Goal: Task Accomplishment & Management: Manage account settings

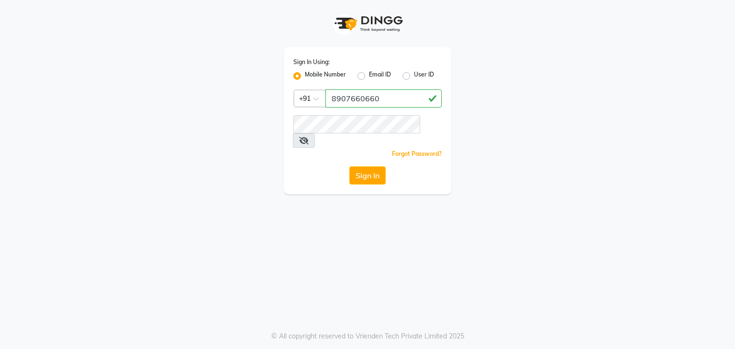
type input "8907660660"
click at [358, 167] on button "Sign In" at bounding box center [367, 176] width 36 height 18
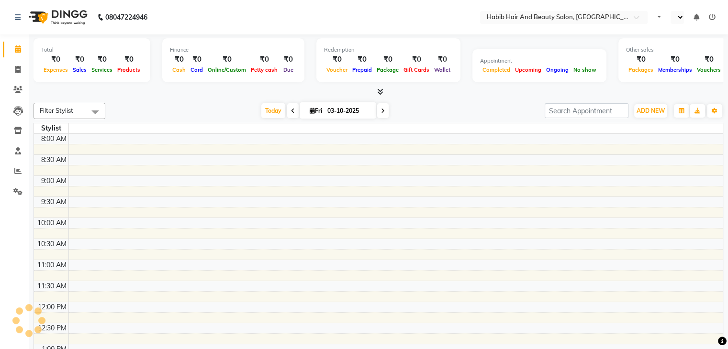
select select "en"
click at [17, 63] on link "Invoice" at bounding box center [14, 70] width 23 height 16
select select "service"
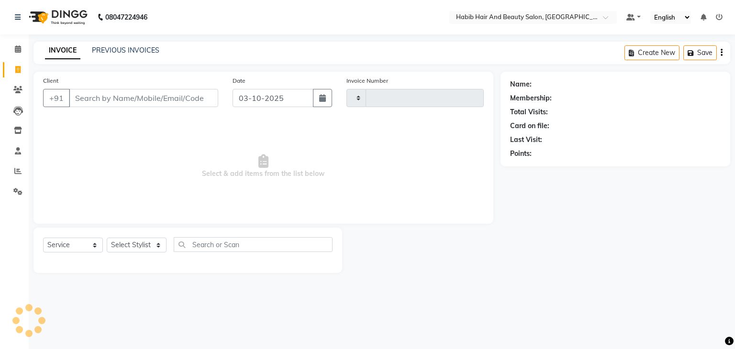
type input "5050"
select select "8362"
click at [98, 102] on input "Client" at bounding box center [143, 98] width 149 height 18
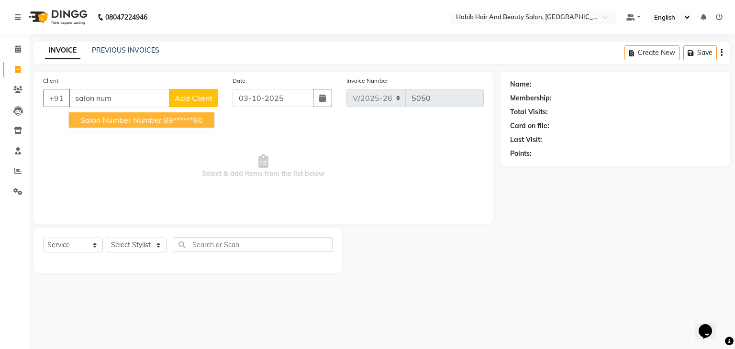
click at [140, 122] on span "salon number number" at bounding box center [120, 120] width 81 height 10
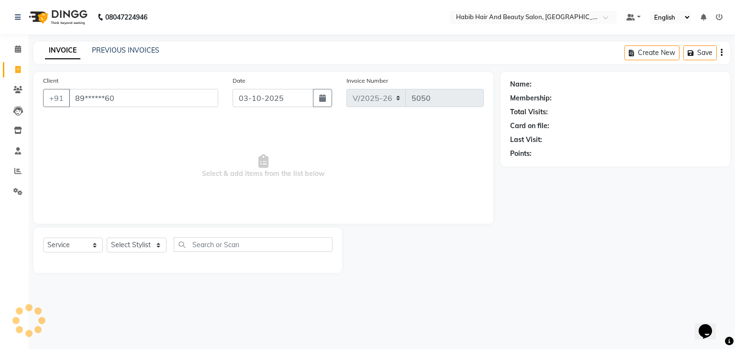
type input "89******60"
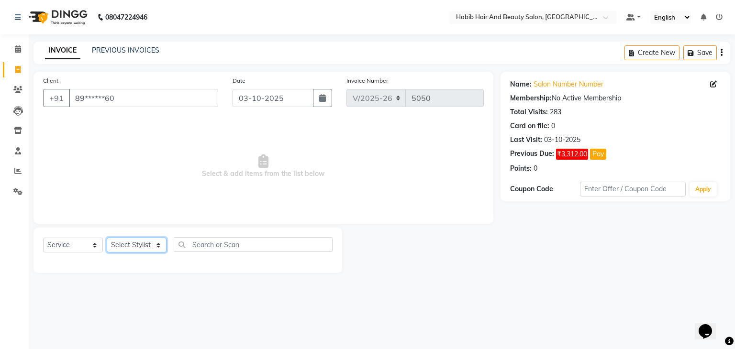
click at [159, 247] on select "Select Stylist [PERSON_NAME] Manager [PERSON_NAME] [PERSON_NAME] Suraj [PERSON_…" at bounding box center [137, 245] width 60 height 15
select select "81157"
click at [107, 238] on select "Select Stylist [PERSON_NAME] Manager [PERSON_NAME] [PERSON_NAME] Suraj [PERSON_…" at bounding box center [137, 245] width 60 height 15
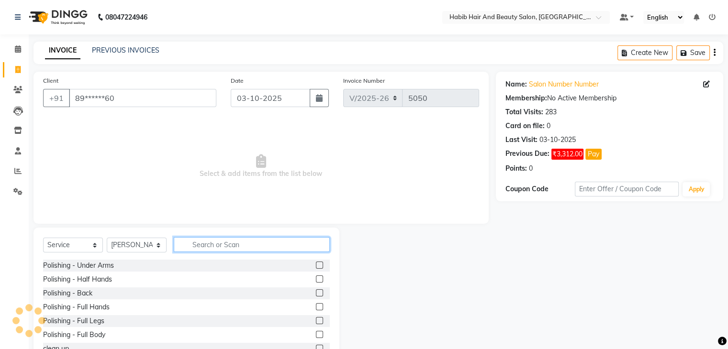
click at [209, 245] on input "text" at bounding box center [252, 244] width 156 height 15
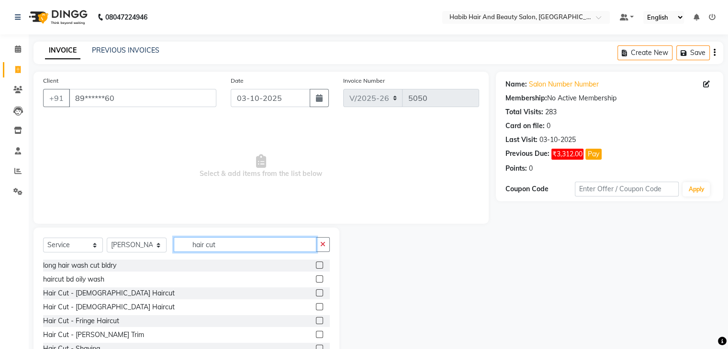
type input "hair cut"
click at [316, 297] on label at bounding box center [319, 292] width 7 height 7
click at [316, 297] on input "checkbox" at bounding box center [319, 293] width 6 height 6
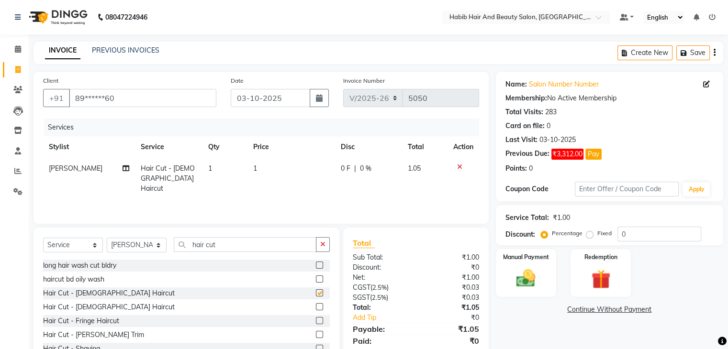
checkbox input "false"
click at [156, 246] on select "Select Stylist [PERSON_NAME] Manager [PERSON_NAME] [PERSON_NAME] Suraj [PERSON_…" at bounding box center [137, 245] width 60 height 15
select select "81155"
click at [107, 238] on select "Select Stylist [PERSON_NAME] Manager [PERSON_NAME] [PERSON_NAME] Suraj [PERSON_…" at bounding box center [137, 245] width 60 height 15
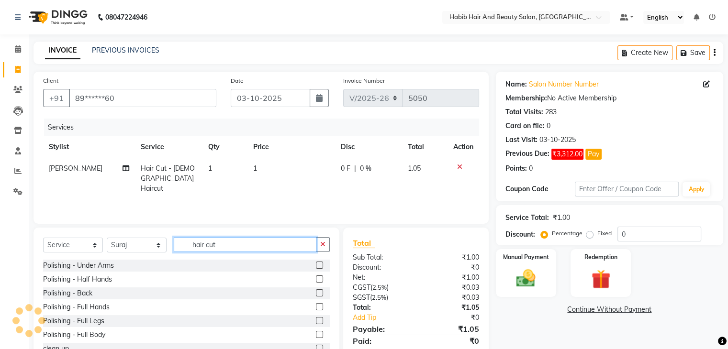
click at [230, 245] on input "hair cut" at bounding box center [245, 244] width 143 height 15
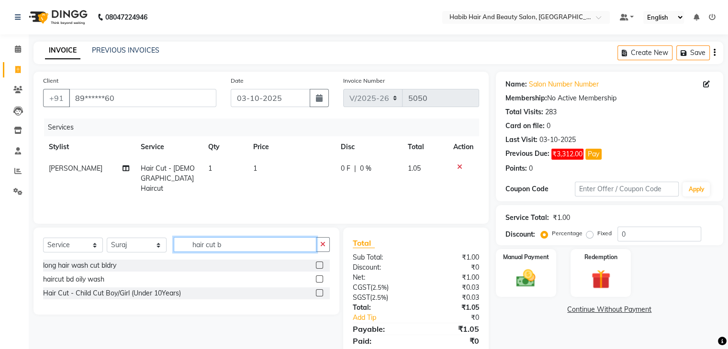
type input "hair cut b"
click at [317, 266] on label at bounding box center [319, 265] width 7 height 7
click at [317, 266] on input "checkbox" at bounding box center [319, 266] width 6 height 6
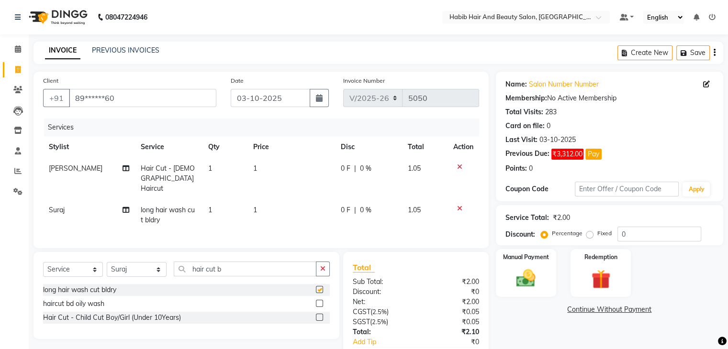
checkbox input "false"
click at [293, 172] on td "1" at bounding box center [291, 179] width 88 height 42
select select "81157"
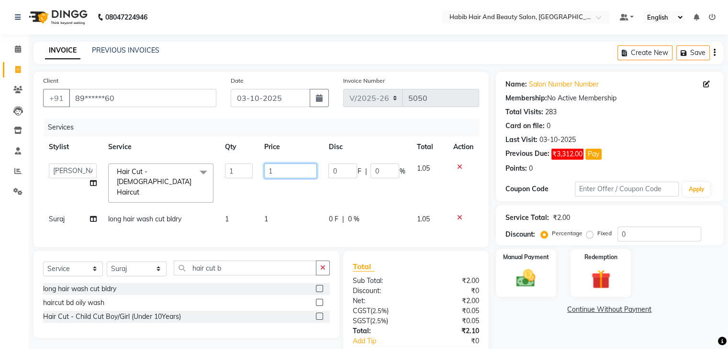
click at [293, 172] on input "1" at bounding box center [290, 171] width 53 height 15
type input "200"
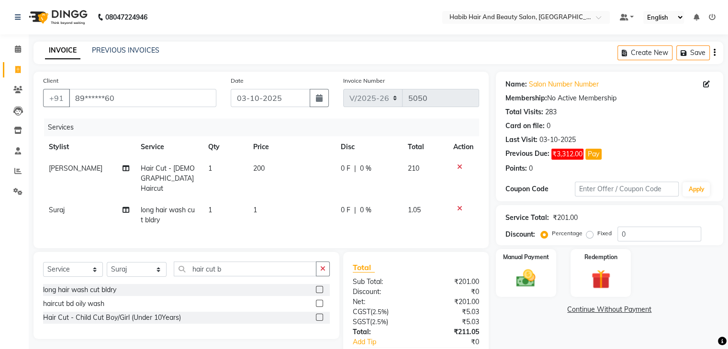
click at [293, 194] on tbody "swapnil Hair Cut - Male Haircut 1 200 0 F | 0 % 210 Suraj long hair wash cut bl…" at bounding box center [261, 194] width 436 height 73
click at [293, 200] on td "1" at bounding box center [291, 216] width 88 height 32
select select "81155"
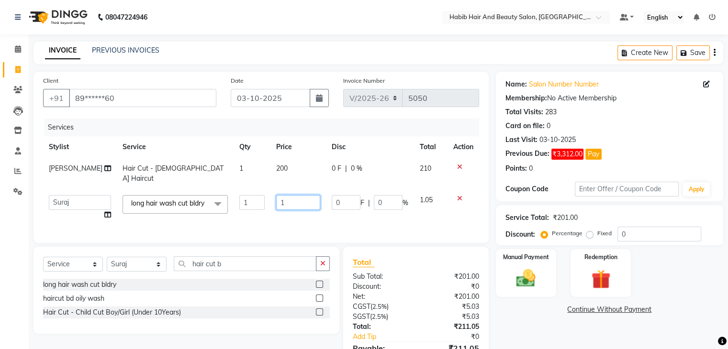
click at [293, 195] on input "1" at bounding box center [298, 202] width 44 height 15
type input "400"
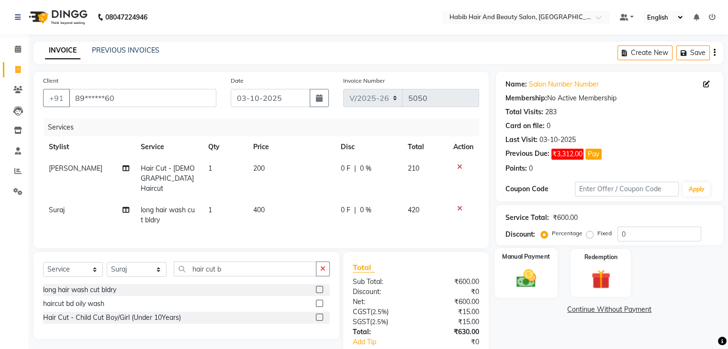
click at [540, 284] on img at bounding box center [526, 278] width 32 height 23
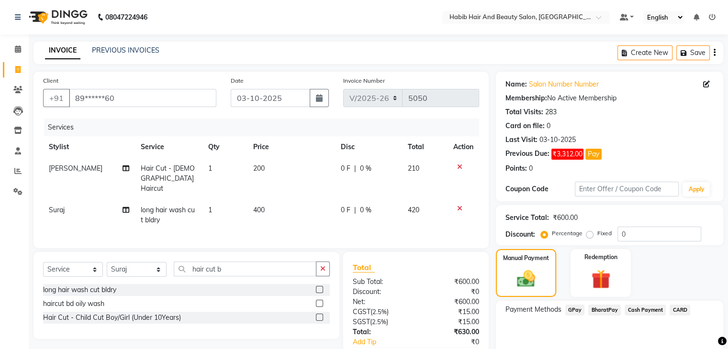
click at [642, 311] on span "Cash Payment" at bounding box center [644, 310] width 41 height 11
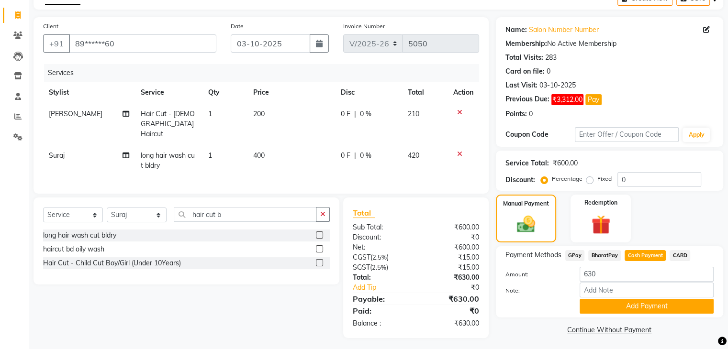
scroll to position [57, 0]
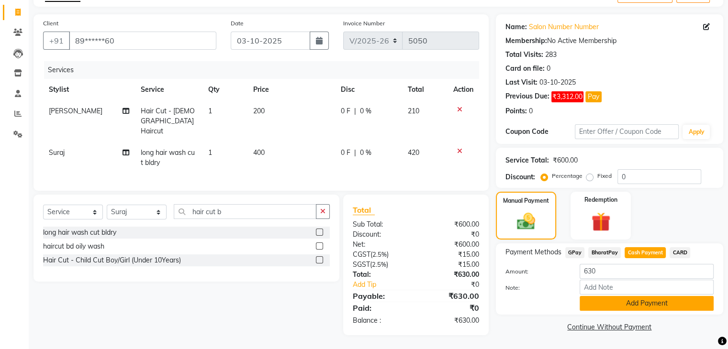
click at [659, 305] on button "Add Payment" at bounding box center [646, 303] width 134 height 15
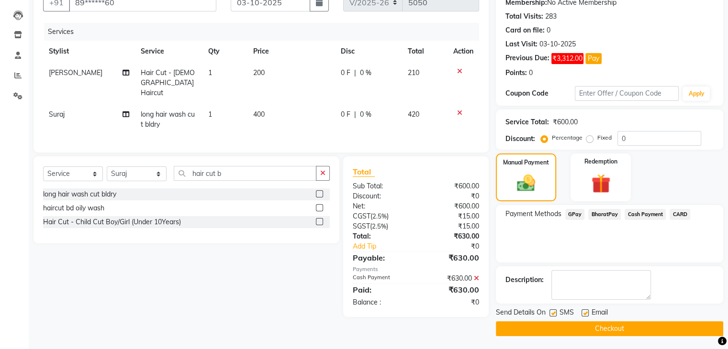
scroll to position [96, 0]
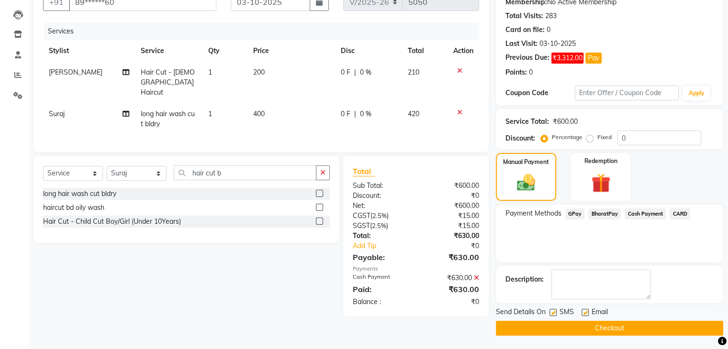
click at [650, 327] on button "Checkout" at bounding box center [609, 328] width 227 height 15
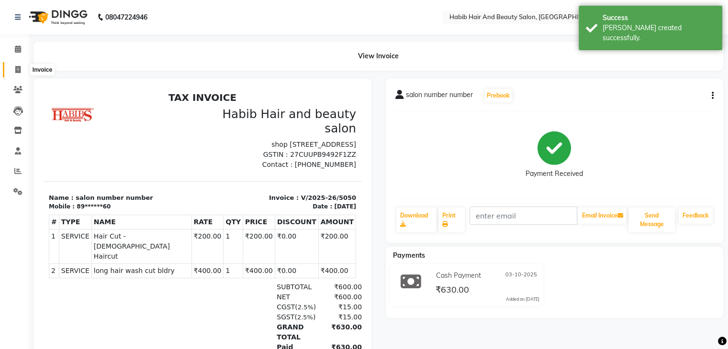
click at [17, 70] on icon at bounding box center [17, 69] width 5 height 7
select select "service"
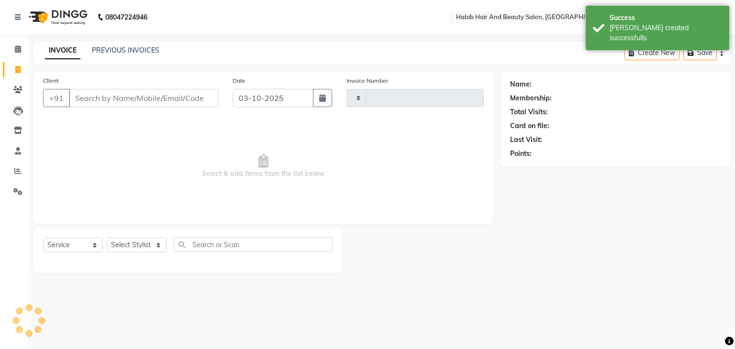
type input "5051"
select select "8362"
click at [247, 92] on input "03-10-2025" at bounding box center [273, 98] width 81 height 18
select select "10"
select select "2025"
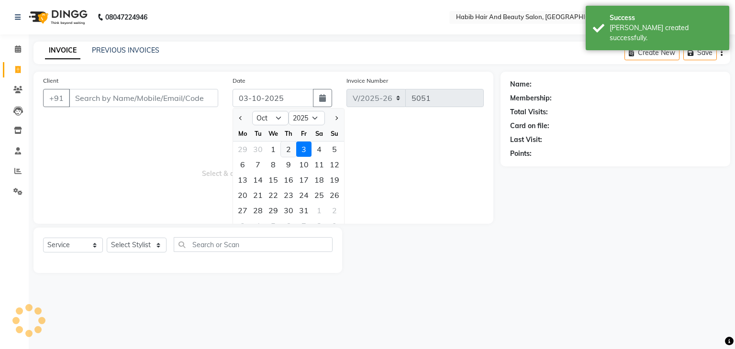
click at [289, 148] on div "2" at bounding box center [288, 149] width 15 height 15
type input "02-10-2025"
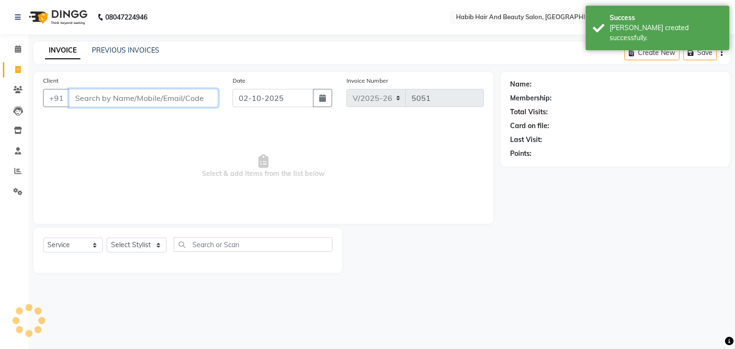
click at [164, 94] on input "Client" at bounding box center [143, 98] width 149 height 18
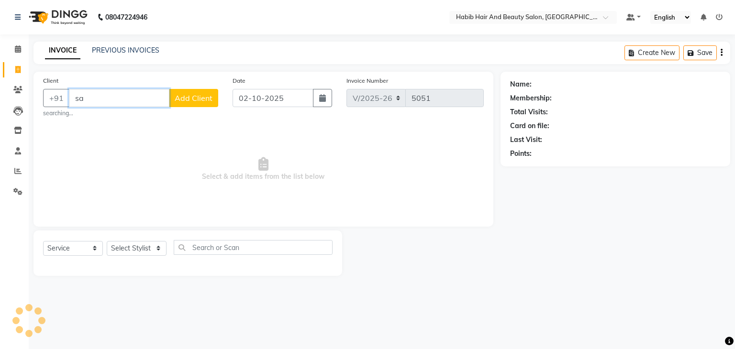
type input "s"
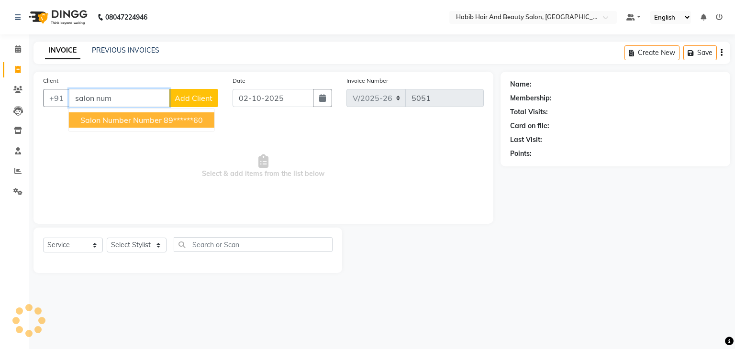
click at [179, 124] on ngb-highlight "89******60" at bounding box center [183, 120] width 39 height 10
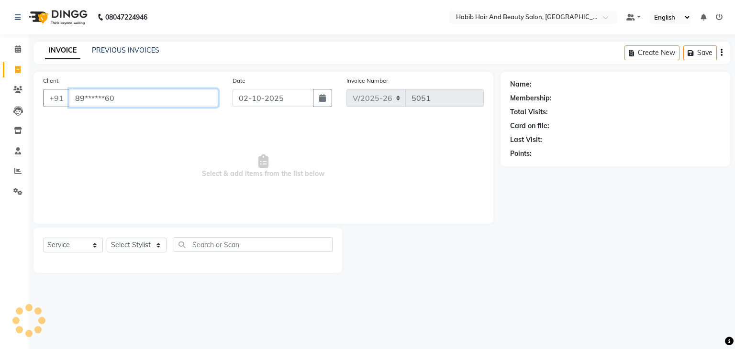
type input "89******60"
click at [157, 246] on select "Select Stylist" at bounding box center [137, 245] width 60 height 15
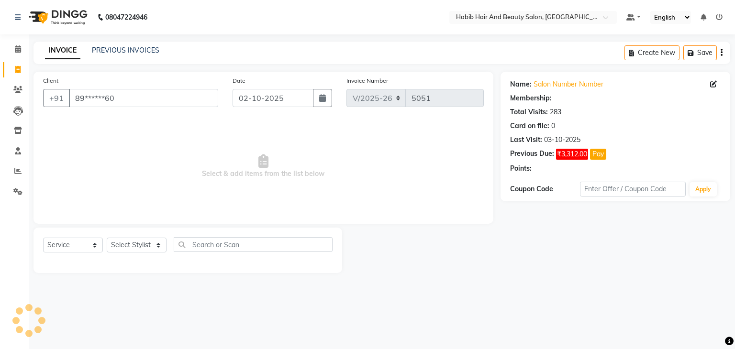
click at [165, 176] on span "Select & add items from the list below" at bounding box center [263, 167] width 441 height 96
click at [162, 247] on select "Select Stylist" at bounding box center [137, 245] width 60 height 15
click at [167, 182] on span "Select & add items from the list below" at bounding box center [263, 167] width 441 height 96
click at [156, 244] on select "Select Stylist" at bounding box center [137, 245] width 60 height 15
click at [155, 194] on span "Select & add items from the list below" at bounding box center [263, 167] width 441 height 96
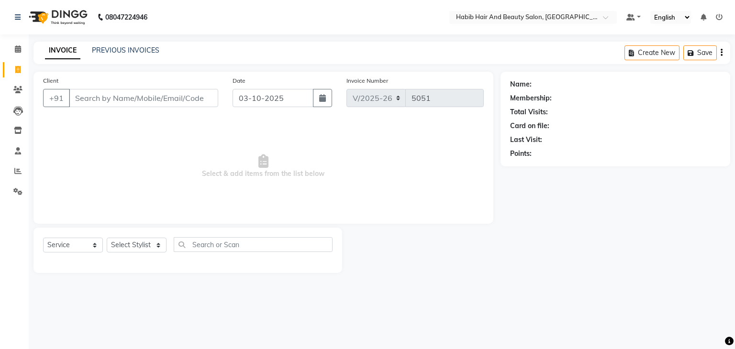
select select "8362"
select select "service"
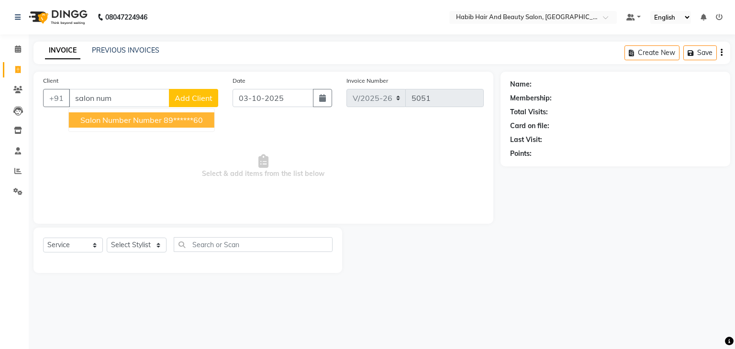
click at [165, 119] on ngb-highlight "89******60" at bounding box center [183, 120] width 39 height 10
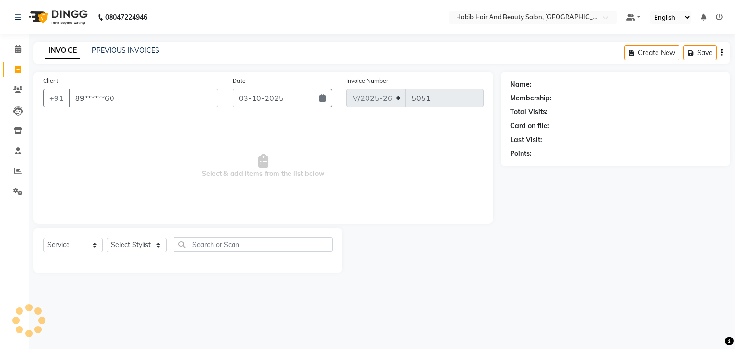
type input "89******60"
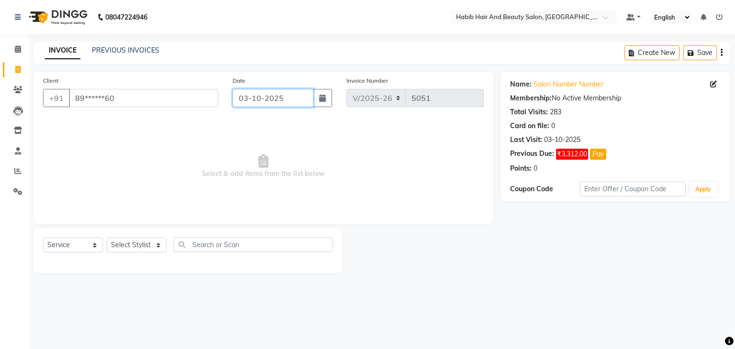
click at [243, 98] on input "03-10-2025" at bounding box center [273, 98] width 81 height 18
select select "10"
select select "2025"
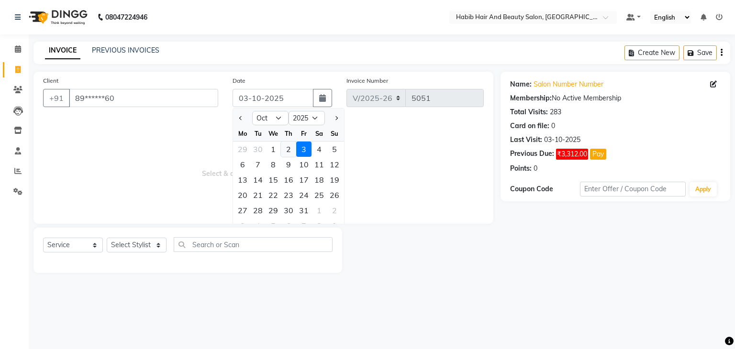
click at [290, 148] on div "2" at bounding box center [288, 149] width 15 height 15
type input "02-10-2025"
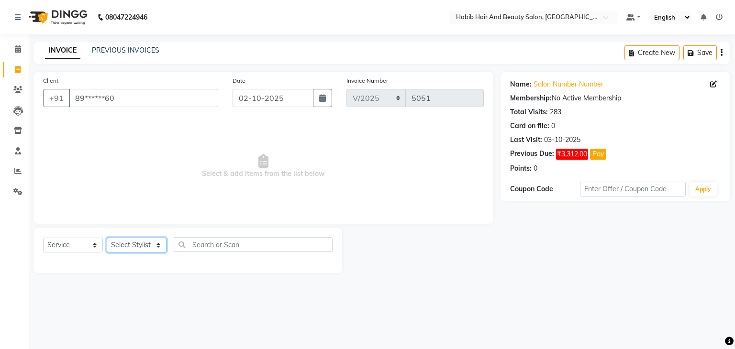
click at [155, 246] on select "Select Stylist [PERSON_NAME] Manager [PERSON_NAME] [PERSON_NAME] Suraj [PERSON_…" at bounding box center [137, 245] width 60 height 15
select select "81160"
click at [107, 238] on select "Select Stylist [PERSON_NAME] Manager [PERSON_NAME] [PERSON_NAME] Suraj [PERSON_…" at bounding box center [137, 245] width 60 height 15
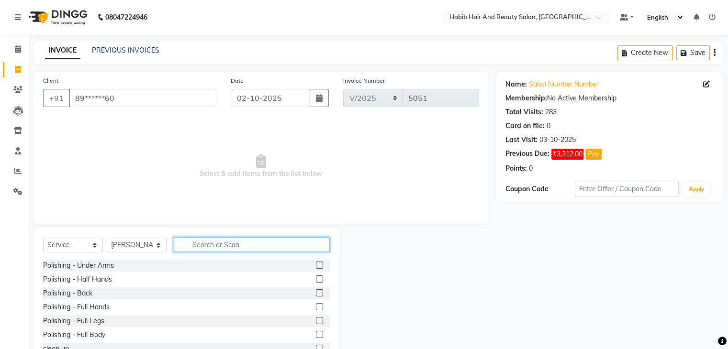
click at [197, 242] on input "text" at bounding box center [252, 244] width 156 height 15
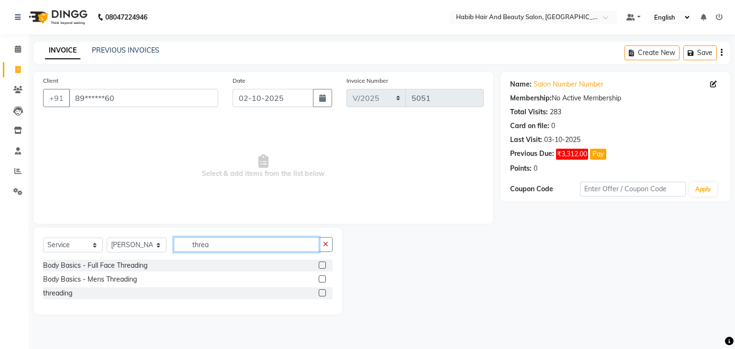
type input "threa"
click at [324, 293] on label at bounding box center [322, 292] width 7 height 7
click at [324, 293] on input "checkbox" at bounding box center [322, 293] width 6 height 6
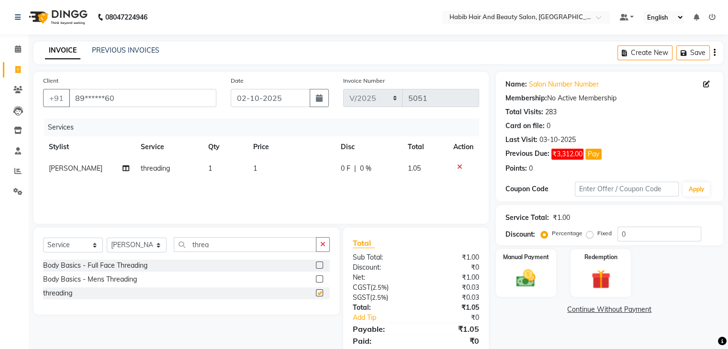
checkbox input "false"
click at [275, 168] on td "1" at bounding box center [291, 169] width 88 height 22
select select "81160"
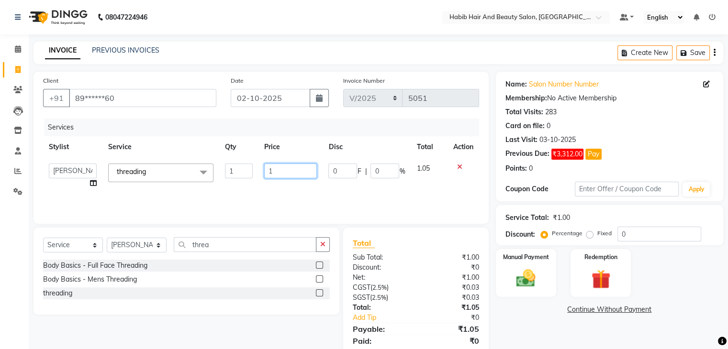
click at [275, 168] on input "1" at bounding box center [290, 171] width 53 height 15
type input "114"
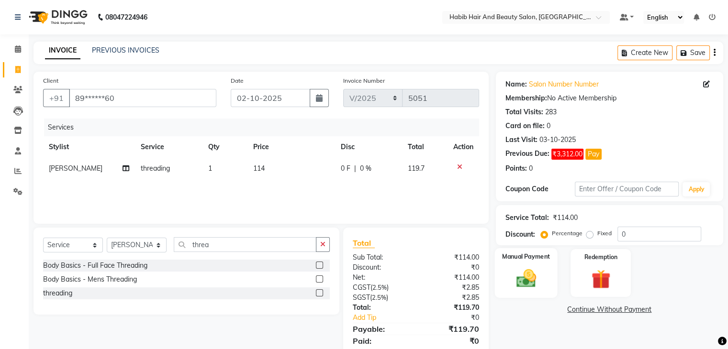
click at [525, 281] on img at bounding box center [526, 278] width 32 height 23
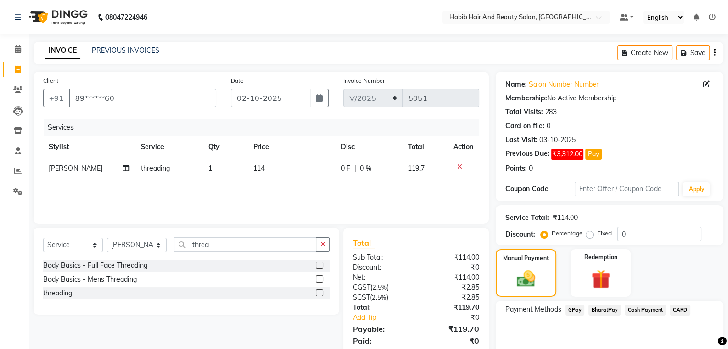
click at [593, 310] on span "BharatPay" at bounding box center [604, 310] width 33 height 11
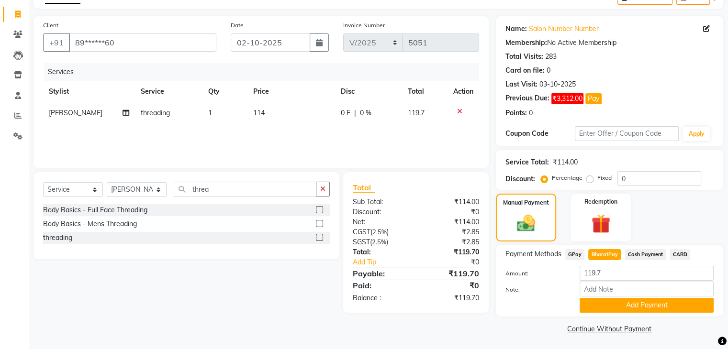
scroll to position [57, 0]
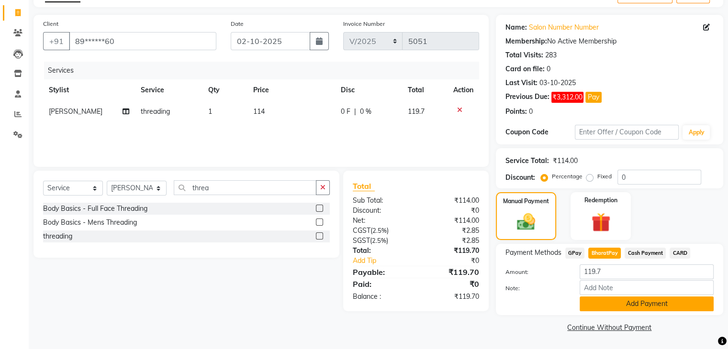
click at [660, 302] on button "Add Payment" at bounding box center [646, 304] width 134 height 15
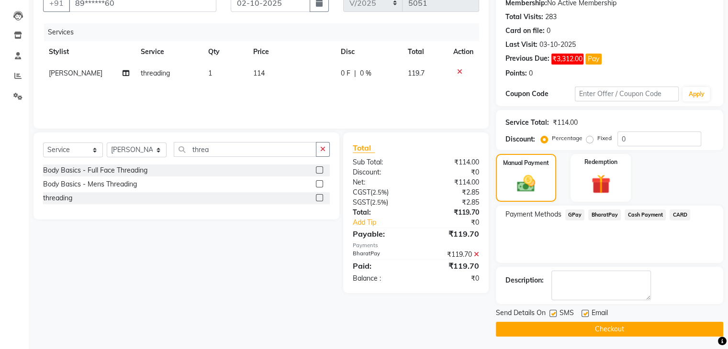
scroll to position [96, 0]
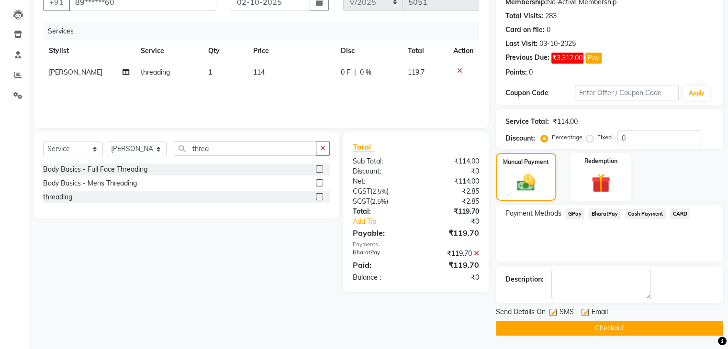
click at [642, 321] on button "Checkout" at bounding box center [609, 328] width 227 height 15
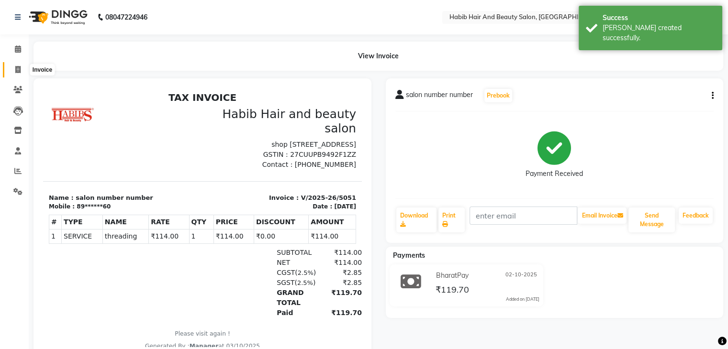
click at [13, 65] on span at bounding box center [18, 70] width 17 height 11
select select "service"
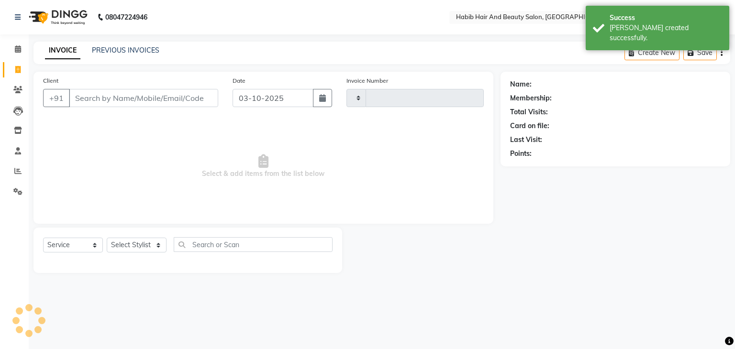
type input "5052"
select select "8362"
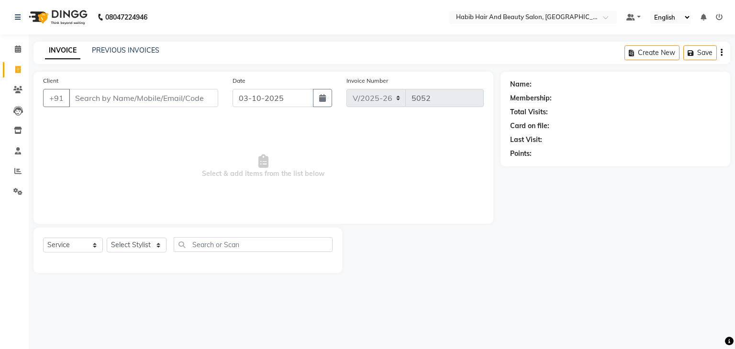
click at [102, 92] on input "Client" at bounding box center [143, 98] width 149 height 18
type input "98"
click at [141, 47] on link "PREVIOUS INVOICES" at bounding box center [125, 50] width 67 height 9
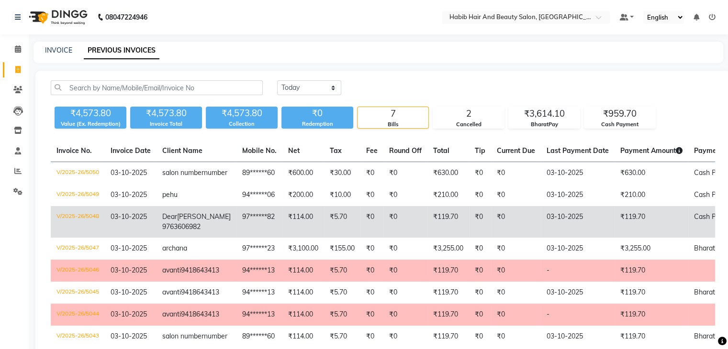
click at [427, 238] on td "₹119.70" at bounding box center [448, 222] width 42 height 32
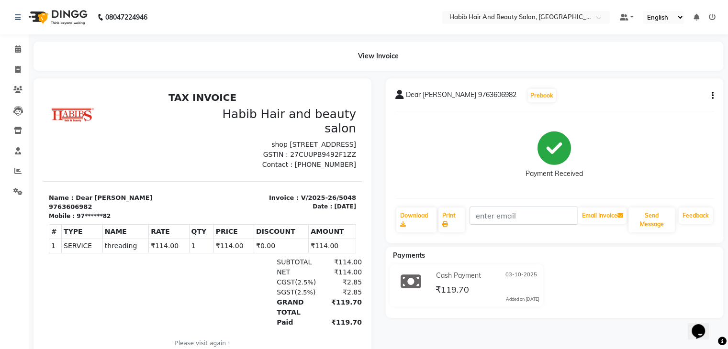
click at [712, 96] on icon "button" at bounding box center [712, 96] width 2 height 0
click at [677, 89] on div "Cancel Invoice" at bounding box center [674, 90] width 48 height 12
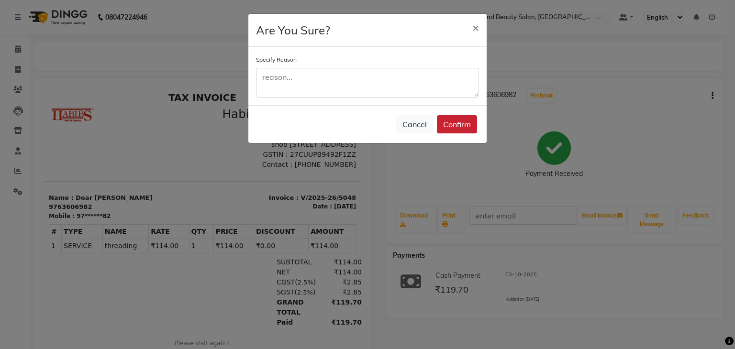
click at [450, 127] on button "Confirm" at bounding box center [457, 124] width 40 height 18
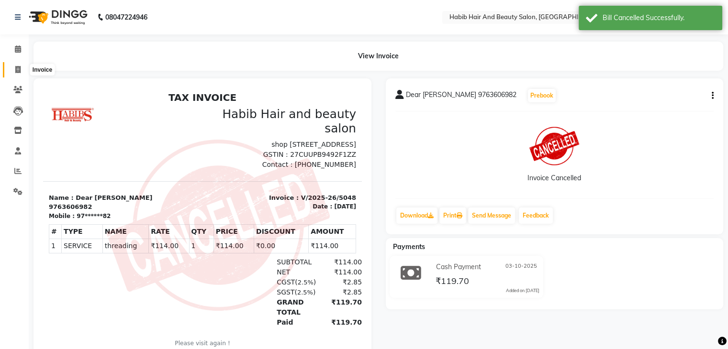
click at [21, 65] on span at bounding box center [18, 70] width 17 height 11
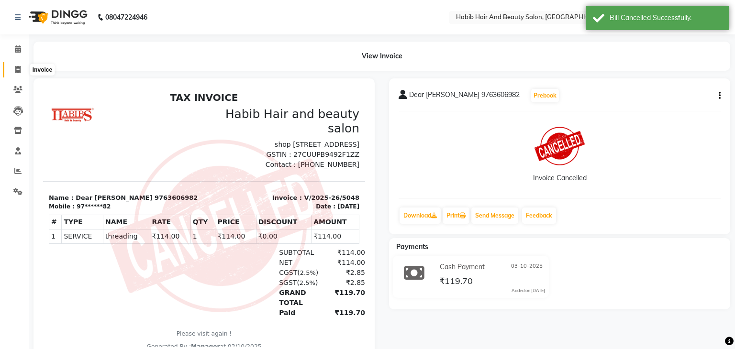
select select "service"
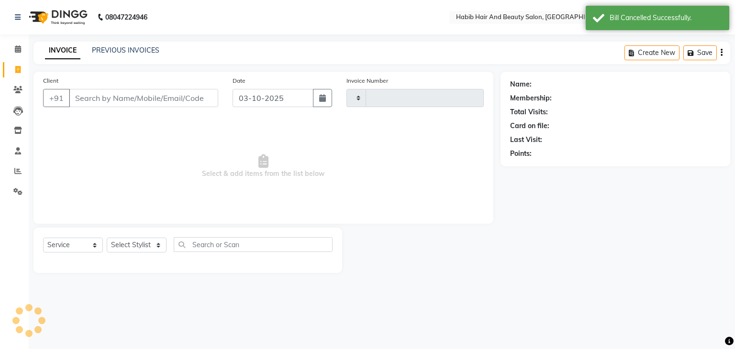
type input "5052"
select select "8362"
click at [134, 94] on input "Client" at bounding box center [143, 98] width 149 height 18
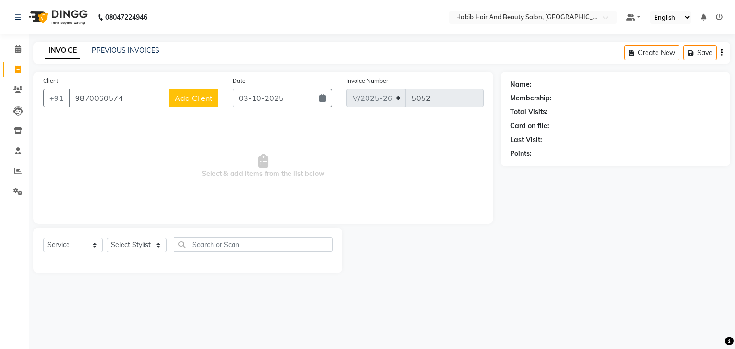
type input "9870060574"
click at [194, 100] on span "Add Client" at bounding box center [194, 98] width 38 height 10
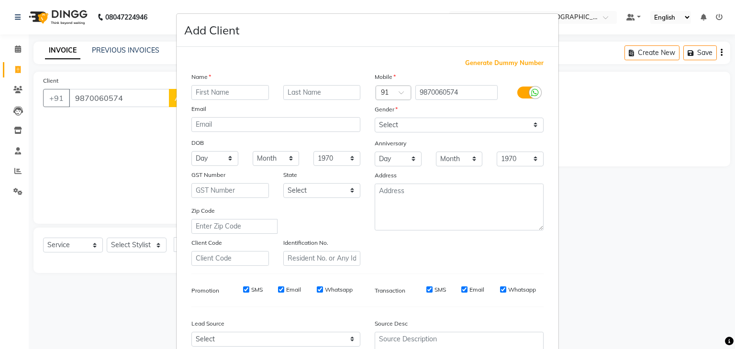
click at [224, 88] on input "text" at bounding box center [230, 92] width 78 height 15
type input "ashish"
click at [405, 129] on select "Select [DEMOGRAPHIC_DATA] [DEMOGRAPHIC_DATA] Other Prefer Not To Say" at bounding box center [459, 125] width 169 height 15
select select "[DEMOGRAPHIC_DATA]"
click at [375, 118] on select "Select [DEMOGRAPHIC_DATA] [DEMOGRAPHIC_DATA] Other Prefer Not To Say" at bounding box center [459, 125] width 169 height 15
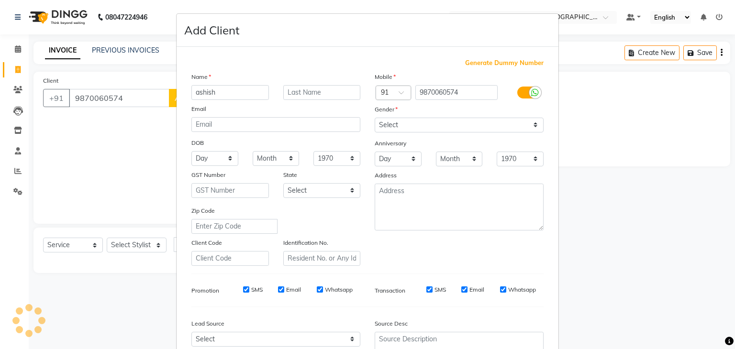
click at [350, 209] on div "Zip Code" at bounding box center [275, 220] width 183 height 28
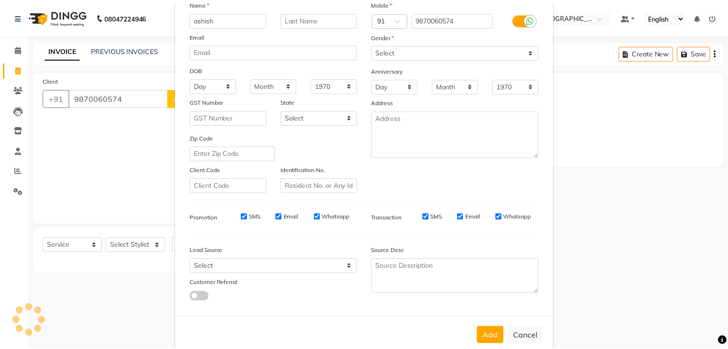
scroll to position [97, 0]
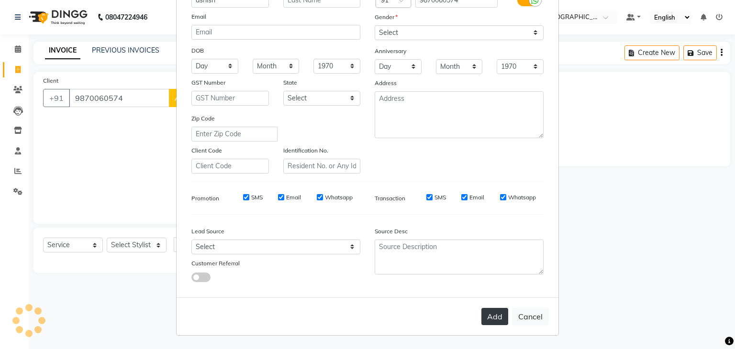
click at [488, 315] on button "Add" at bounding box center [494, 316] width 27 height 17
type input "98******74"
select select
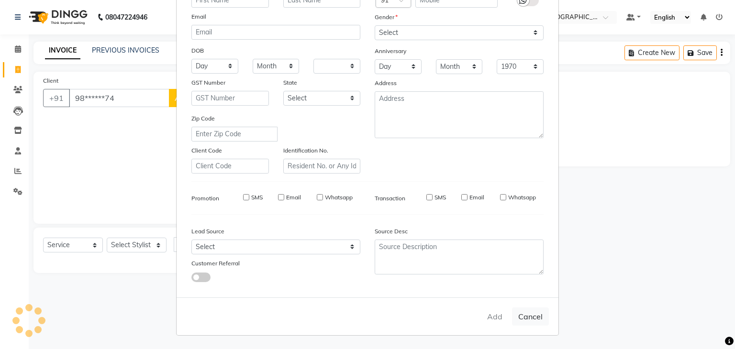
select select
checkbox input "false"
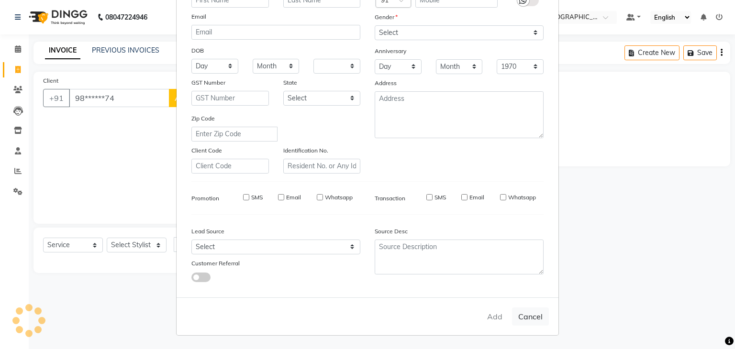
checkbox input "false"
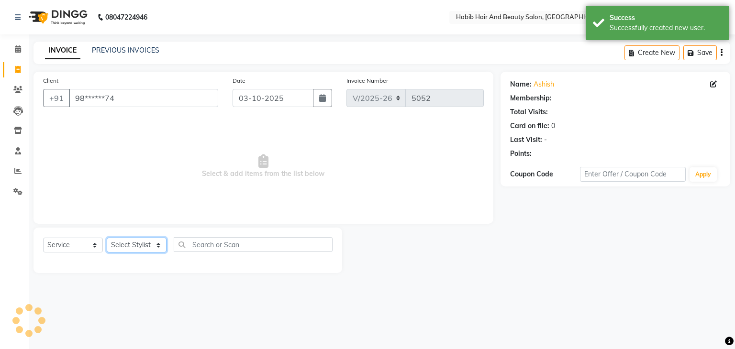
click at [157, 245] on select "Select Stylist [PERSON_NAME] Manager [PERSON_NAME] [PERSON_NAME] Suraj [PERSON_…" at bounding box center [137, 245] width 60 height 15
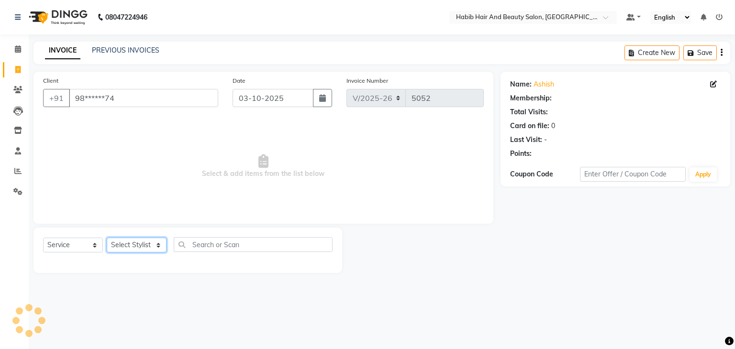
select select "87131"
click at [107, 238] on select "Select Stylist [PERSON_NAME] Manager [PERSON_NAME] [PERSON_NAME] Suraj [PERSON_…" at bounding box center [137, 245] width 60 height 15
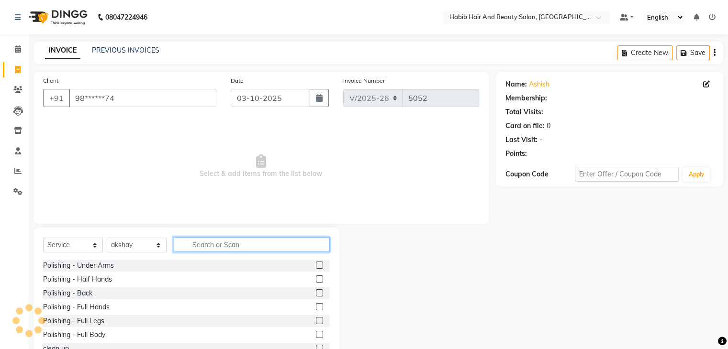
click at [217, 244] on input "text" at bounding box center [252, 244] width 156 height 15
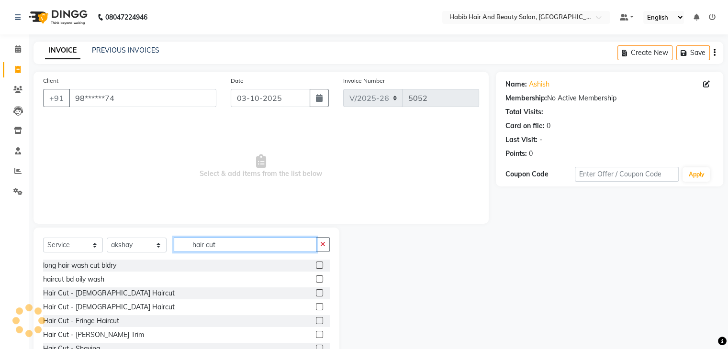
type input "hair cut"
click at [316, 289] on label at bounding box center [319, 292] width 7 height 7
click at [316, 290] on input "checkbox" at bounding box center [319, 293] width 6 height 6
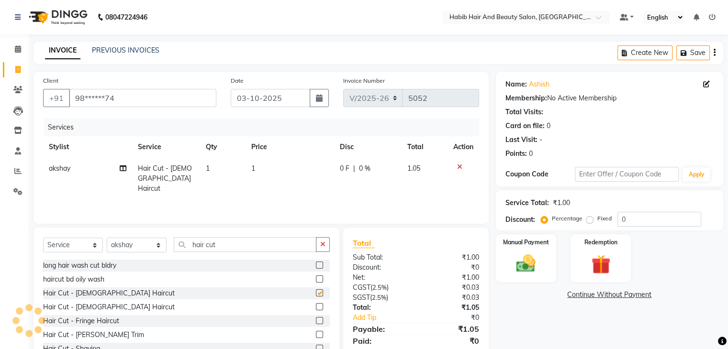
checkbox input "false"
click at [284, 175] on td "1" at bounding box center [289, 179] width 89 height 42
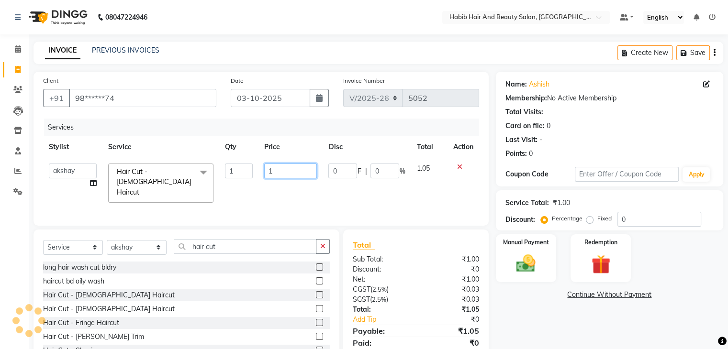
click at [284, 175] on input "1" at bounding box center [290, 171] width 53 height 15
type input "200"
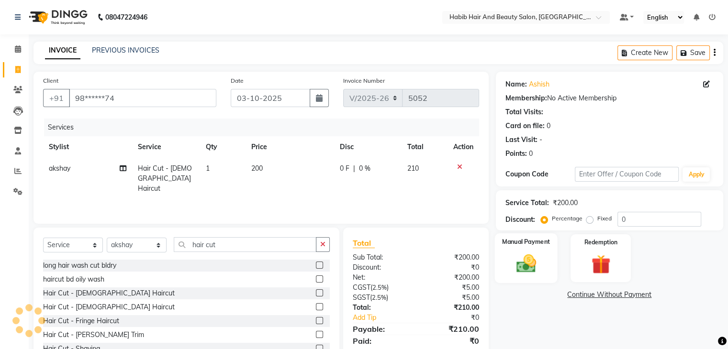
click at [513, 251] on div "Manual Payment" at bounding box center [525, 257] width 63 height 49
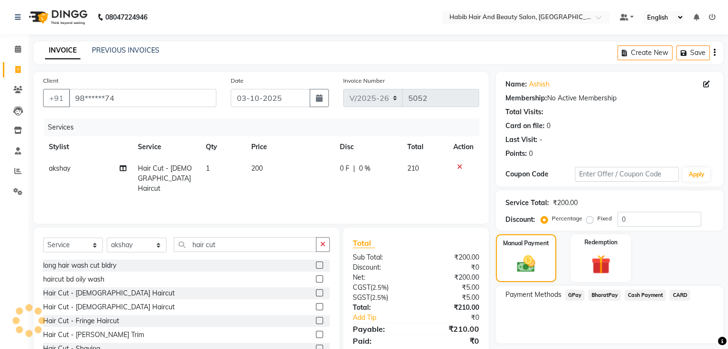
click at [607, 295] on span "BharatPay" at bounding box center [604, 295] width 33 height 11
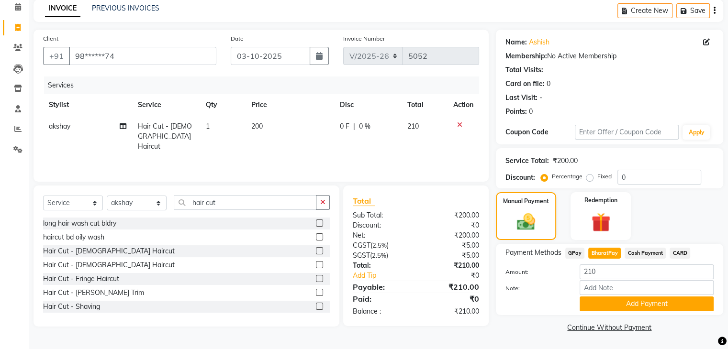
scroll to position [43, 0]
click at [654, 309] on button "Add Payment" at bounding box center [646, 304] width 134 height 15
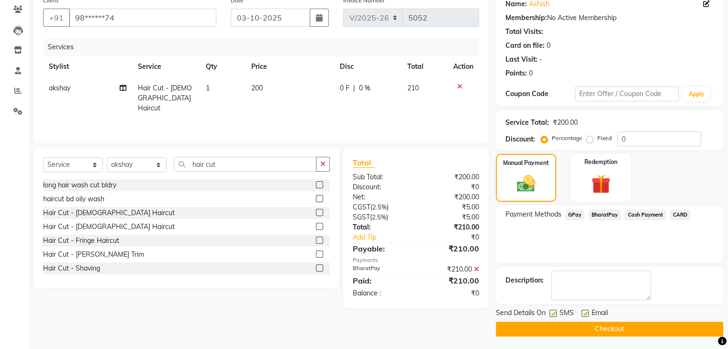
scroll to position [82, 0]
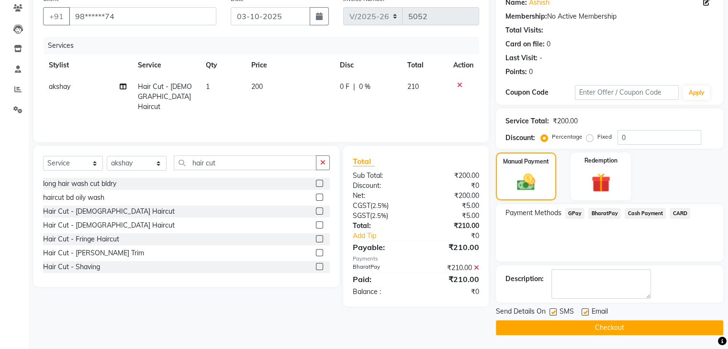
click at [622, 326] on button "Checkout" at bounding box center [609, 328] width 227 height 15
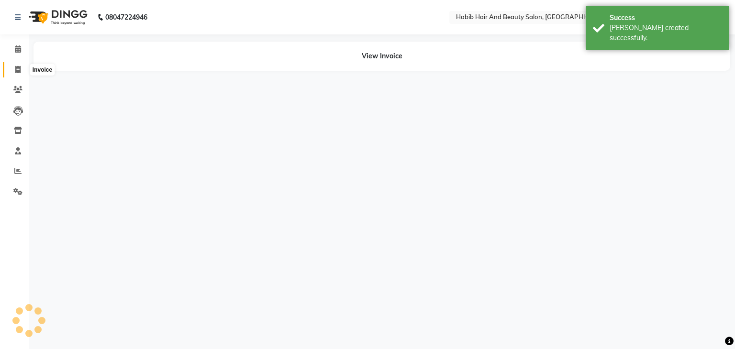
click at [19, 70] on icon at bounding box center [17, 69] width 5 height 7
select select "service"
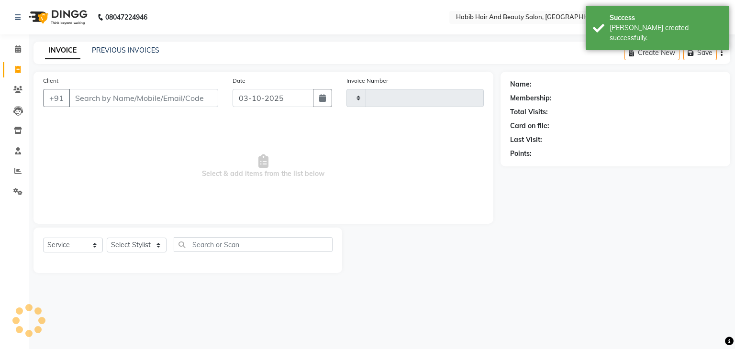
click at [102, 100] on input "Client" at bounding box center [143, 98] width 149 height 18
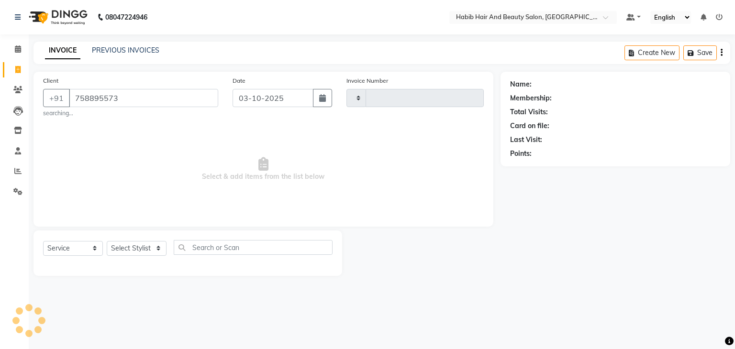
type input "7588955731"
type input "5053"
select select "8362"
type input "7588955731"
click at [194, 102] on span "Add Client" at bounding box center [194, 98] width 38 height 10
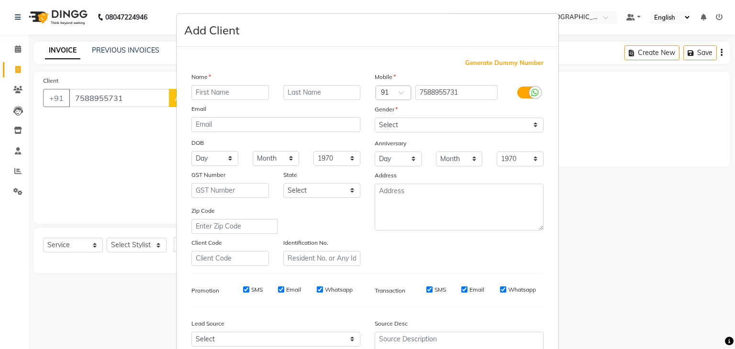
click at [208, 95] on input "text" at bounding box center [230, 92] width 78 height 15
type input "[PERSON_NAME]"
click at [421, 123] on select "Select [DEMOGRAPHIC_DATA] [DEMOGRAPHIC_DATA] Other Prefer Not To Say" at bounding box center [459, 125] width 169 height 15
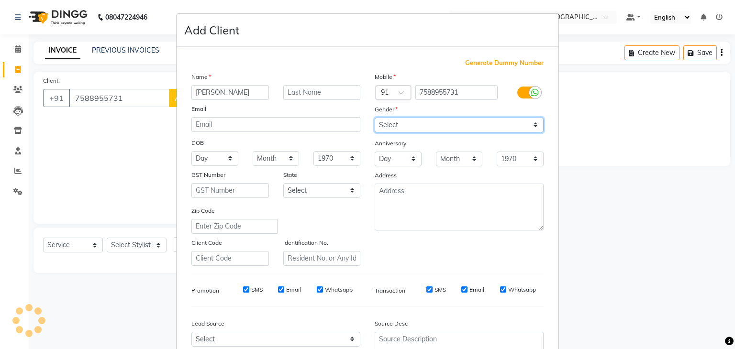
select select "[DEMOGRAPHIC_DATA]"
click at [375, 118] on select "Select [DEMOGRAPHIC_DATA] [DEMOGRAPHIC_DATA] Other Prefer Not To Say" at bounding box center [459, 125] width 169 height 15
click at [349, 236] on div "Name [PERSON_NAME] Email DOB Day 01 02 03 04 05 06 07 08 09 10 11 12 13 14 15 1…" at bounding box center [275, 169] width 183 height 194
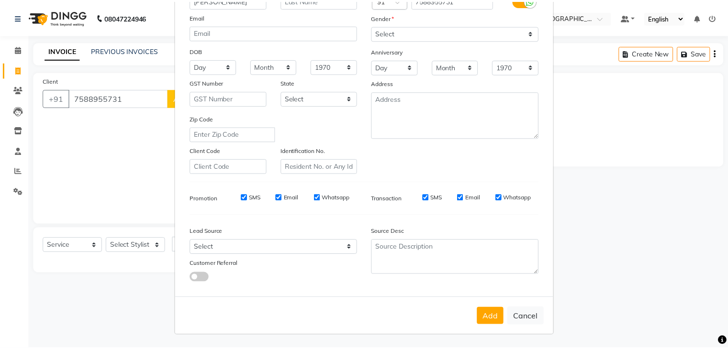
scroll to position [97, 0]
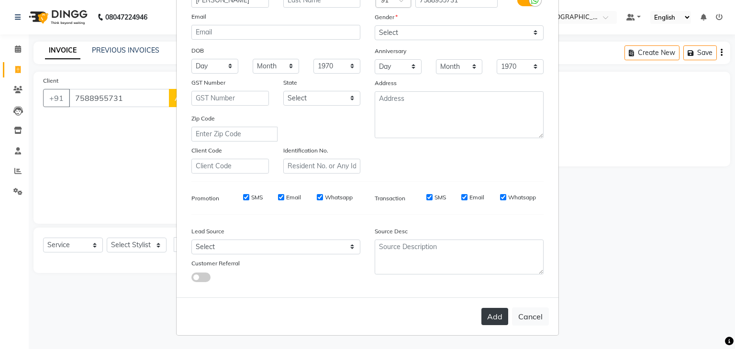
click at [487, 314] on button "Add" at bounding box center [494, 316] width 27 height 17
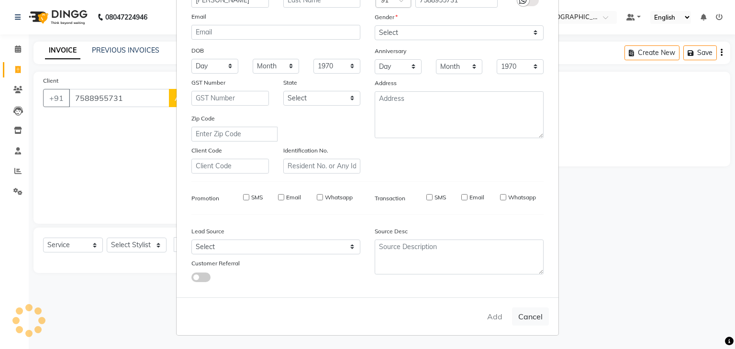
type input "75******31"
select select
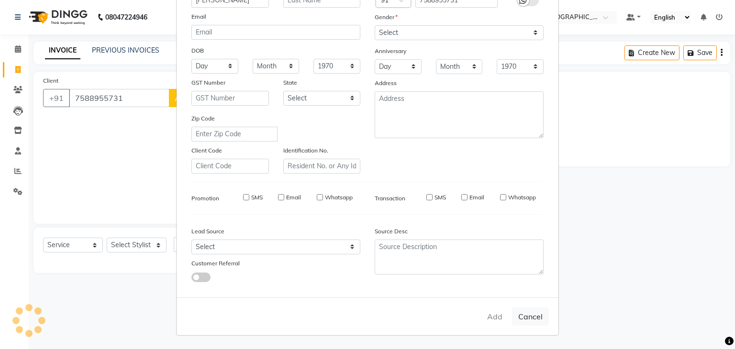
select select
checkbox input "false"
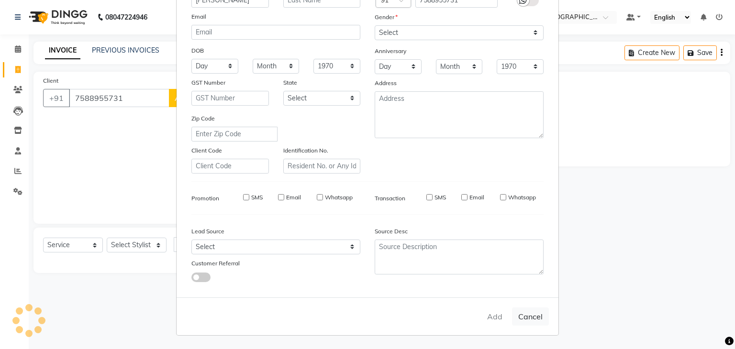
checkbox input "false"
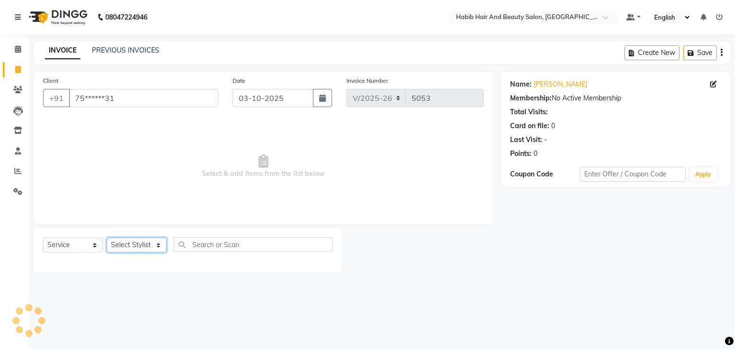
click at [158, 244] on select "Select Stylist [PERSON_NAME] Manager [PERSON_NAME] [PERSON_NAME] Suraj [PERSON_…" at bounding box center [137, 245] width 60 height 15
select select "81159"
click at [107, 238] on select "Select Stylist [PERSON_NAME] Manager [PERSON_NAME] [PERSON_NAME] Suraj [PERSON_…" at bounding box center [137, 245] width 60 height 15
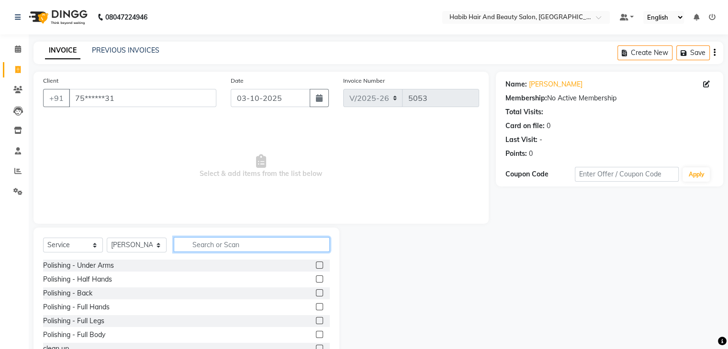
click at [222, 240] on input "text" at bounding box center [252, 244] width 156 height 15
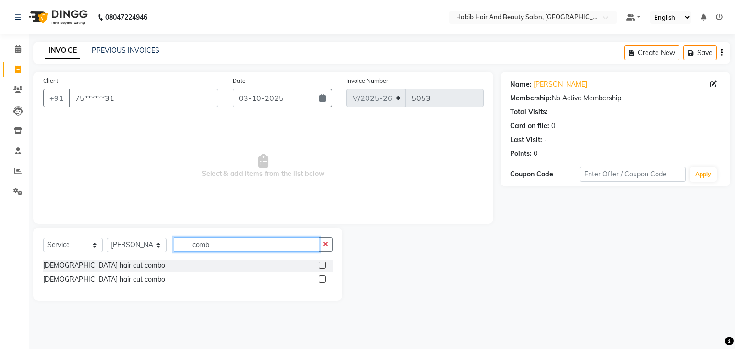
type input "comb"
click at [322, 277] on label at bounding box center [322, 279] width 7 height 7
click at [322, 277] on input "checkbox" at bounding box center [322, 280] width 6 height 6
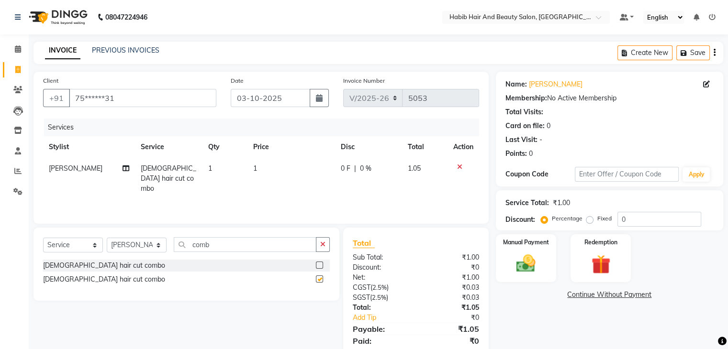
checkbox input "false"
click at [293, 176] on td "1" at bounding box center [291, 179] width 88 height 42
select select "81159"
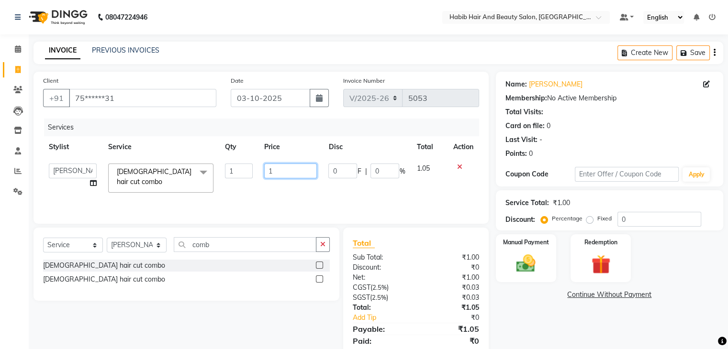
click at [293, 176] on input "1" at bounding box center [290, 171] width 53 height 15
type input "500"
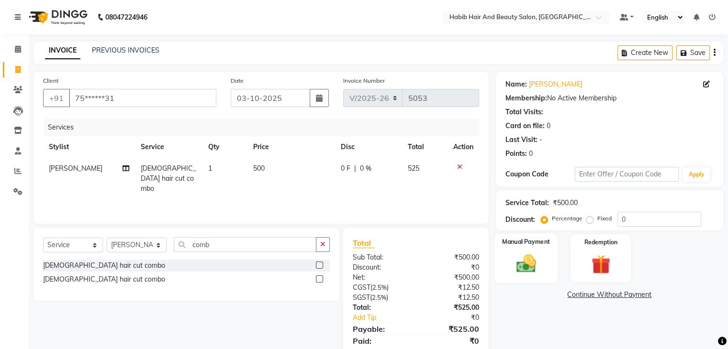
click at [523, 254] on img at bounding box center [526, 264] width 32 height 23
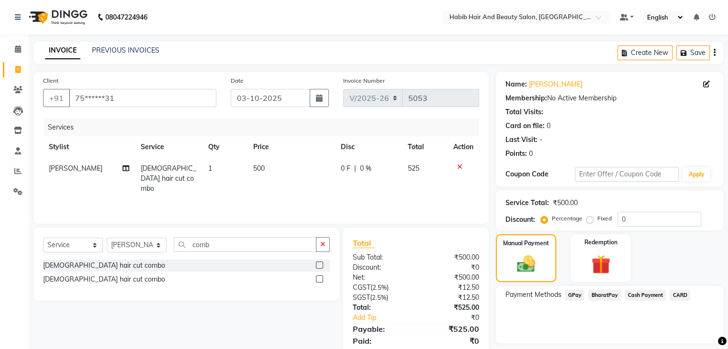
click at [637, 297] on span "Cash Payment" at bounding box center [644, 295] width 41 height 11
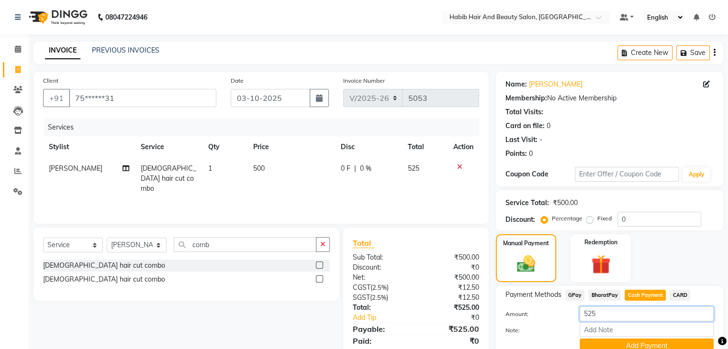
click at [624, 310] on input "525" at bounding box center [646, 314] width 134 height 15
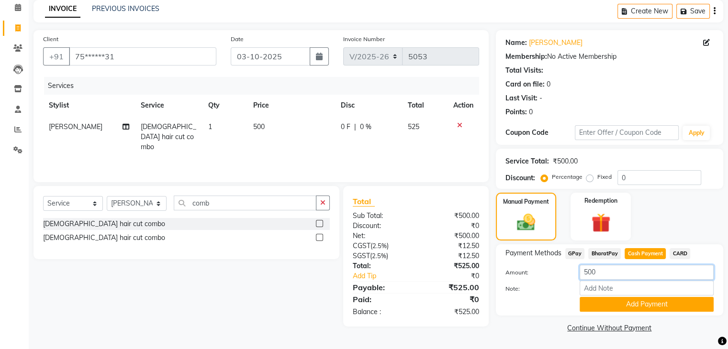
scroll to position [43, 0]
type input "500"
click at [663, 303] on button "Add Payment" at bounding box center [646, 304] width 134 height 15
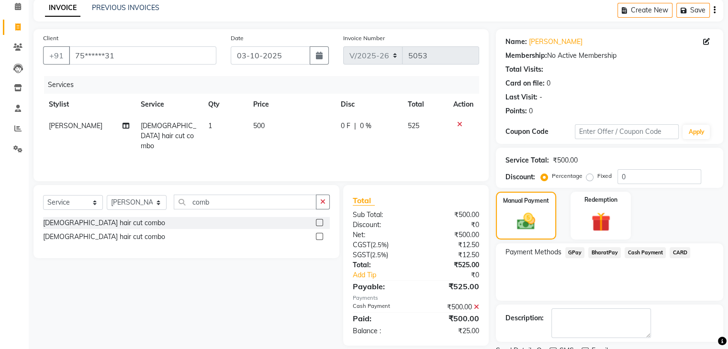
click at [599, 252] on span "BharatPay" at bounding box center [604, 252] width 33 height 11
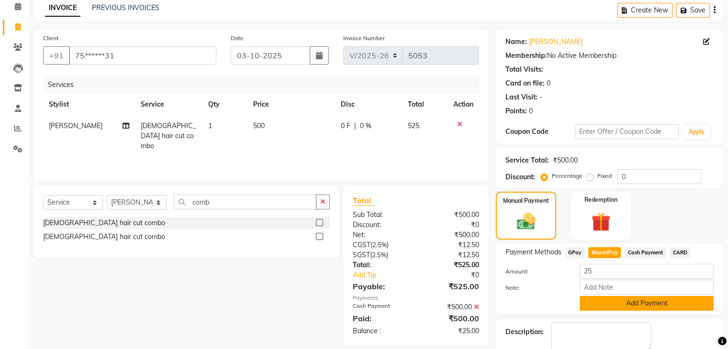
click at [658, 303] on button "Add Payment" at bounding box center [646, 303] width 134 height 15
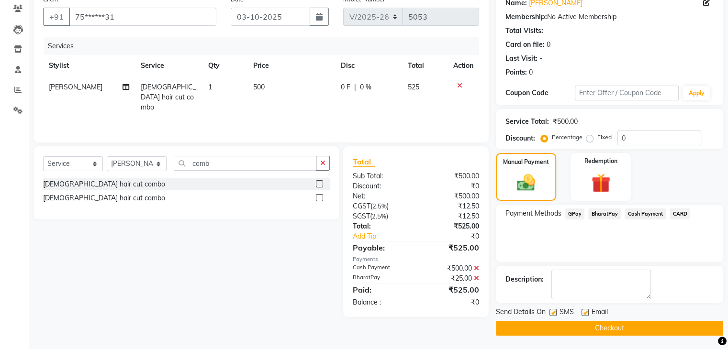
scroll to position [82, 0]
click at [642, 323] on button "Checkout" at bounding box center [609, 328] width 227 height 15
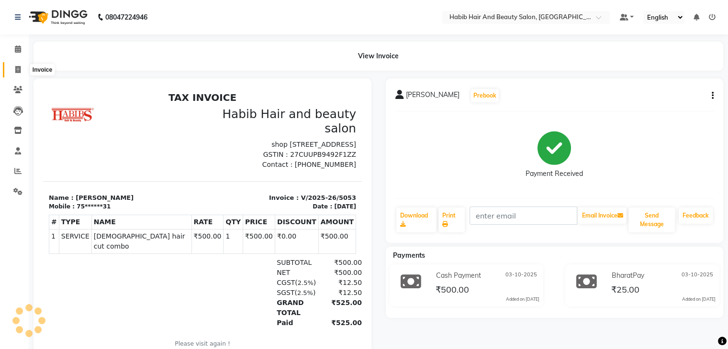
click at [15, 67] on icon at bounding box center [17, 69] width 5 height 7
select select "service"
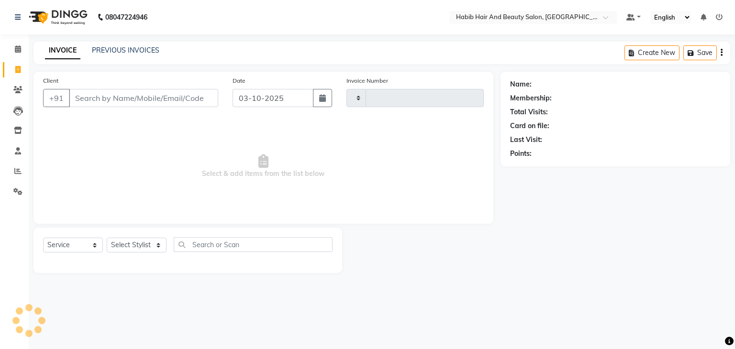
click at [159, 100] on input "Client" at bounding box center [143, 98] width 149 height 18
select select "8362"
type input "5054"
click at [166, 102] on input "Client" at bounding box center [143, 98] width 149 height 18
click at [139, 104] on input "Client" at bounding box center [143, 98] width 149 height 18
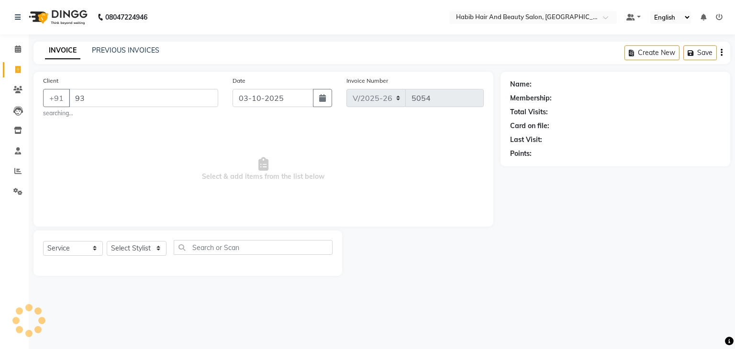
type input "9"
type input "9322319664"
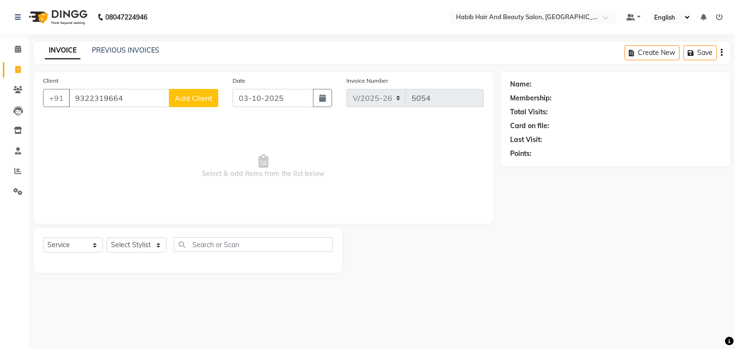
click at [206, 91] on button "Add Client" at bounding box center [193, 98] width 49 height 18
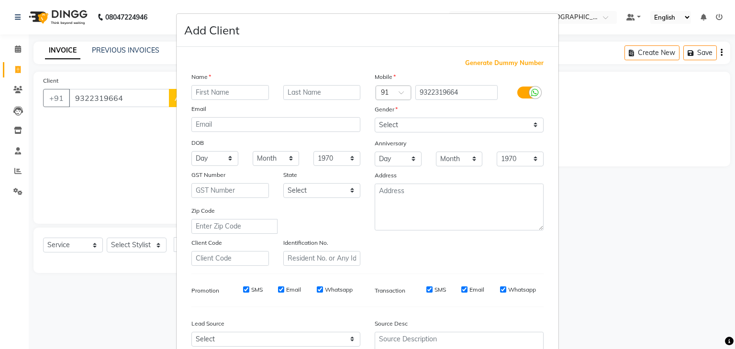
click at [212, 87] on input "text" at bounding box center [230, 92] width 78 height 15
type input "[PERSON_NAME]"
click at [420, 125] on select "Select [DEMOGRAPHIC_DATA] [DEMOGRAPHIC_DATA] Other Prefer Not To Say" at bounding box center [459, 125] width 169 height 15
select select "[DEMOGRAPHIC_DATA]"
click at [375, 118] on select "Select [DEMOGRAPHIC_DATA] [DEMOGRAPHIC_DATA] Other Prefer Not To Say" at bounding box center [459, 125] width 169 height 15
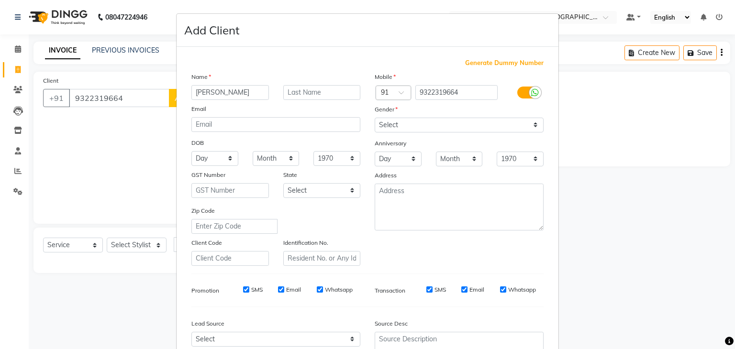
click at [369, 274] on div "Generate Dummy Number Name [PERSON_NAME] Email DOB Day 01 02 03 04 05 06 07 08 …" at bounding box center [367, 220] width 366 height 324
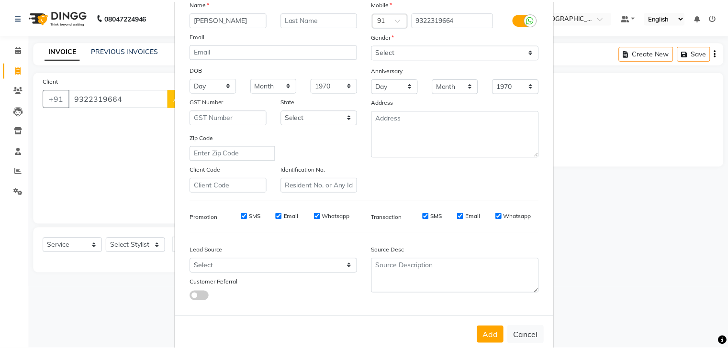
scroll to position [77, 0]
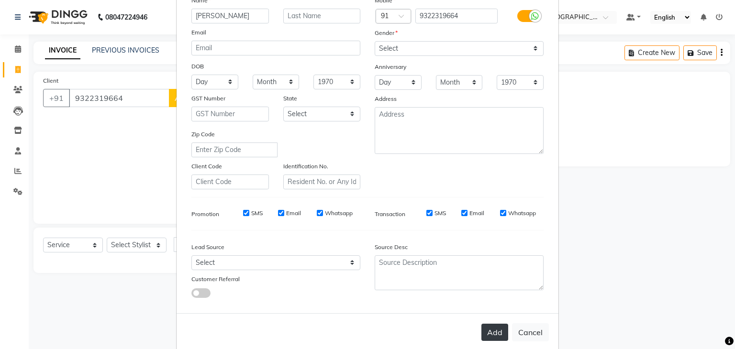
click at [488, 333] on button "Add" at bounding box center [494, 332] width 27 height 17
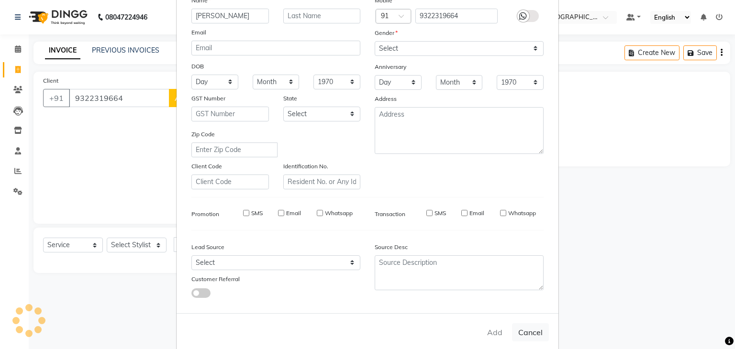
type input "93******64"
select select
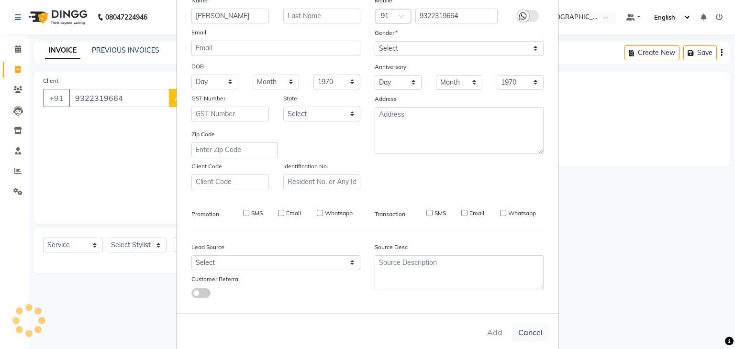
select select
checkbox input "false"
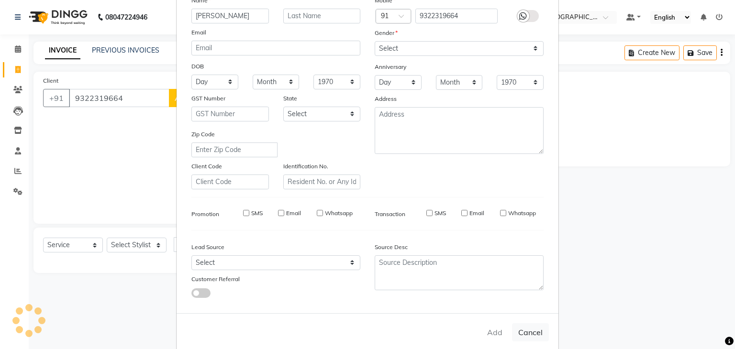
checkbox input "false"
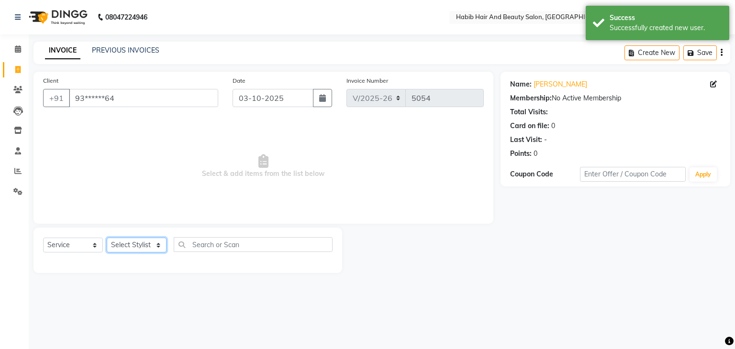
click at [159, 246] on select "Select Stylist [PERSON_NAME] Manager [PERSON_NAME] [PERSON_NAME] Suraj [PERSON_…" at bounding box center [137, 245] width 60 height 15
select select "81153"
click at [107, 238] on select "Select Stylist [PERSON_NAME] Manager [PERSON_NAME] [PERSON_NAME] Suraj [PERSON_…" at bounding box center [137, 245] width 60 height 15
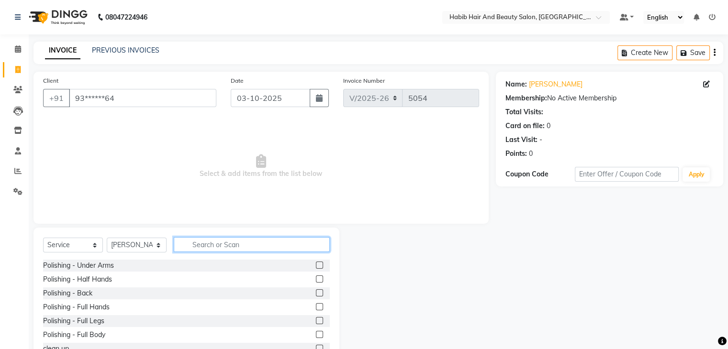
click at [207, 244] on input "text" at bounding box center [252, 244] width 156 height 15
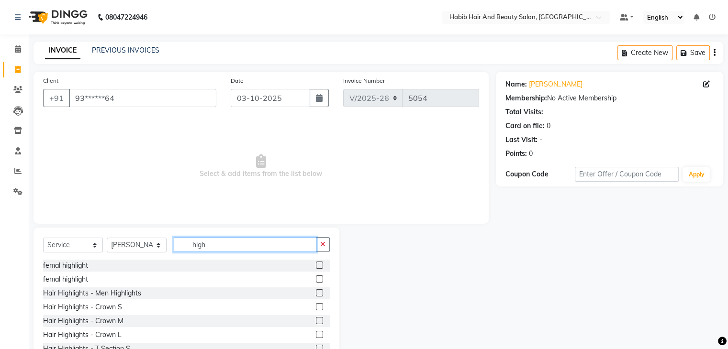
type input "high"
click at [316, 264] on label at bounding box center [319, 265] width 7 height 7
click at [316, 264] on input "checkbox" at bounding box center [319, 266] width 6 height 6
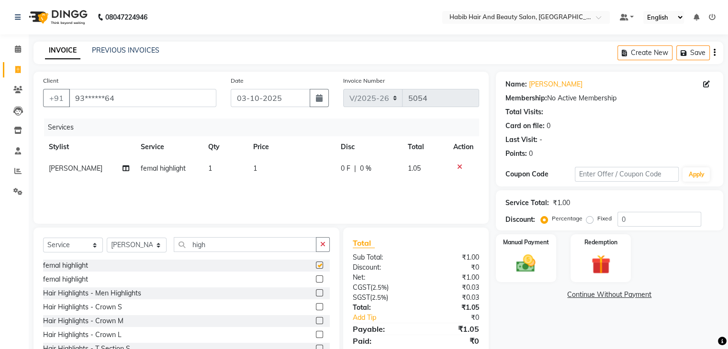
checkbox input "false"
click at [264, 168] on td "1" at bounding box center [291, 169] width 88 height 22
select select "81153"
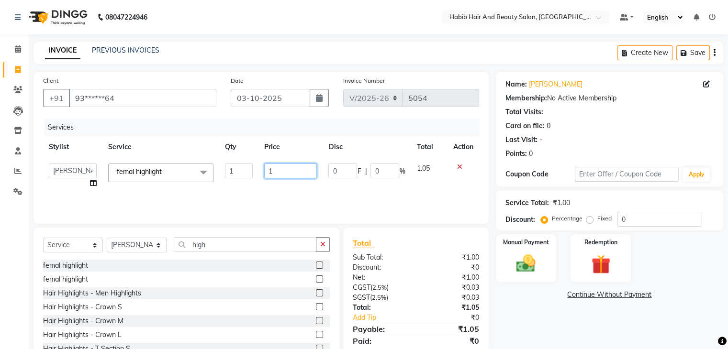
click at [264, 168] on input "1" at bounding box center [290, 171] width 53 height 15
click at [286, 168] on input "1" at bounding box center [290, 171] width 53 height 15
type input "4714"
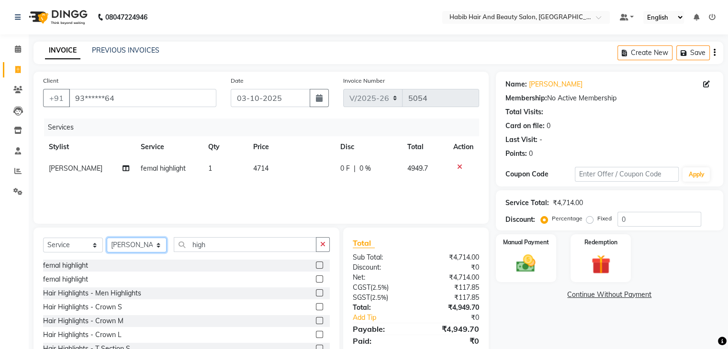
click at [158, 248] on select "Select Stylist [PERSON_NAME] Manager [PERSON_NAME] [PERSON_NAME] Suraj [PERSON_…" at bounding box center [137, 245] width 60 height 15
select select "81160"
click at [107, 238] on select "Select Stylist [PERSON_NAME] Manager [PERSON_NAME] [PERSON_NAME] Suraj [PERSON_…" at bounding box center [137, 245] width 60 height 15
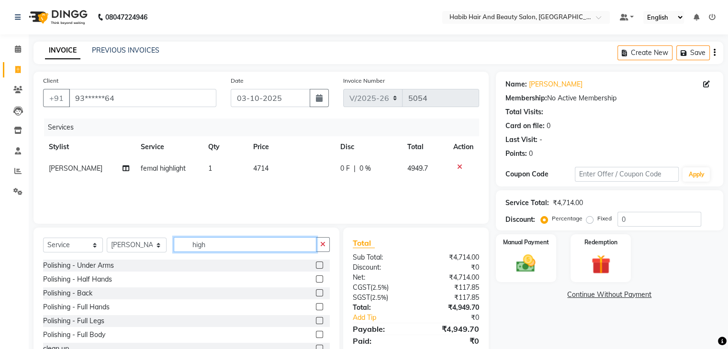
click at [219, 239] on input "high" at bounding box center [245, 244] width 143 height 15
type input "h"
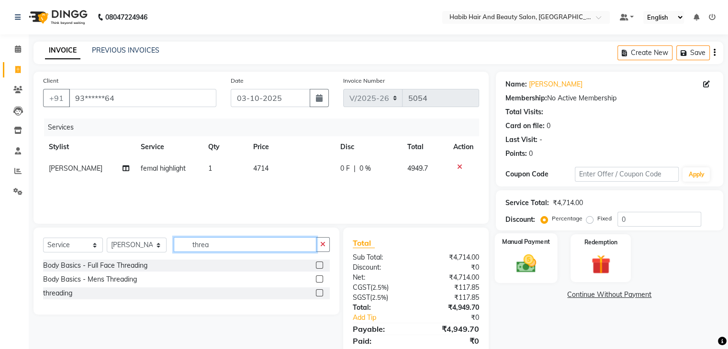
type input "threa"
click at [528, 261] on img at bounding box center [526, 264] width 32 height 23
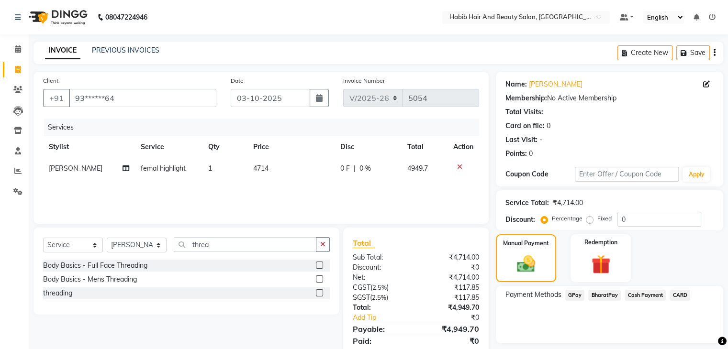
click at [683, 297] on span "CARD" at bounding box center [679, 295] width 21 height 11
click at [287, 160] on td "4714" at bounding box center [291, 169] width 88 height 22
select select "81153"
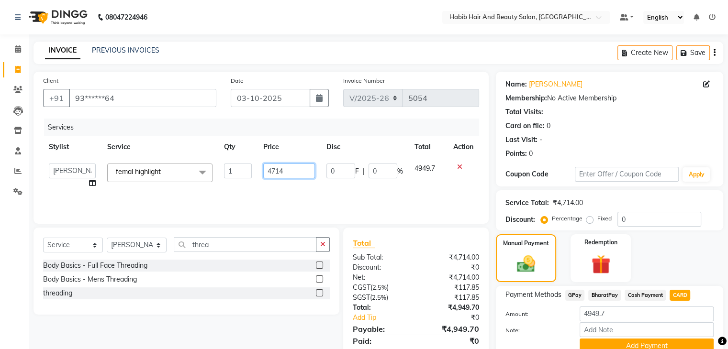
click at [288, 169] on input "4714" at bounding box center [289, 171] width 52 height 15
type input "4"
type input "5600"
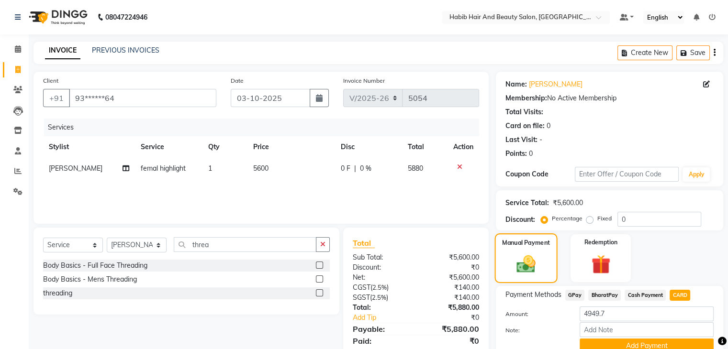
click at [517, 245] on label "Manual Payment" at bounding box center [526, 242] width 48 height 9
click at [682, 295] on span "CARD" at bounding box center [679, 295] width 21 height 11
type input "5880"
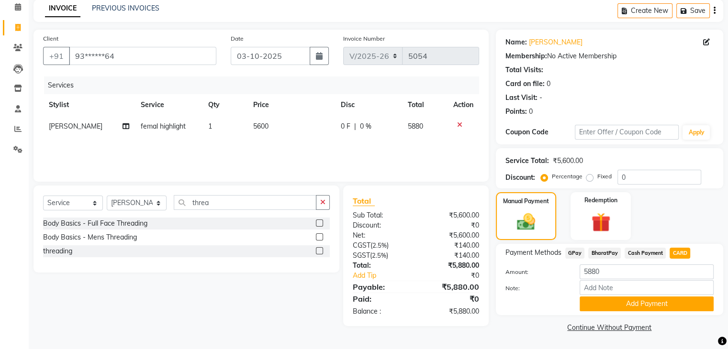
scroll to position [43, 0]
click at [651, 303] on button "Add Payment" at bounding box center [646, 304] width 134 height 15
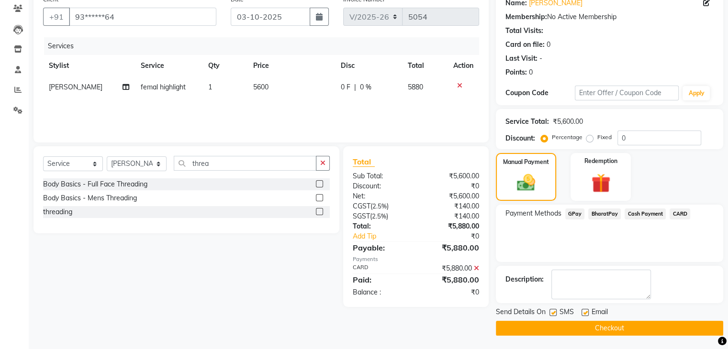
scroll to position [82, 0]
click at [656, 329] on button "Checkout" at bounding box center [609, 328] width 227 height 15
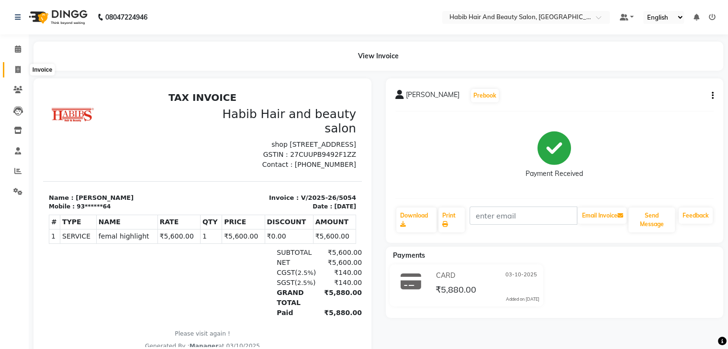
click at [13, 69] on span at bounding box center [18, 70] width 17 height 11
select select "service"
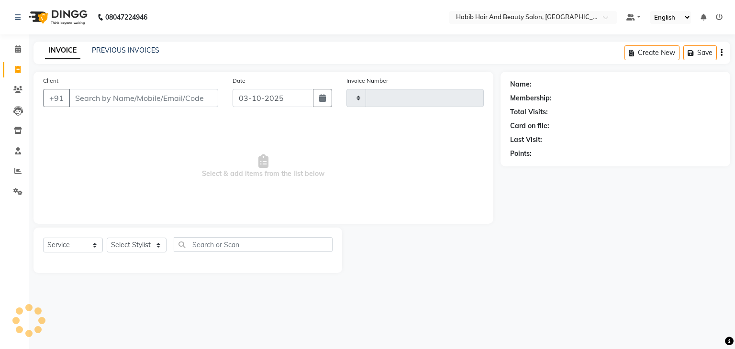
click at [127, 100] on input "Client" at bounding box center [143, 98] width 149 height 18
type input "5055"
select select "8362"
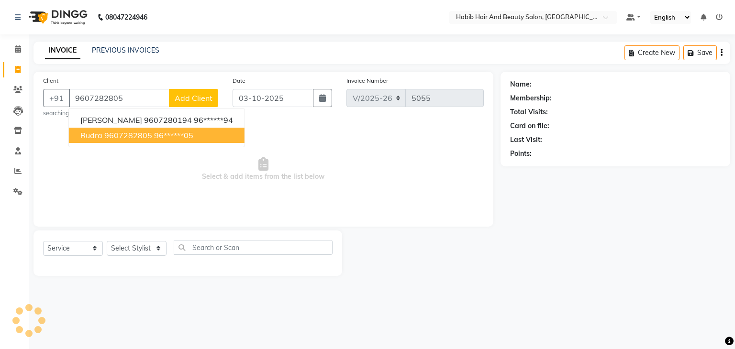
click at [168, 133] on ngb-highlight "96******05" at bounding box center [173, 136] width 39 height 10
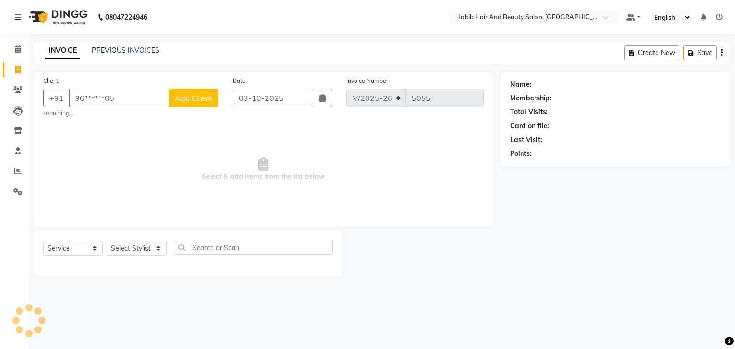
type input "96******05"
click at [155, 253] on select "Select Stylist [PERSON_NAME] Manager [PERSON_NAME] [PERSON_NAME] Suraj [PERSON_…" at bounding box center [137, 248] width 60 height 15
select select "81158"
click at [107, 242] on select "Select Stylist [PERSON_NAME] Manager [PERSON_NAME] [PERSON_NAME] Suraj [PERSON_…" at bounding box center [137, 248] width 60 height 15
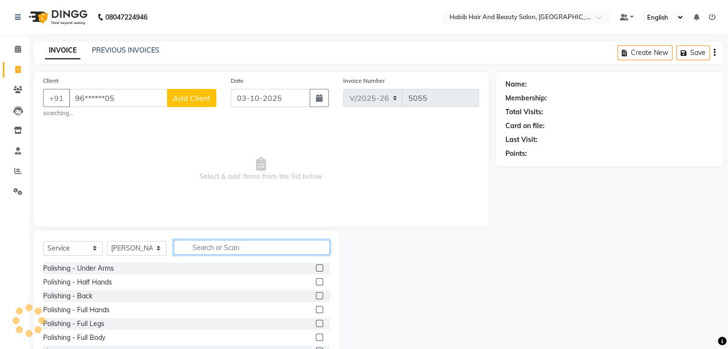
click at [203, 244] on input "text" at bounding box center [252, 247] width 156 height 15
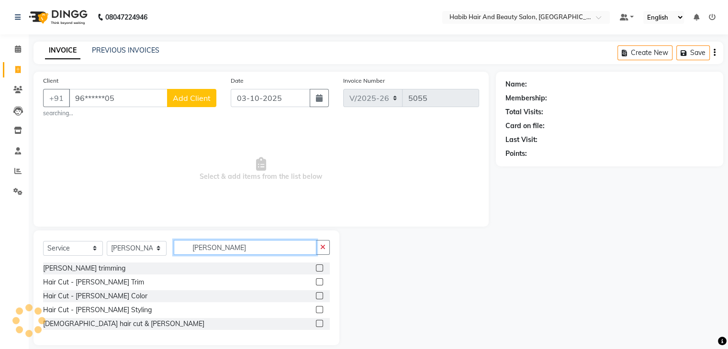
type input "[PERSON_NAME]"
click at [319, 280] on label at bounding box center [319, 281] width 7 height 7
click at [319, 280] on input "checkbox" at bounding box center [319, 282] width 6 height 6
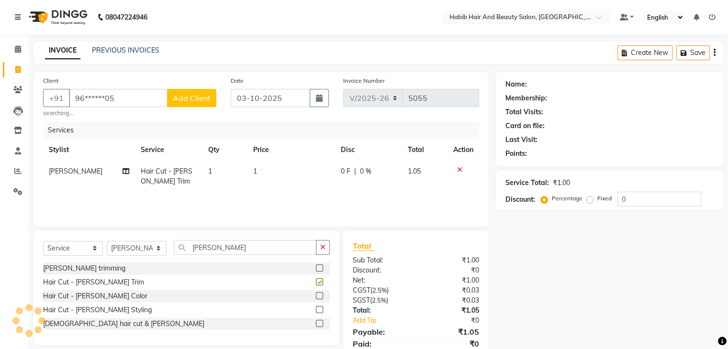
checkbox input "false"
click at [285, 178] on td "1" at bounding box center [291, 177] width 88 height 32
select select "81158"
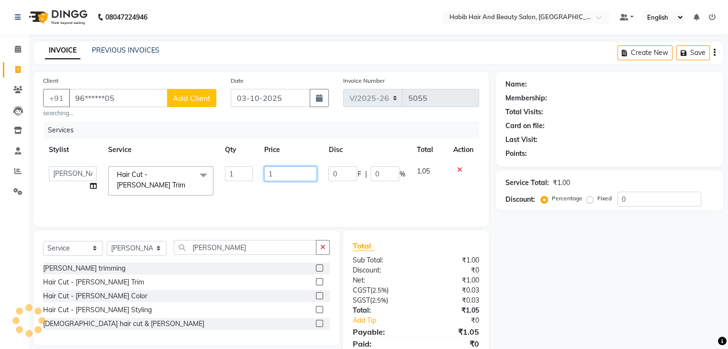
click at [285, 178] on input "1" at bounding box center [290, 174] width 53 height 15
type input "400"
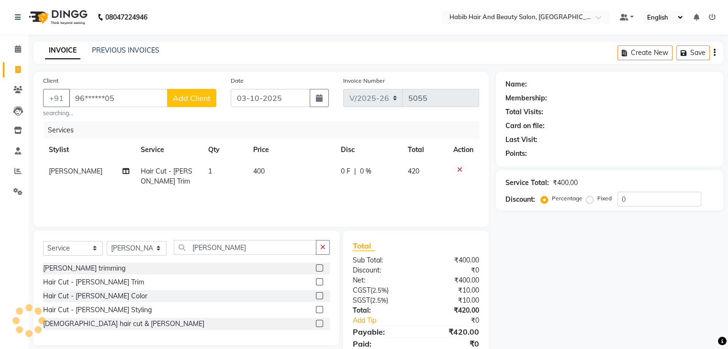
click at [521, 231] on div "Name: Membership: Total Visits: Card on file: Last Visit: Points: Service Total…" at bounding box center [613, 222] width 234 height 300
click at [201, 98] on span "Add Client" at bounding box center [192, 98] width 38 height 10
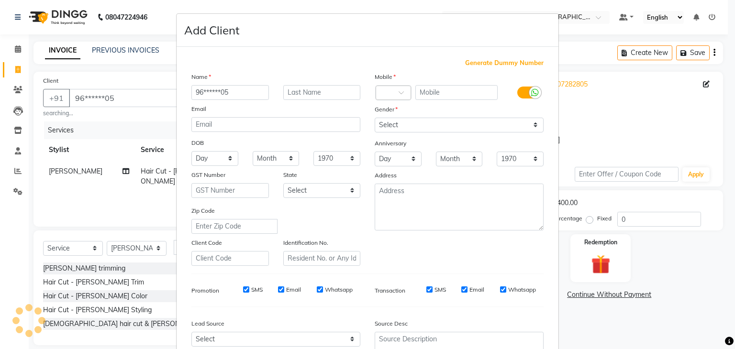
click at [421, 251] on div "Mobile Country Code × Gender Select [DEMOGRAPHIC_DATA] [DEMOGRAPHIC_DATA] Other…" at bounding box center [458, 169] width 183 height 194
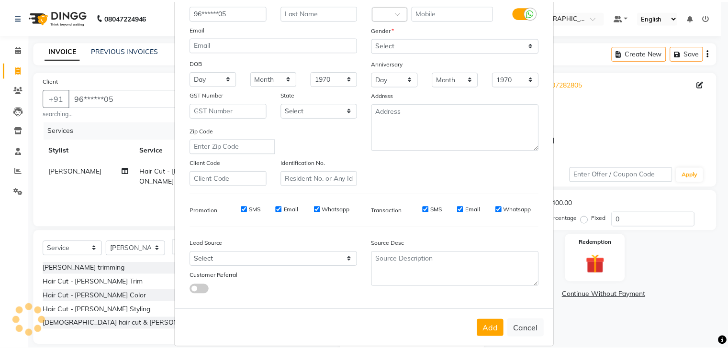
scroll to position [97, 0]
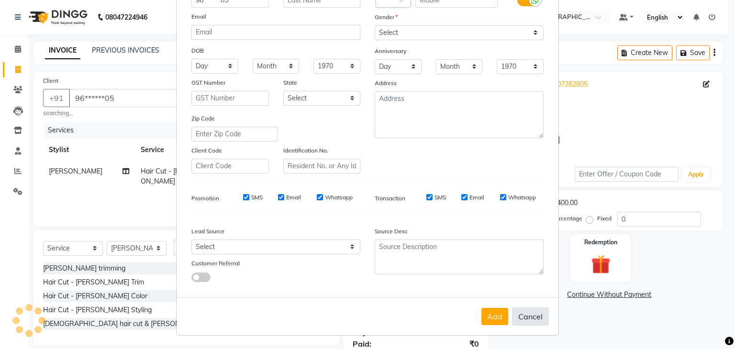
click at [530, 313] on button "Cancel" at bounding box center [530, 317] width 37 height 18
select select
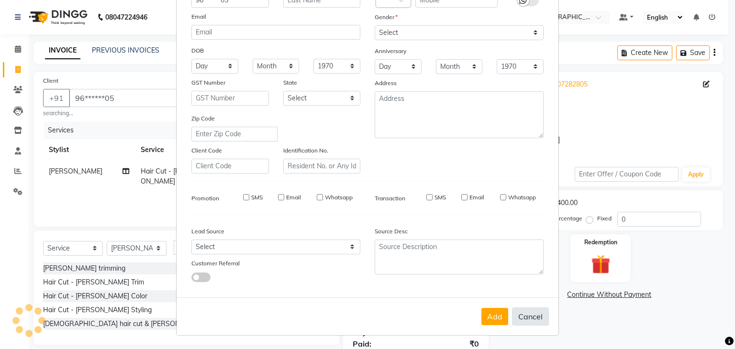
select select
checkbox input "false"
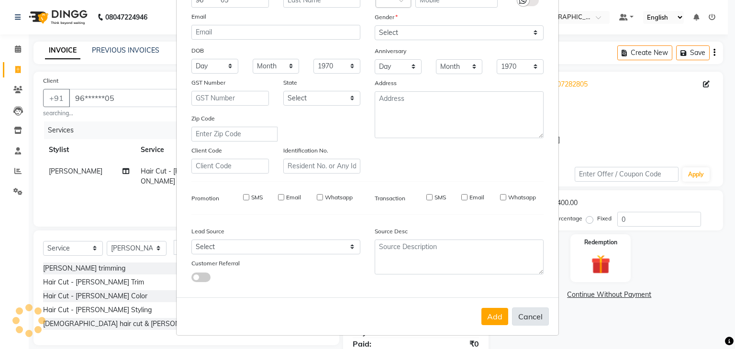
checkbox input "false"
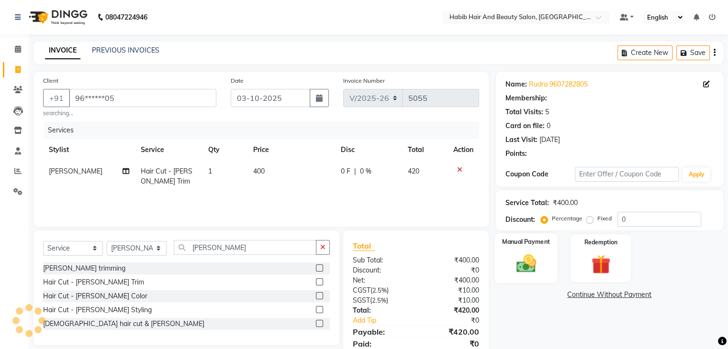
click at [527, 267] on img at bounding box center [526, 264] width 32 height 23
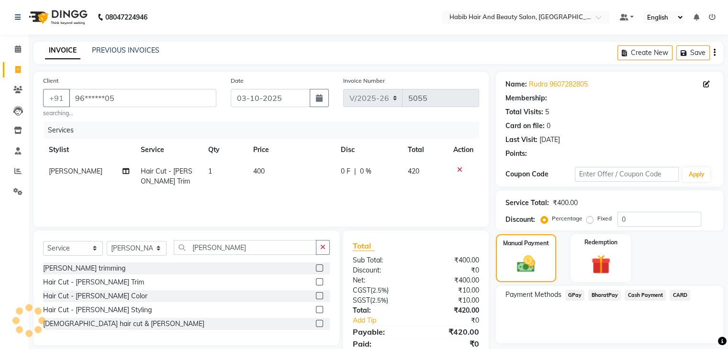
click at [593, 297] on span "BharatPay" at bounding box center [604, 295] width 33 height 11
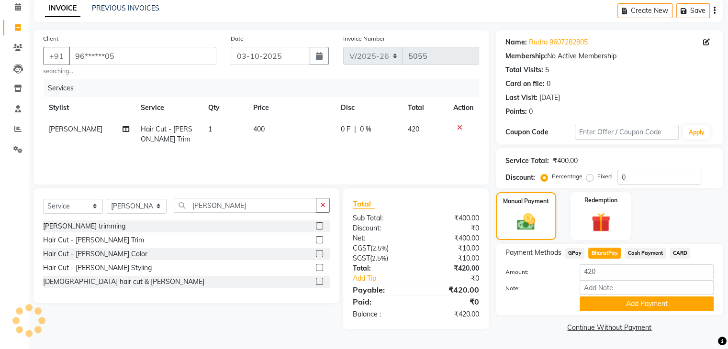
scroll to position [43, 0]
click at [639, 305] on button "Add Payment" at bounding box center [646, 304] width 134 height 15
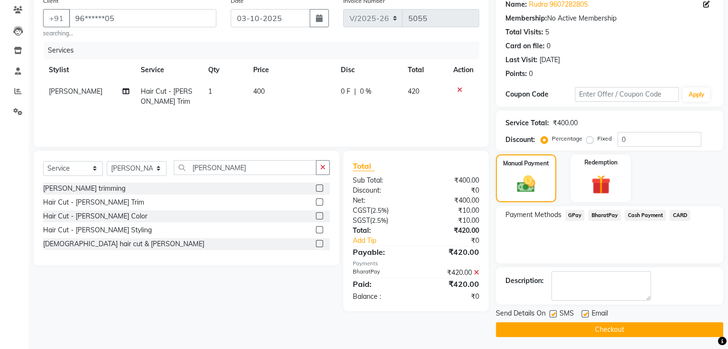
scroll to position [82, 0]
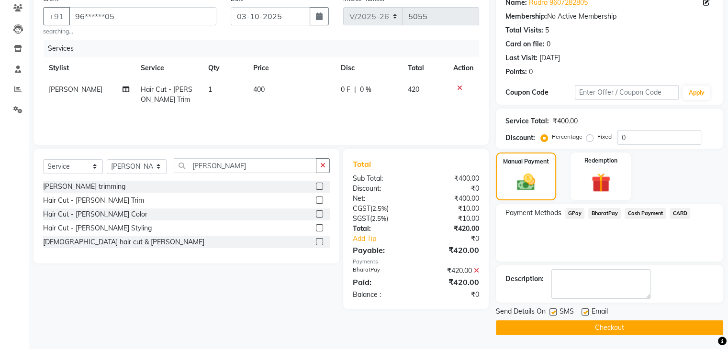
click at [634, 323] on button "Checkout" at bounding box center [609, 328] width 227 height 15
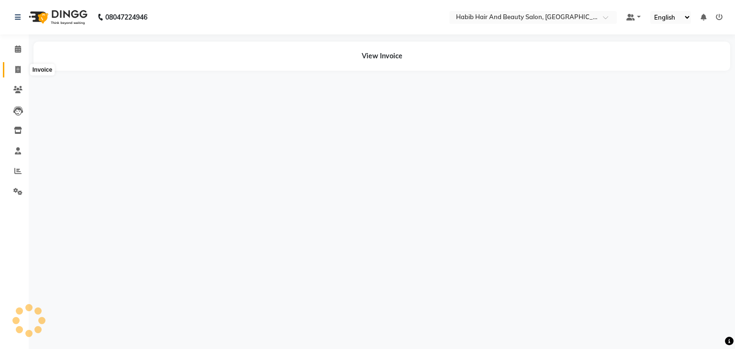
click at [15, 70] on icon at bounding box center [17, 69] width 5 height 7
select select "service"
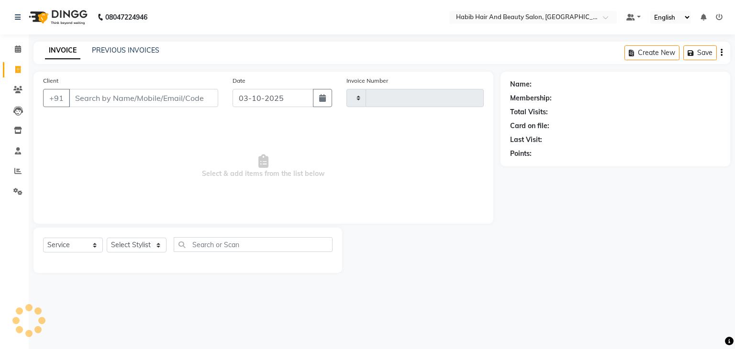
type input "5056"
select select "8362"
click at [123, 96] on input "Client" at bounding box center [143, 98] width 149 height 18
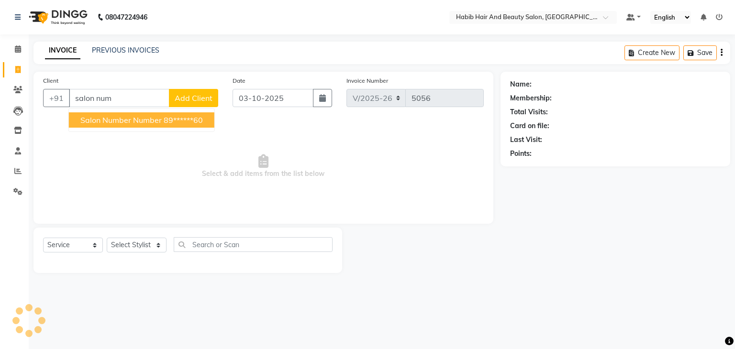
click at [138, 122] on span "salon number number" at bounding box center [120, 120] width 81 height 10
type input "89******60"
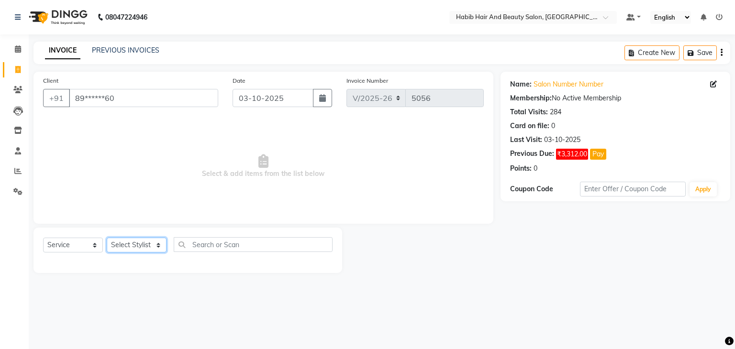
click at [159, 244] on select "Select Stylist [PERSON_NAME] Manager [PERSON_NAME] [PERSON_NAME] Suraj [PERSON_…" at bounding box center [137, 245] width 60 height 15
select select "81157"
click at [107, 238] on select "Select Stylist [PERSON_NAME] Manager [PERSON_NAME] [PERSON_NAME] Suraj [PERSON_…" at bounding box center [137, 245] width 60 height 15
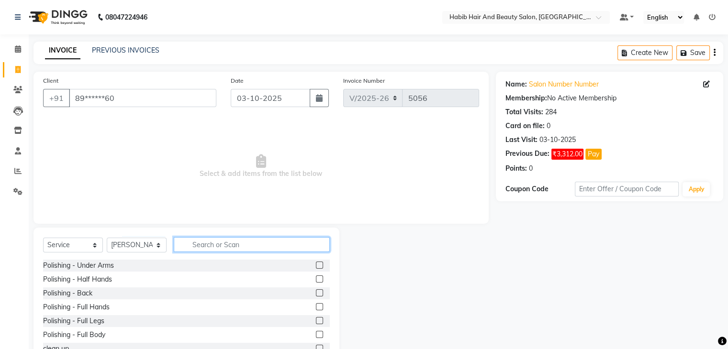
click at [215, 244] on input "text" at bounding box center [252, 244] width 156 height 15
type input "hair cut"
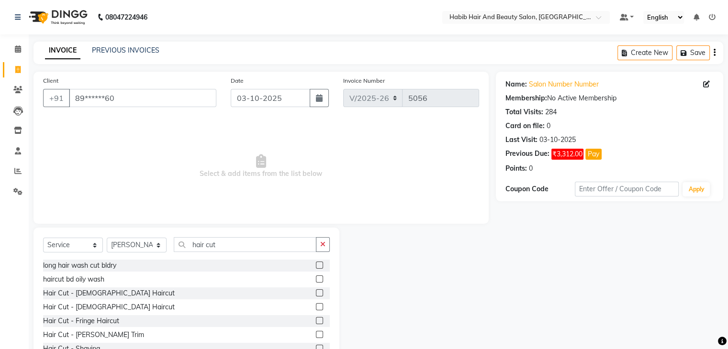
click at [316, 295] on label at bounding box center [319, 292] width 7 height 7
click at [316, 295] on input "checkbox" at bounding box center [319, 293] width 6 height 6
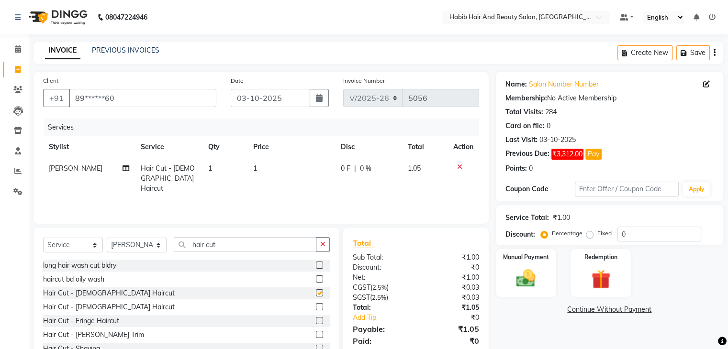
checkbox input "false"
click at [276, 169] on td "1" at bounding box center [291, 179] width 88 height 42
select select "81157"
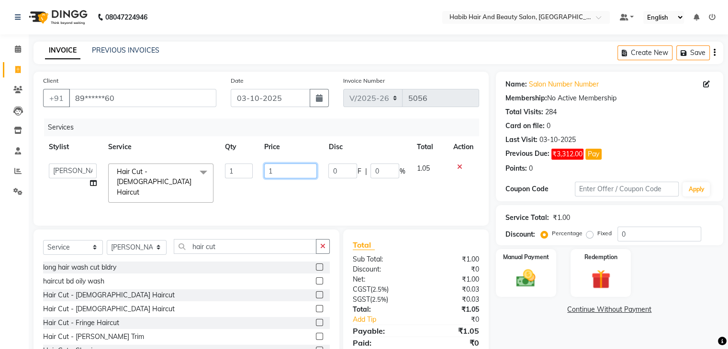
click at [276, 169] on input "1" at bounding box center [290, 171] width 53 height 15
type input "200"
click at [542, 269] on div "Manual Payment" at bounding box center [525, 272] width 63 height 49
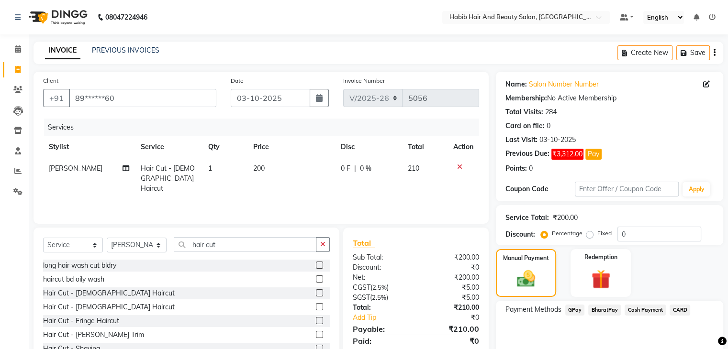
click at [644, 310] on span "Cash Payment" at bounding box center [644, 310] width 41 height 11
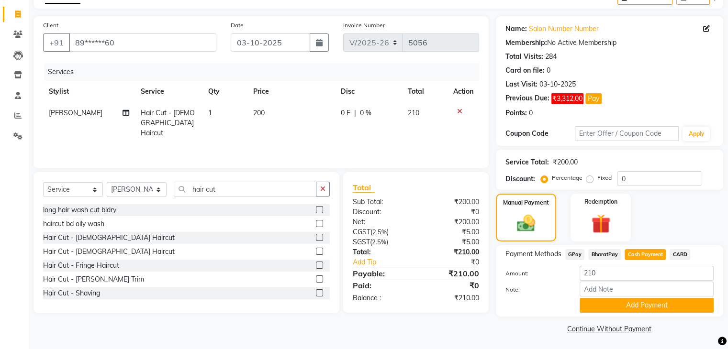
scroll to position [57, 0]
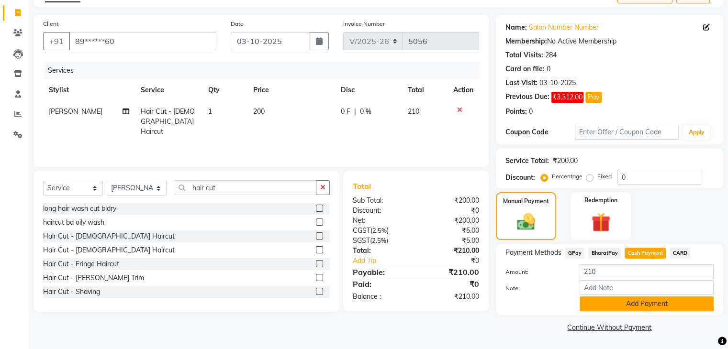
click at [646, 305] on button "Add Payment" at bounding box center [646, 304] width 134 height 15
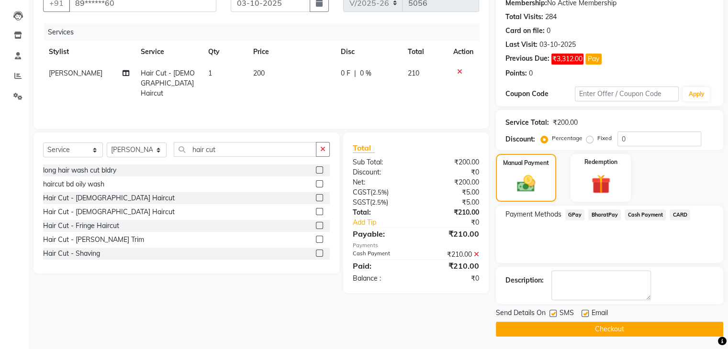
scroll to position [96, 0]
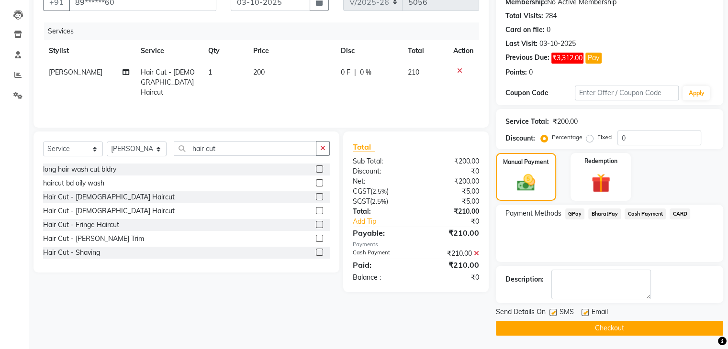
click at [610, 327] on button "Checkout" at bounding box center [609, 328] width 227 height 15
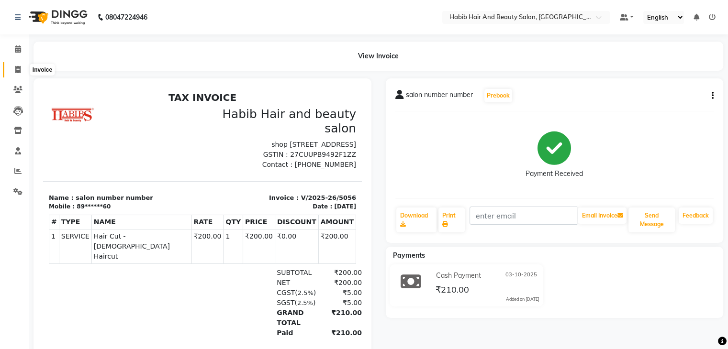
click at [13, 68] on span at bounding box center [18, 70] width 17 height 11
select select "service"
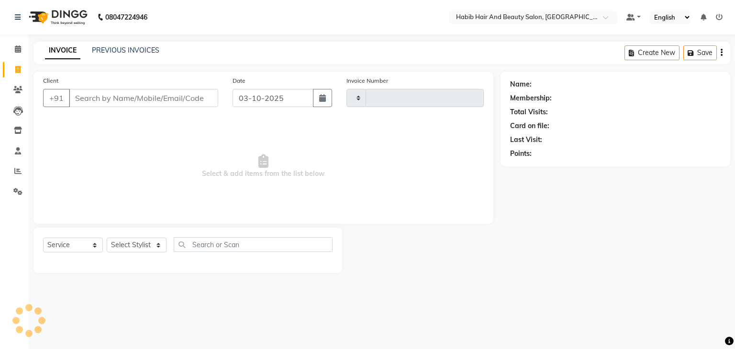
type input "5057"
select select "8362"
click at [152, 100] on input "Client" at bounding box center [143, 98] width 149 height 18
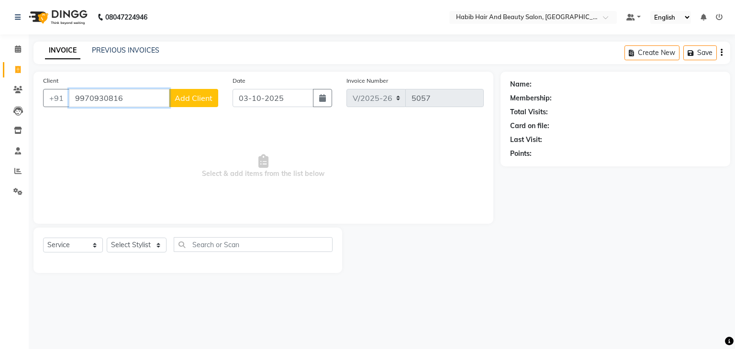
type input "9970930816"
click at [208, 98] on span "Add Client" at bounding box center [194, 98] width 38 height 10
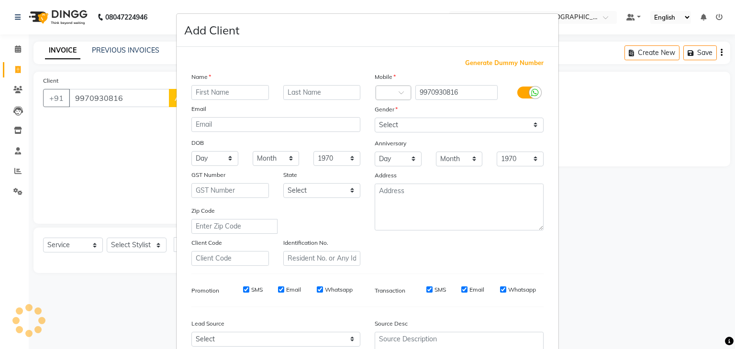
click at [223, 94] on input "text" at bounding box center [230, 92] width 78 height 15
type input "arya"
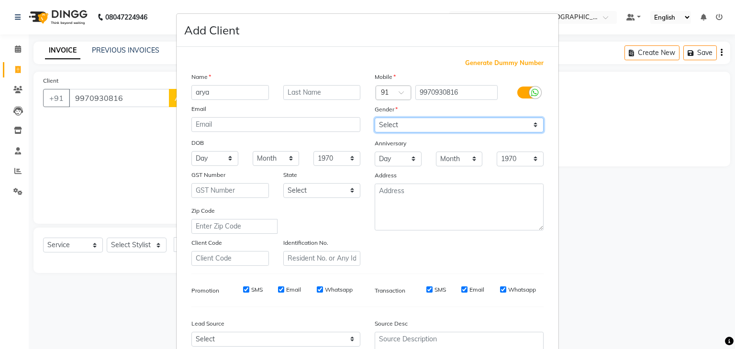
click at [412, 123] on select "Select [DEMOGRAPHIC_DATA] [DEMOGRAPHIC_DATA] Other Prefer Not To Say" at bounding box center [459, 125] width 169 height 15
select select "[DEMOGRAPHIC_DATA]"
click at [375, 118] on select "Select [DEMOGRAPHIC_DATA] [DEMOGRAPHIC_DATA] Other Prefer Not To Say" at bounding box center [459, 125] width 169 height 15
click at [350, 247] on div "Identification No." at bounding box center [322, 252] width 92 height 28
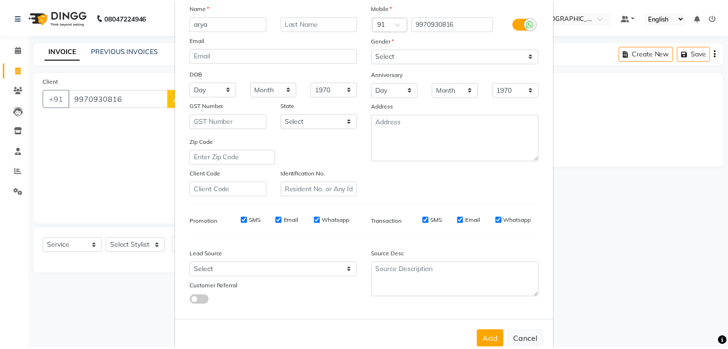
scroll to position [97, 0]
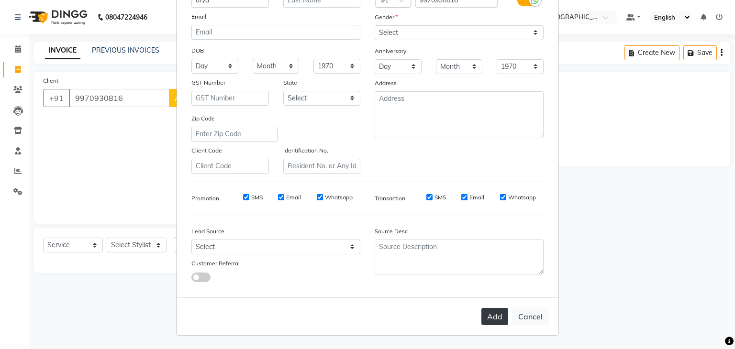
click at [489, 309] on button "Add" at bounding box center [494, 316] width 27 height 17
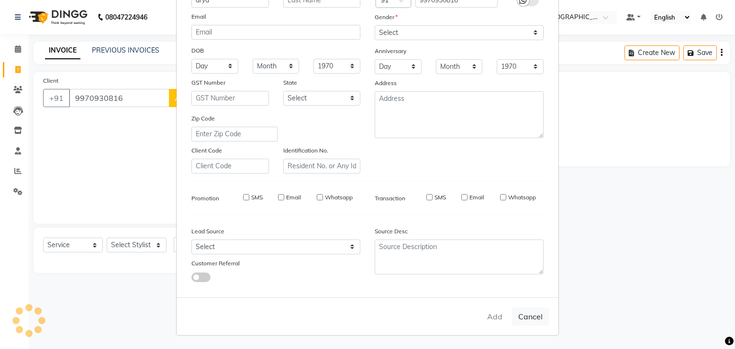
type input "99******16"
select select
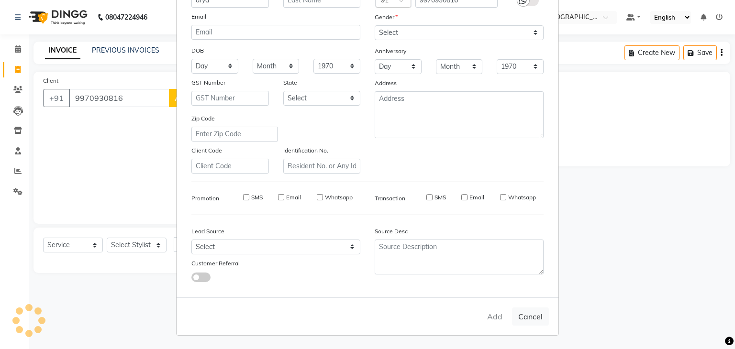
select select
checkbox input "false"
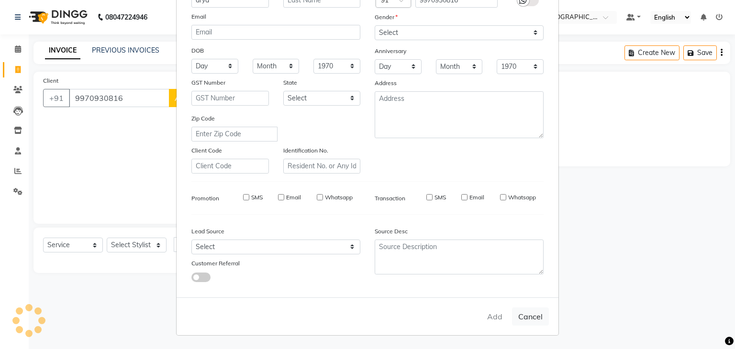
checkbox input "false"
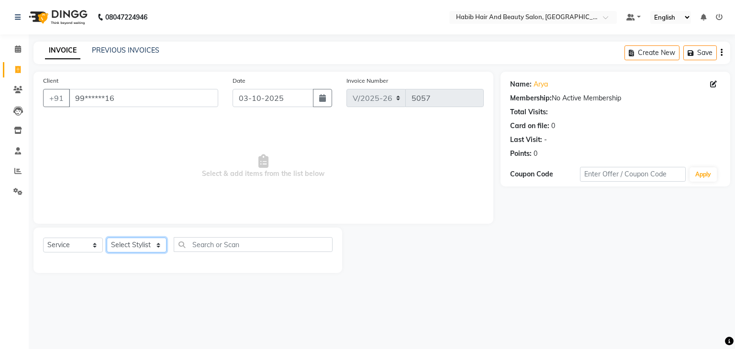
click at [156, 245] on select "Select Stylist [PERSON_NAME] Manager [PERSON_NAME] [PERSON_NAME] Suraj [PERSON_…" at bounding box center [137, 245] width 60 height 15
select select "81155"
click at [107, 238] on select "Select Stylist [PERSON_NAME] Manager [PERSON_NAME] [PERSON_NAME] Suraj [PERSON_…" at bounding box center [137, 245] width 60 height 15
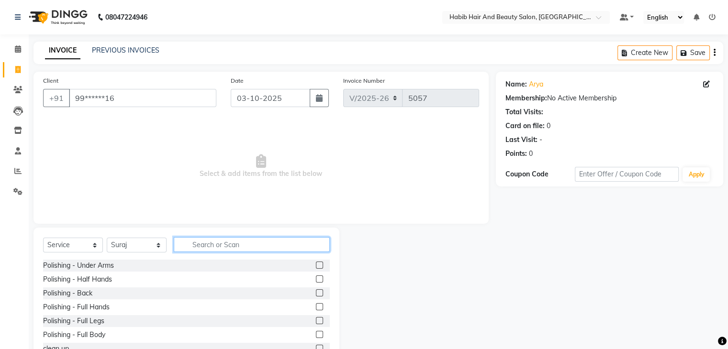
click at [199, 242] on input "text" at bounding box center [252, 244] width 156 height 15
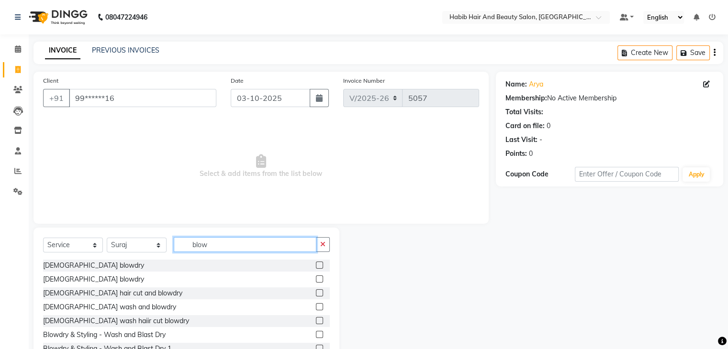
type input "blow"
click at [316, 295] on label at bounding box center [319, 292] width 7 height 7
click at [316, 295] on input "checkbox" at bounding box center [319, 293] width 6 height 6
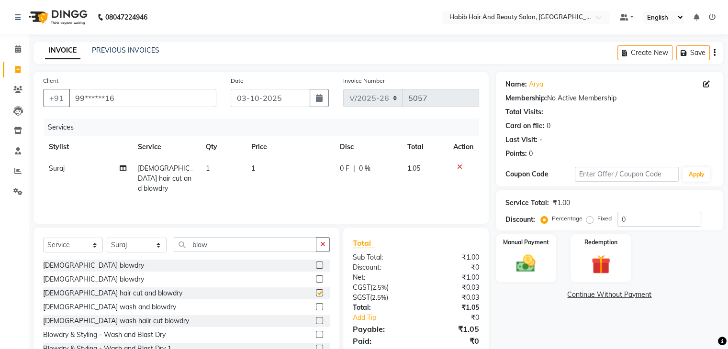
checkbox input "false"
click at [155, 242] on select "Select Stylist [PERSON_NAME] Manager [PERSON_NAME] [PERSON_NAME] Suraj [PERSON_…" at bounding box center [137, 245] width 60 height 15
select select "87131"
click at [107, 238] on select "Select Stylist [PERSON_NAME] Manager [PERSON_NAME] [PERSON_NAME] Suraj [PERSON_…" at bounding box center [137, 245] width 60 height 15
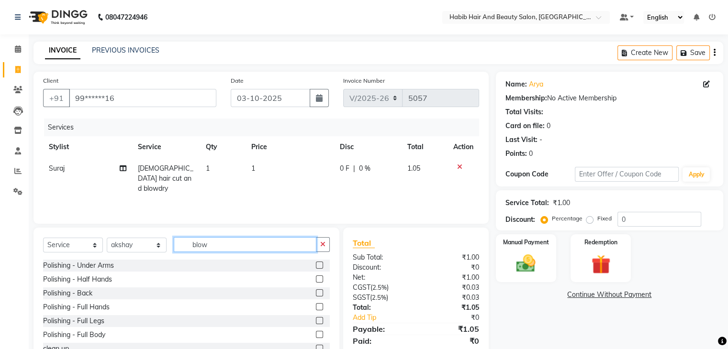
click at [232, 246] on input "blow" at bounding box center [245, 244] width 143 height 15
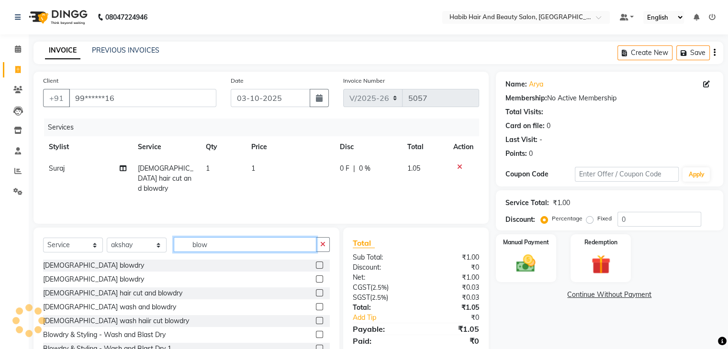
type input "blow"
click at [316, 293] on label at bounding box center [319, 292] width 7 height 7
click at [316, 293] on input "checkbox" at bounding box center [319, 293] width 6 height 6
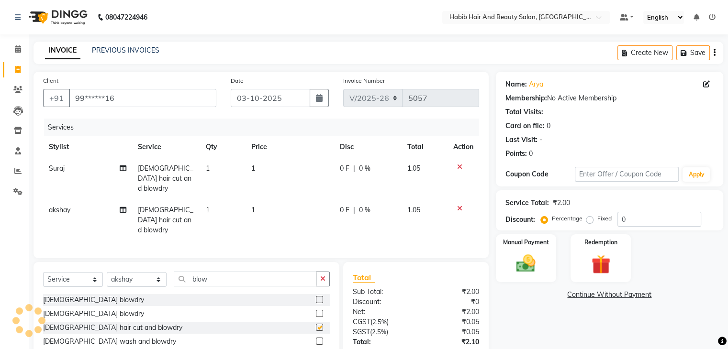
checkbox input "false"
click at [276, 167] on td "1" at bounding box center [289, 179] width 89 height 42
select select "81155"
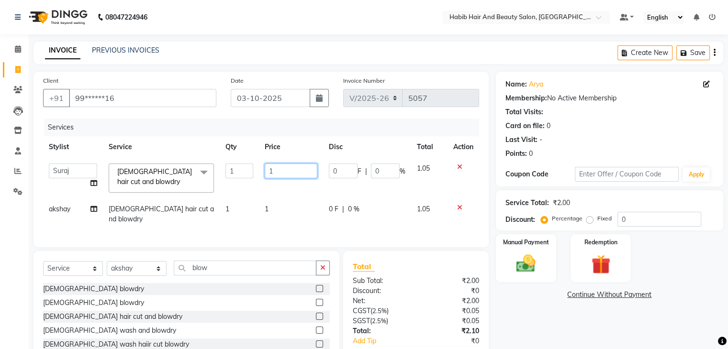
click at [276, 167] on input "1" at bounding box center [291, 171] width 53 height 15
type input "400"
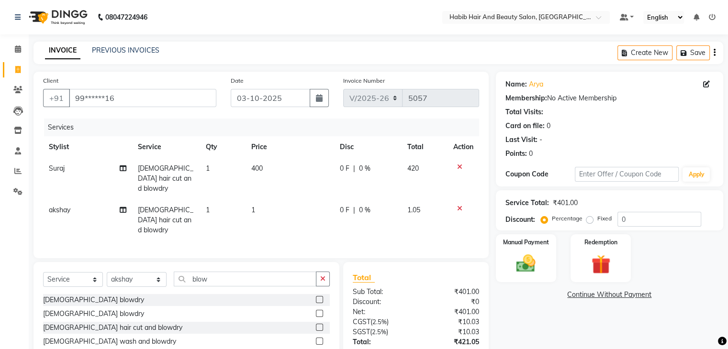
click at [279, 190] on tbody "Suraj [DEMOGRAPHIC_DATA] hair cut and blowdry 1 400 0 F | 0 % 420 akshay [DEMOG…" at bounding box center [261, 199] width 436 height 83
click at [279, 200] on td "1" at bounding box center [289, 221] width 89 height 42
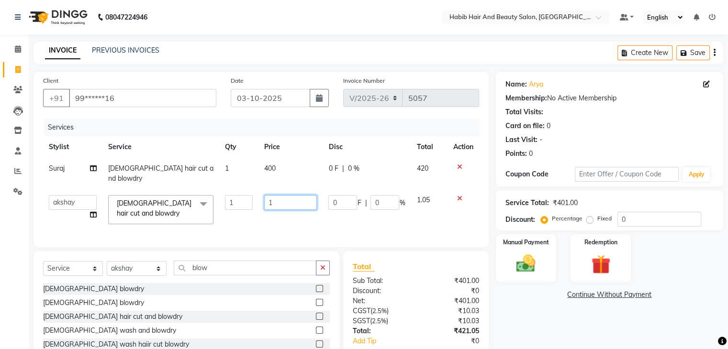
click at [279, 195] on input "1" at bounding box center [290, 202] width 53 height 15
type input "400"
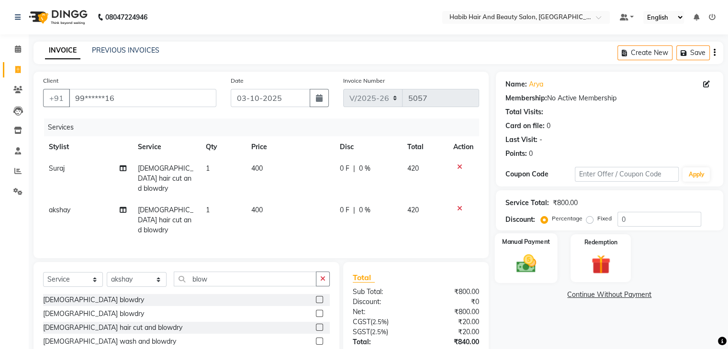
click at [525, 253] on img at bounding box center [526, 264] width 32 height 23
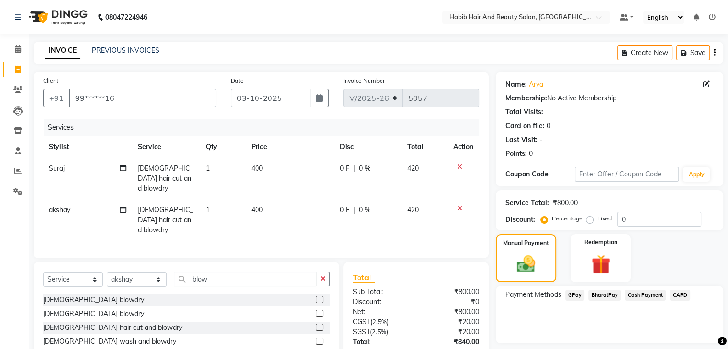
click at [608, 293] on span "BharatPay" at bounding box center [604, 295] width 33 height 11
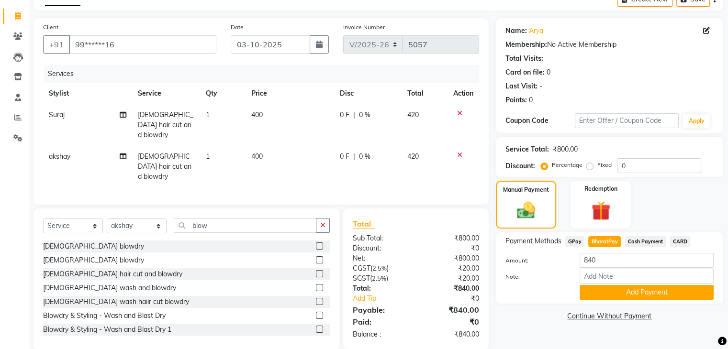
scroll to position [56, 0]
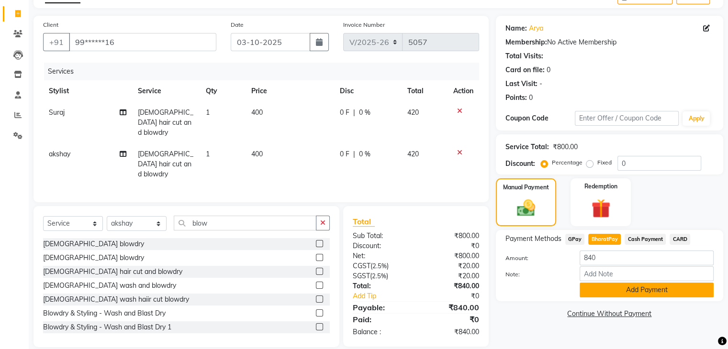
click at [650, 291] on button "Add Payment" at bounding box center [646, 290] width 134 height 15
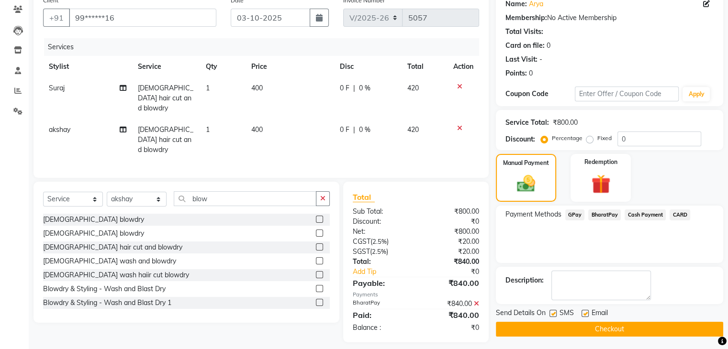
scroll to position [82, 0]
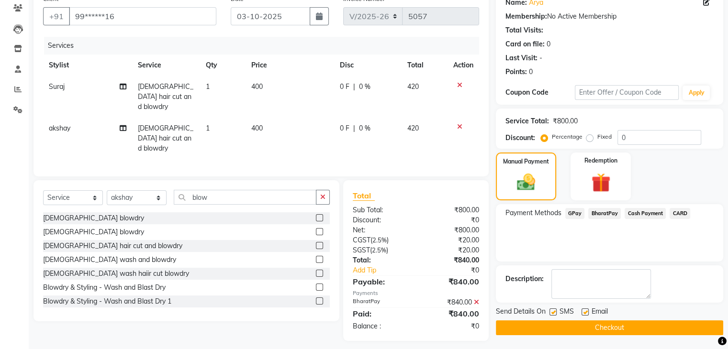
click at [646, 328] on button "Checkout" at bounding box center [609, 328] width 227 height 15
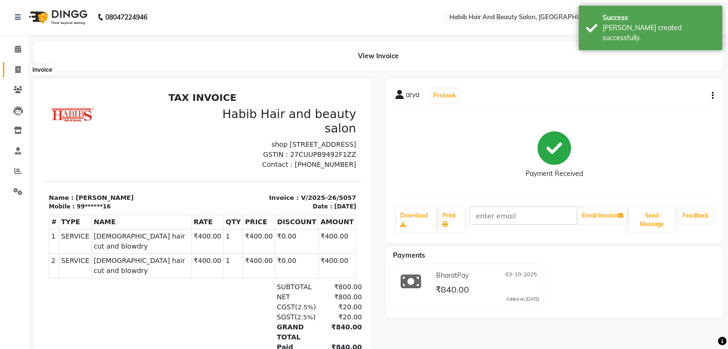
click at [17, 69] on icon at bounding box center [17, 69] width 5 height 7
select select "service"
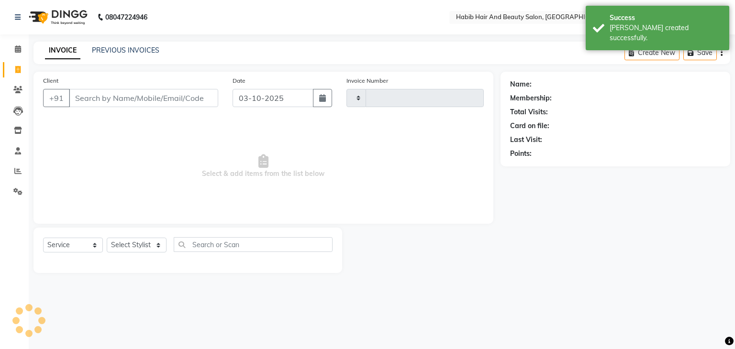
type input "5058"
select select "8362"
click at [144, 99] on input "Client" at bounding box center [143, 98] width 149 height 18
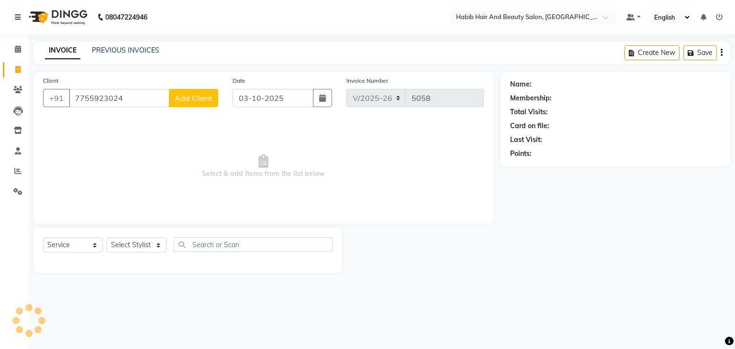
type input "7755923024"
click at [200, 99] on span "Add Client" at bounding box center [194, 98] width 38 height 10
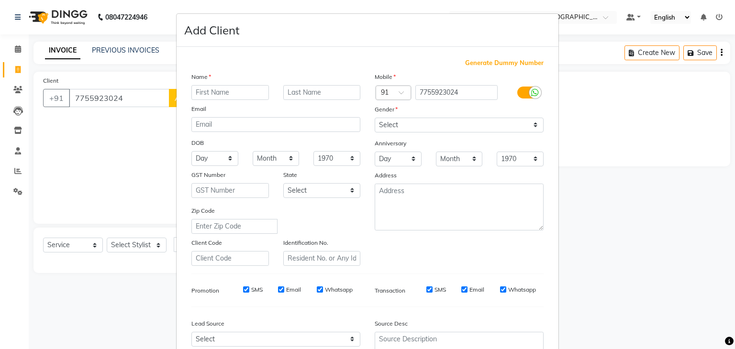
click at [201, 89] on input "text" at bounding box center [230, 92] width 78 height 15
type input "gitu"
click at [406, 123] on select "Select [DEMOGRAPHIC_DATA] [DEMOGRAPHIC_DATA] Other Prefer Not To Say" at bounding box center [459, 125] width 169 height 15
select select "[DEMOGRAPHIC_DATA]"
click at [375, 118] on select "Select [DEMOGRAPHIC_DATA] [DEMOGRAPHIC_DATA] Other Prefer Not To Say" at bounding box center [459, 125] width 169 height 15
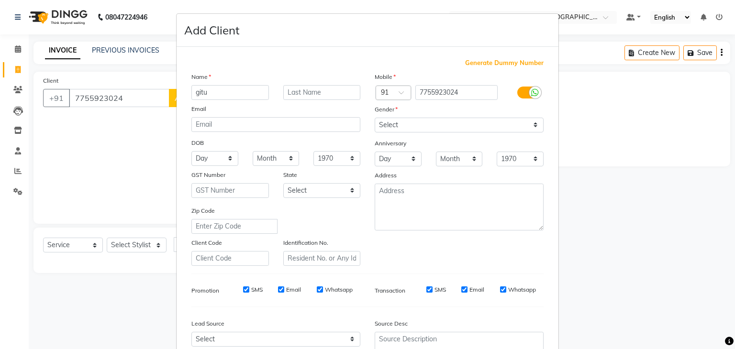
click at [357, 244] on div "Identification No." at bounding box center [322, 252] width 92 height 28
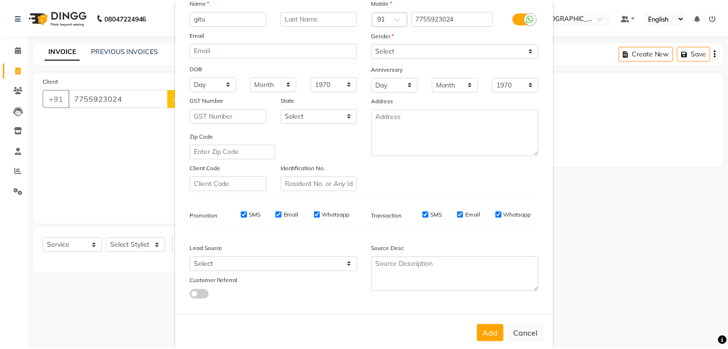
scroll to position [97, 0]
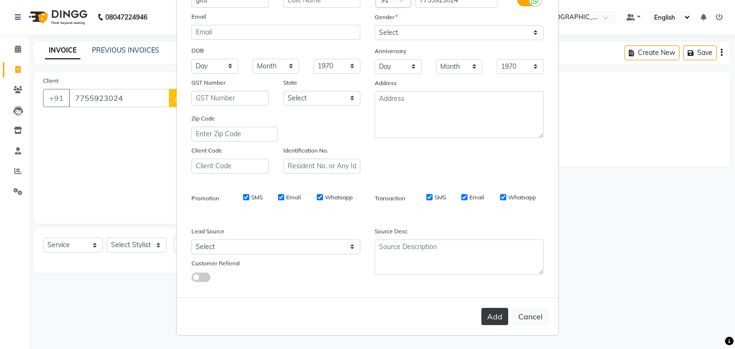
click at [494, 309] on button "Add" at bounding box center [494, 316] width 27 height 17
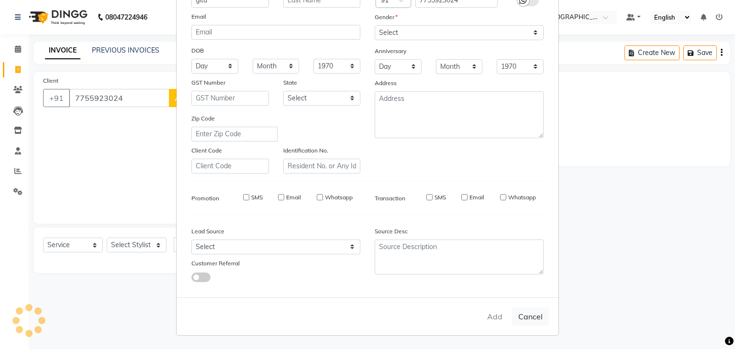
type input "77******24"
select select
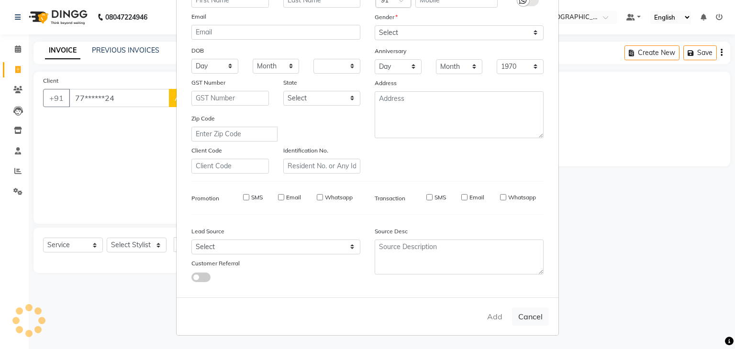
select select
checkbox input "false"
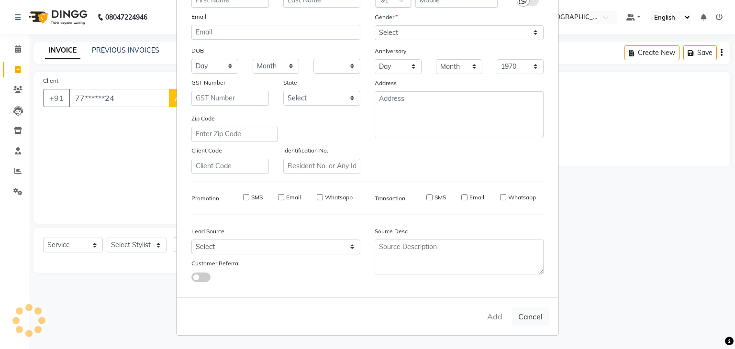
checkbox input "false"
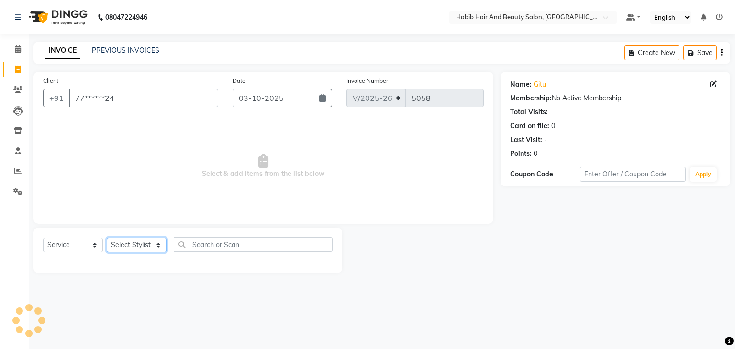
click at [155, 245] on select "Select Stylist [PERSON_NAME] Manager [PERSON_NAME] [PERSON_NAME] Suraj [PERSON_…" at bounding box center [137, 245] width 60 height 15
select select "81153"
click at [107, 238] on select "Select Stylist [PERSON_NAME] Manager [PERSON_NAME] [PERSON_NAME] Suraj [PERSON_…" at bounding box center [137, 245] width 60 height 15
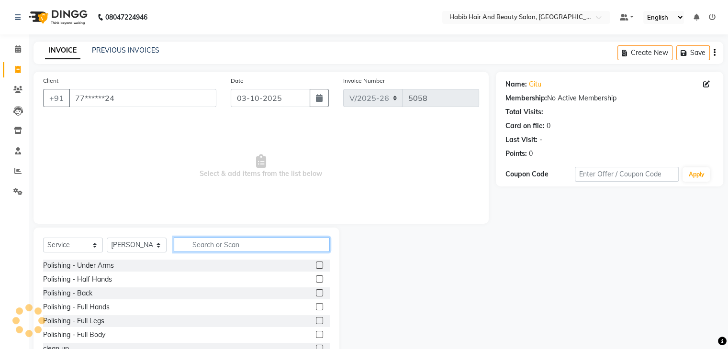
click at [199, 247] on input "text" at bounding box center [252, 244] width 156 height 15
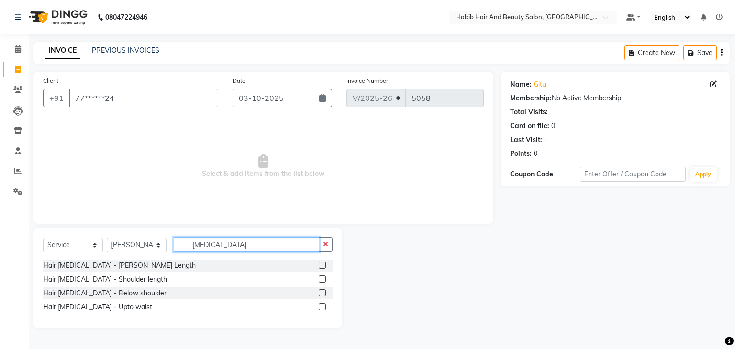
type input "[MEDICAL_DATA]"
click at [322, 265] on label at bounding box center [322, 265] width 7 height 7
click at [322, 265] on input "checkbox" at bounding box center [322, 266] width 6 height 6
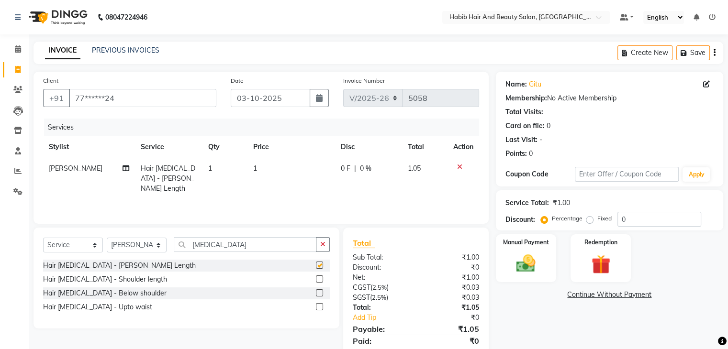
checkbox input "false"
click at [287, 162] on td "1" at bounding box center [291, 179] width 88 height 42
select select "81153"
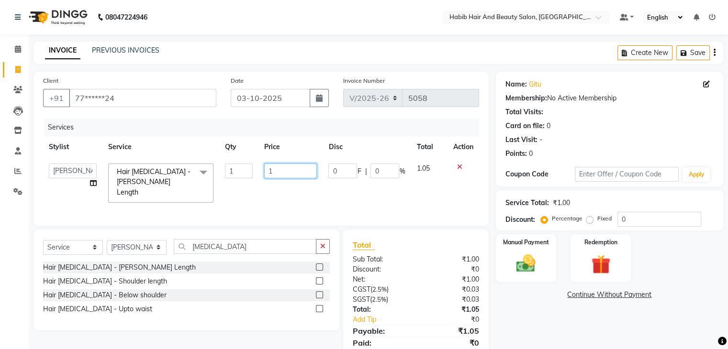
click at [287, 165] on input "1" at bounding box center [290, 171] width 53 height 15
type input "4114"
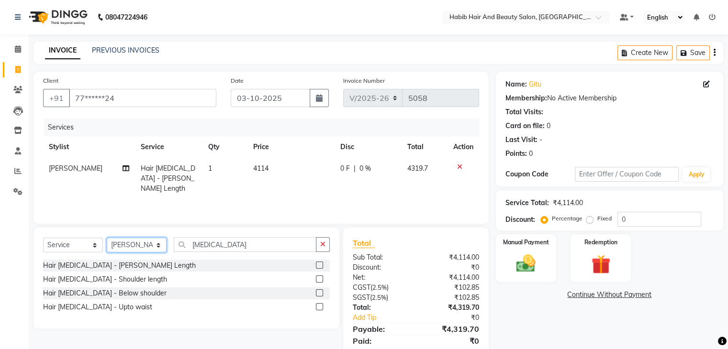
click at [160, 244] on select "Select Stylist [PERSON_NAME] Manager [PERSON_NAME] [PERSON_NAME] Suraj [PERSON_…" at bounding box center [137, 245] width 60 height 15
select select "81160"
click at [107, 238] on select "Select Stylist [PERSON_NAME] Manager [PERSON_NAME] [PERSON_NAME] Suraj [PERSON_…" at bounding box center [137, 245] width 60 height 15
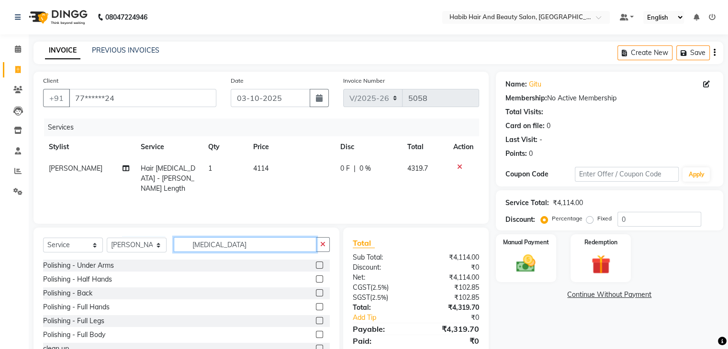
click at [226, 248] on input "[MEDICAL_DATA]" at bounding box center [245, 244] width 143 height 15
type input "b"
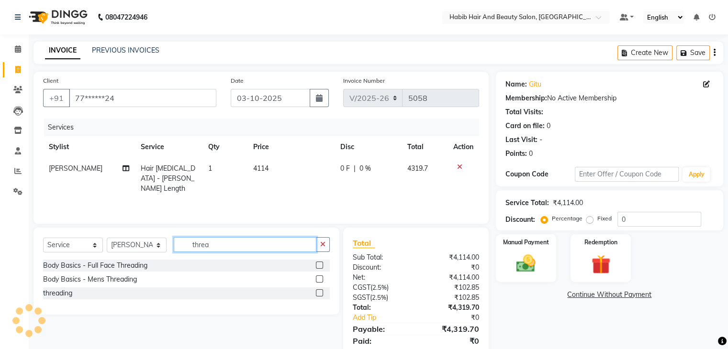
type input "threa"
click at [316, 293] on label at bounding box center [319, 292] width 7 height 7
click at [316, 293] on input "checkbox" at bounding box center [319, 293] width 6 height 6
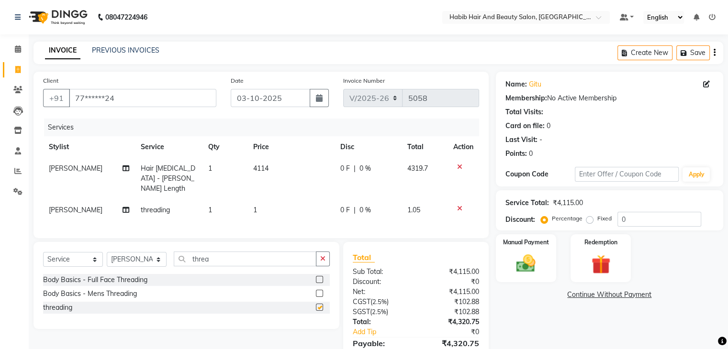
checkbox input "false"
click at [281, 206] on td "1" at bounding box center [291, 211] width 88 height 22
select select "81160"
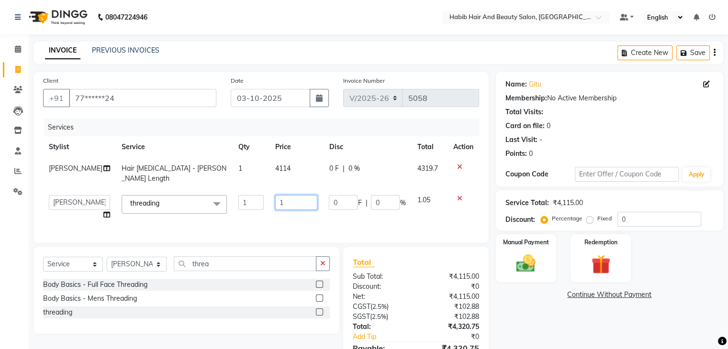
click at [284, 195] on input "1" at bounding box center [296, 202] width 43 height 15
type input "57"
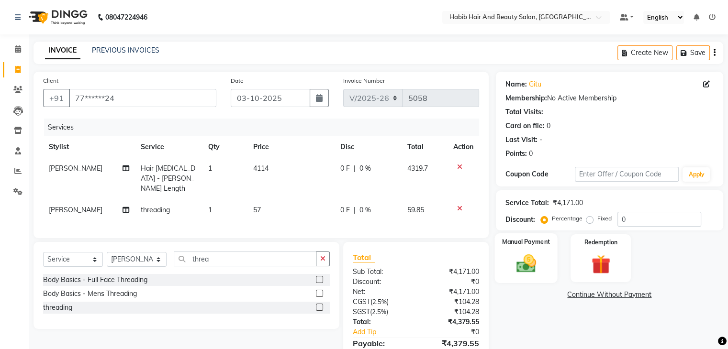
click at [525, 270] on img at bounding box center [526, 264] width 32 height 23
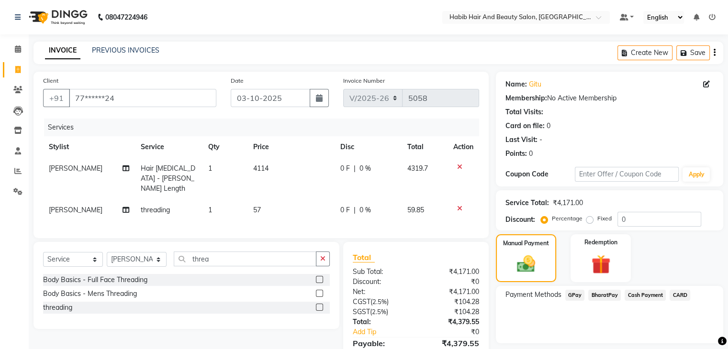
click at [597, 297] on span "BharatPay" at bounding box center [604, 295] width 33 height 11
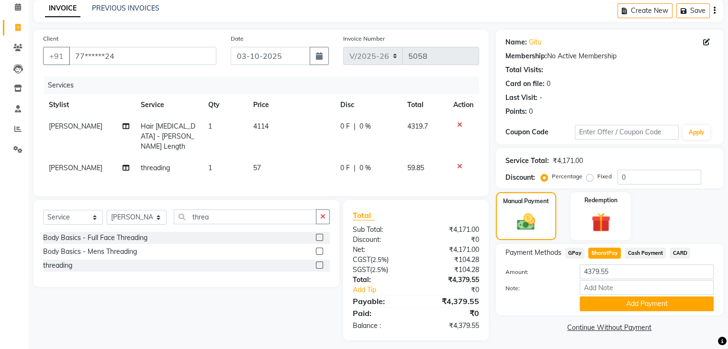
scroll to position [45, 0]
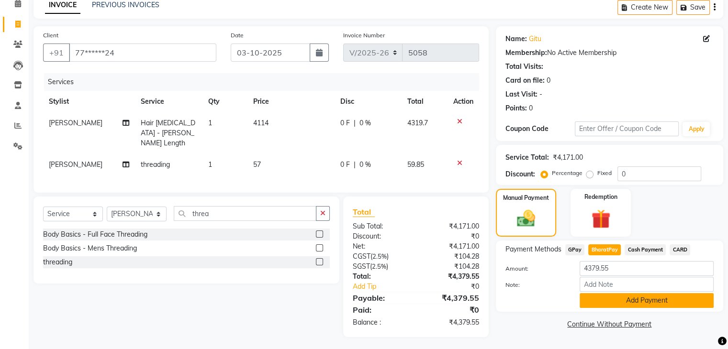
click at [664, 305] on button "Add Payment" at bounding box center [646, 300] width 134 height 15
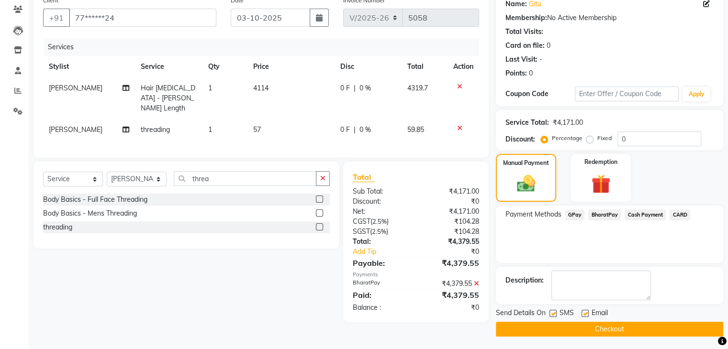
scroll to position [82, 0]
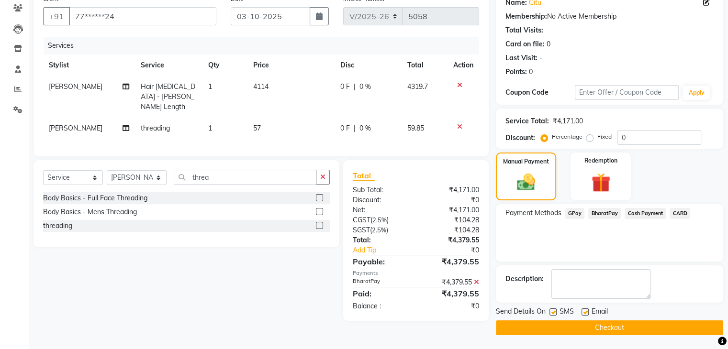
click at [666, 324] on button "Checkout" at bounding box center [609, 328] width 227 height 15
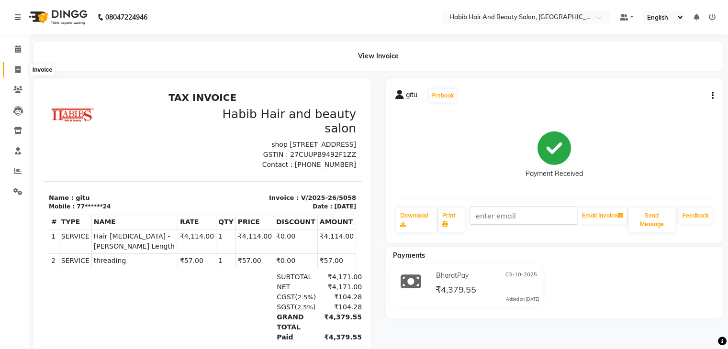
click at [15, 67] on icon at bounding box center [17, 69] width 5 height 7
select select "service"
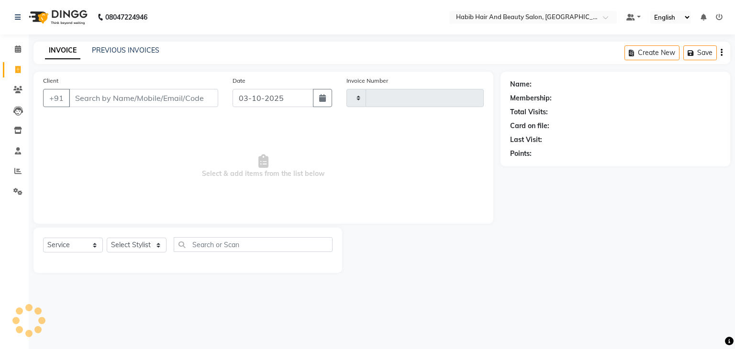
type input "5059"
select select "8362"
click at [102, 94] on input "Client" at bounding box center [143, 98] width 149 height 18
click at [107, 89] on div "Client +91" at bounding box center [130, 95] width 189 height 39
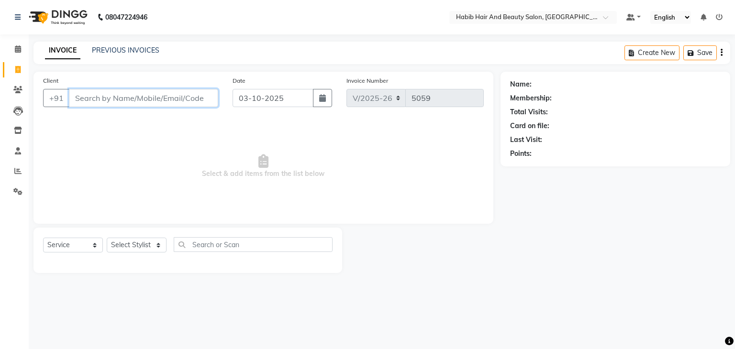
click at [109, 99] on input "Client" at bounding box center [143, 98] width 149 height 18
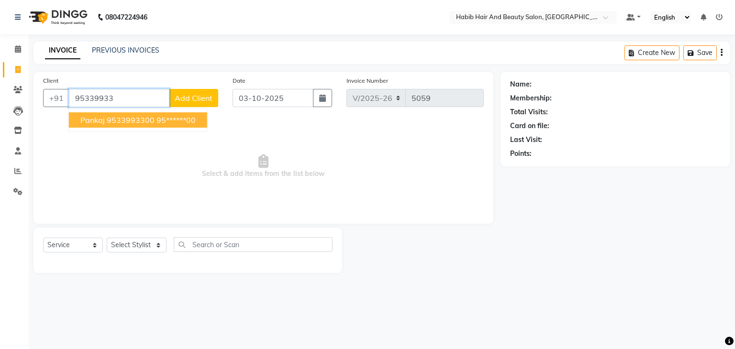
click at [130, 119] on span "Pankaj 9533993300" at bounding box center [117, 120] width 74 height 10
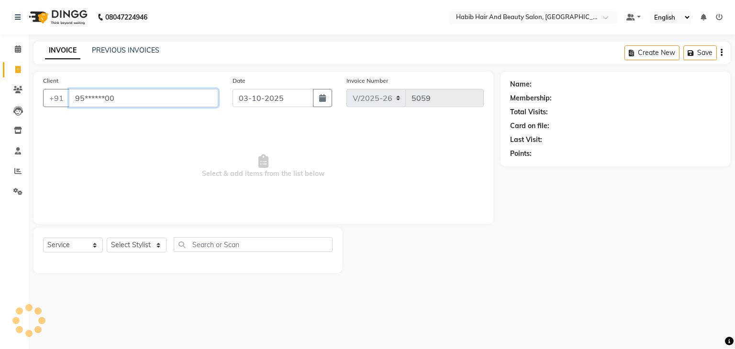
type input "95******00"
click at [157, 244] on select "Select Stylist [PERSON_NAME] Manager [PERSON_NAME] [PERSON_NAME] Suraj [PERSON_…" at bounding box center [137, 245] width 60 height 15
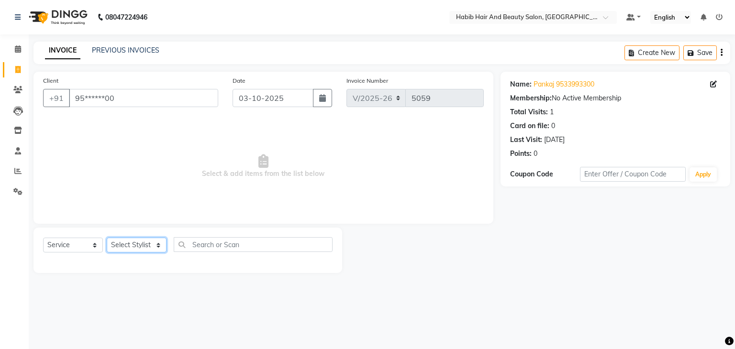
select select "81158"
click at [107, 238] on select "Select Stylist [PERSON_NAME] Manager [PERSON_NAME] [PERSON_NAME] Suraj [PERSON_…" at bounding box center [137, 245] width 60 height 15
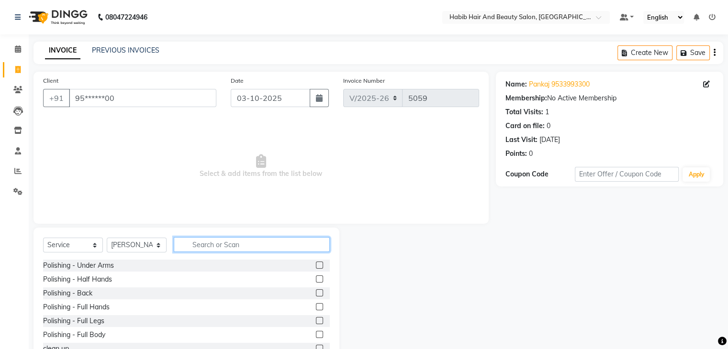
click at [231, 242] on input "text" at bounding box center [252, 244] width 156 height 15
type input "hair cut"
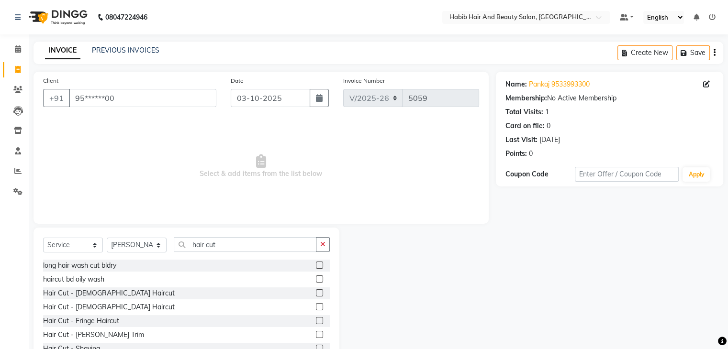
click at [316, 291] on label at bounding box center [319, 292] width 7 height 7
click at [316, 291] on input "checkbox" at bounding box center [319, 293] width 6 height 6
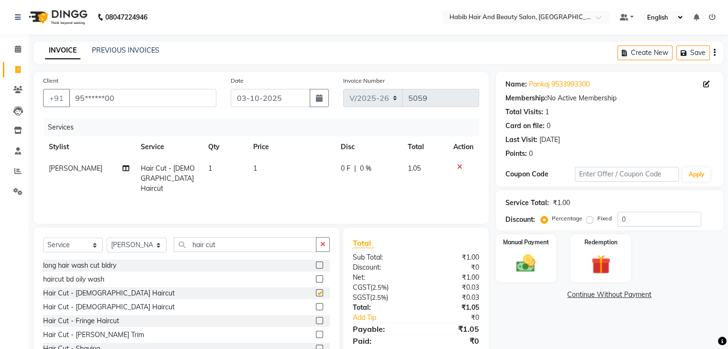
checkbox input "false"
click at [278, 171] on td "1" at bounding box center [291, 179] width 88 height 42
select select "81158"
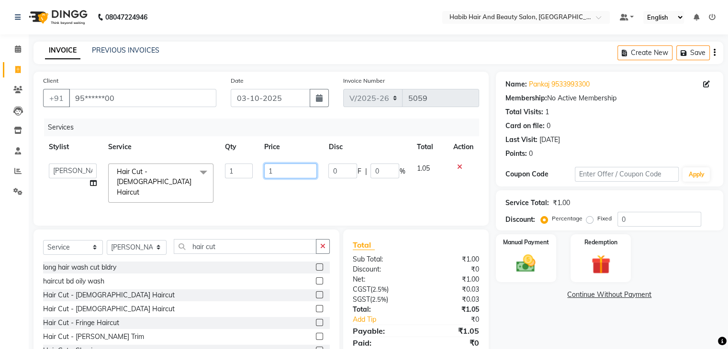
click at [278, 171] on input "1" at bounding box center [290, 171] width 53 height 15
type input "200"
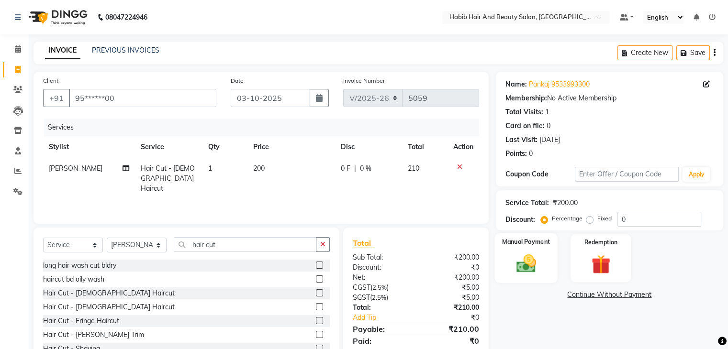
click at [522, 261] on img at bounding box center [526, 264] width 32 height 23
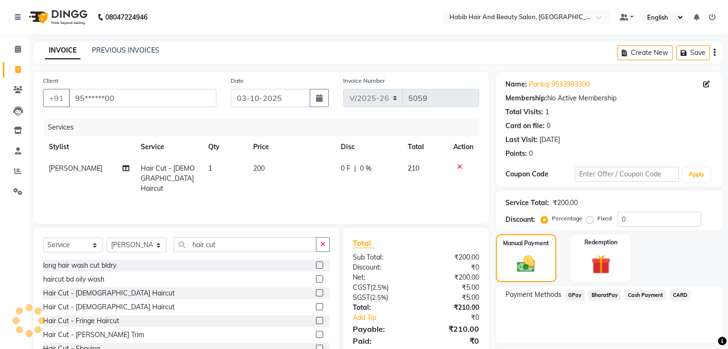
click at [611, 292] on span "BharatPay" at bounding box center [604, 295] width 33 height 11
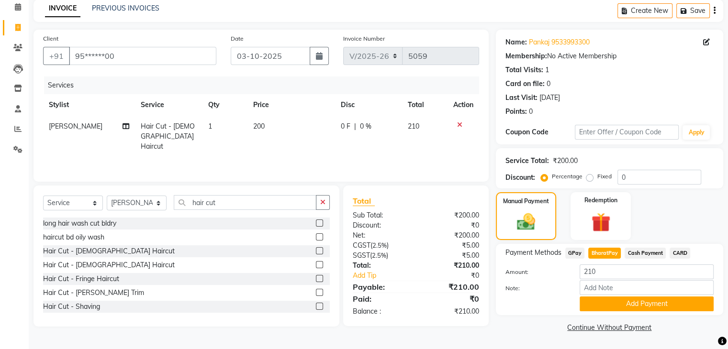
scroll to position [43, 0]
click at [659, 306] on button "Add Payment" at bounding box center [646, 304] width 134 height 15
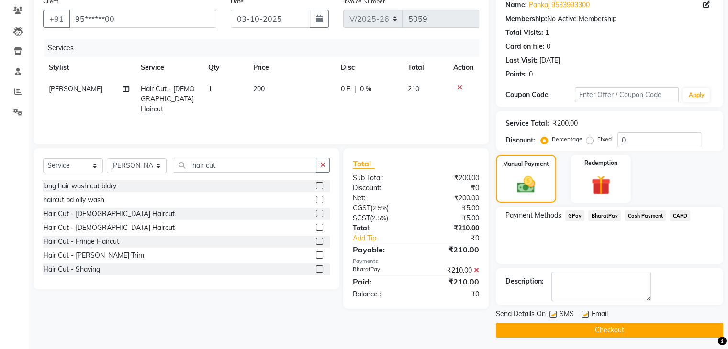
scroll to position [82, 0]
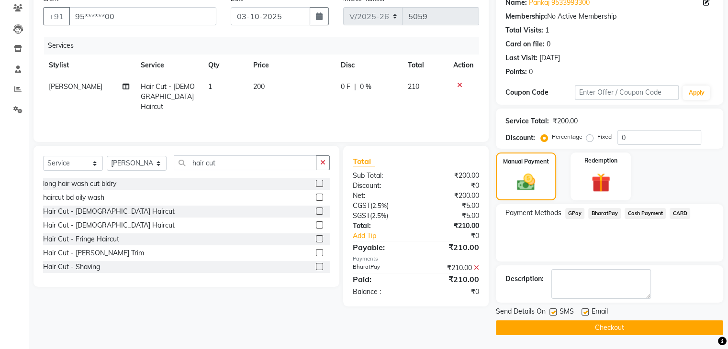
click at [628, 324] on button "Checkout" at bounding box center [609, 328] width 227 height 15
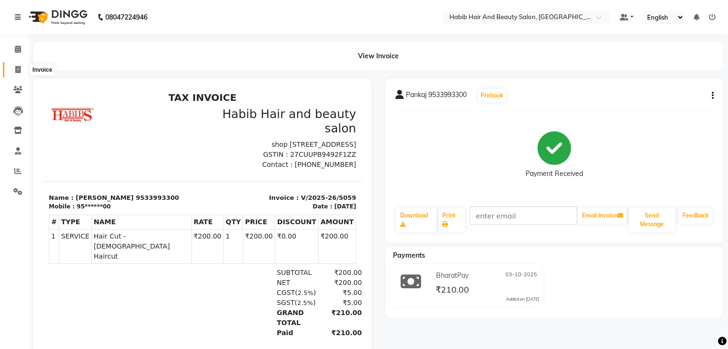
click at [17, 67] on icon at bounding box center [17, 69] width 5 height 7
select select "service"
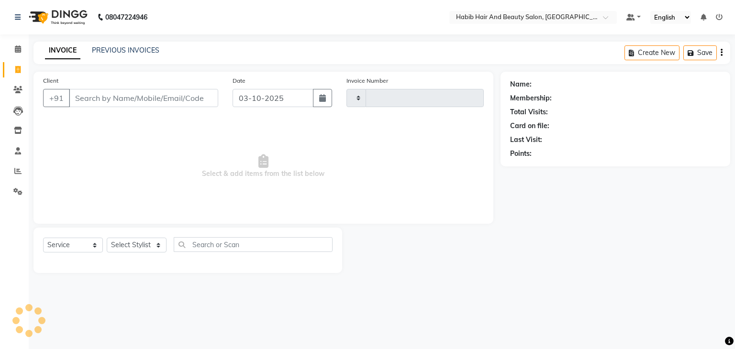
click at [104, 101] on input "Client" at bounding box center [143, 98] width 149 height 18
type input "9850054106"
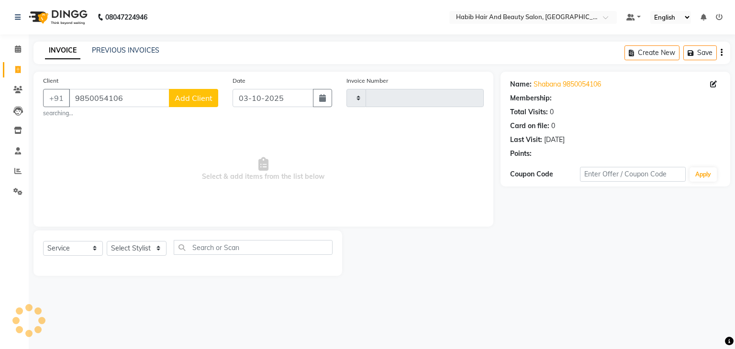
type input "5060"
select select "8362"
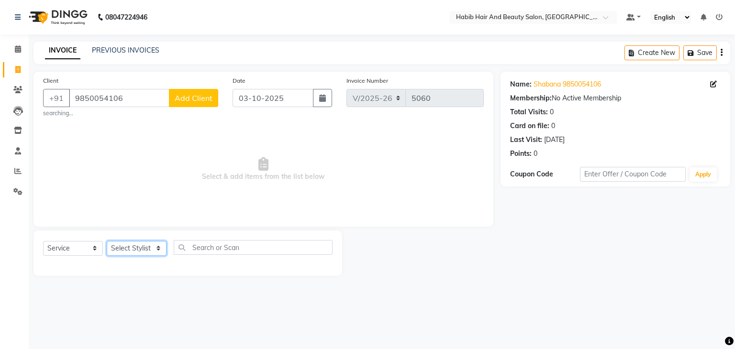
click at [156, 247] on select "Select Stylist [PERSON_NAME] Manager [PERSON_NAME] [PERSON_NAME] Suraj [PERSON_…" at bounding box center [137, 248] width 60 height 15
select select "81155"
click at [107, 242] on select "Select Stylist [PERSON_NAME] Manager [PERSON_NAME] [PERSON_NAME] Suraj [PERSON_…" at bounding box center [137, 248] width 60 height 15
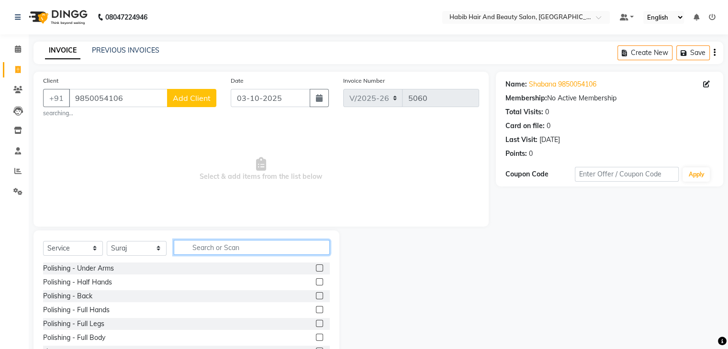
click at [215, 253] on input "text" at bounding box center [252, 247] width 156 height 15
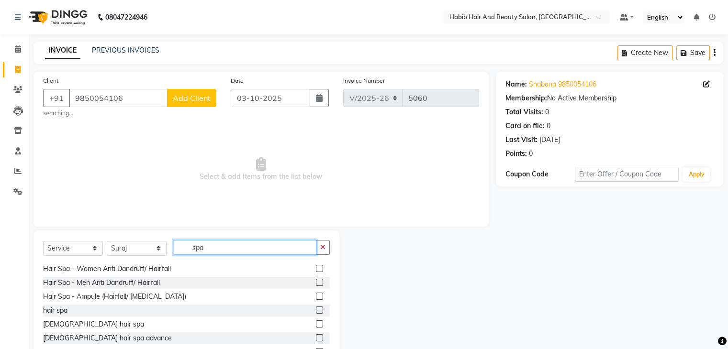
scroll to position [154, 0]
type input "spa"
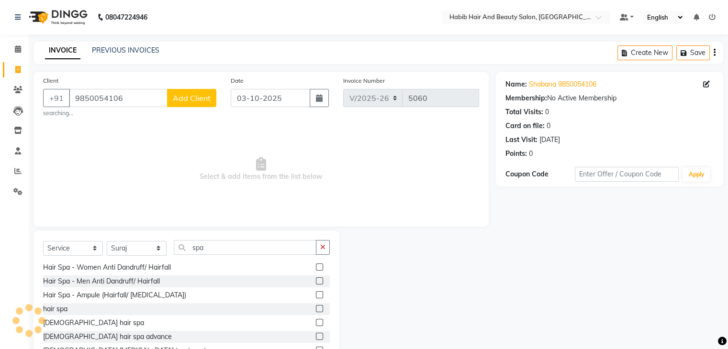
click at [316, 323] on label at bounding box center [319, 322] width 7 height 7
click at [316, 323] on input "checkbox" at bounding box center [319, 323] width 6 height 6
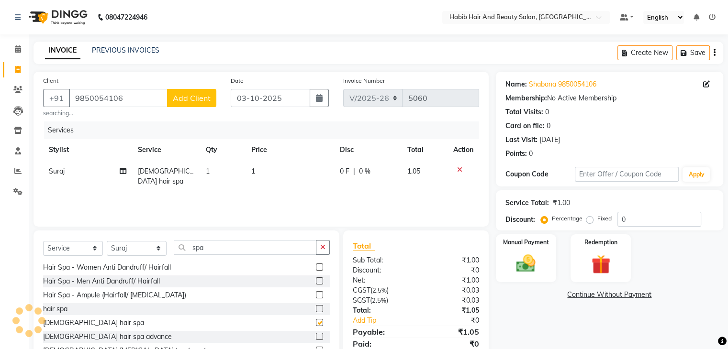
checkbox input "false"
click at [275, 171] on td "1" at bounding box center [289, 177] width 89 height 32
select select "81155"
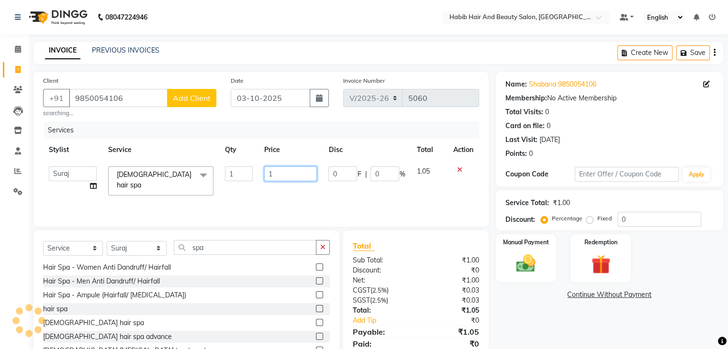
click at [275, 171] on input "1" at bounding box center [290, 174] width 53 height 15
type input "2400"
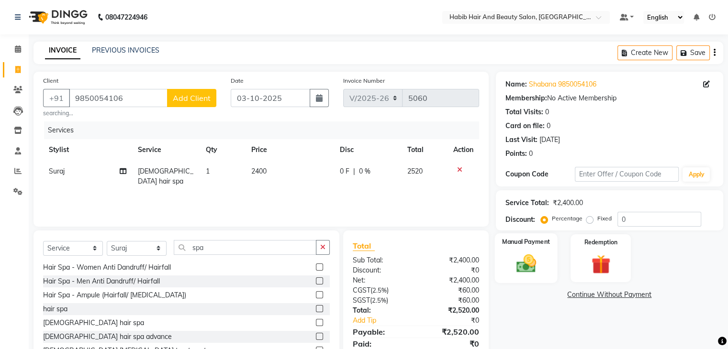
click at [527, 263] on img at bounding box center [526, 264] width 32 height 23
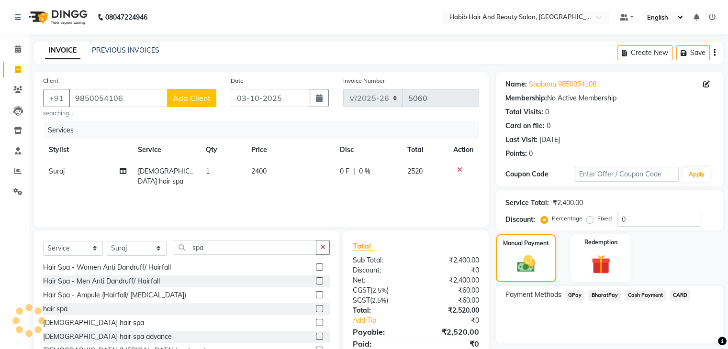
click at [675, 291] on span "CARD" at bounding box center [679, 295] width 21 height 11
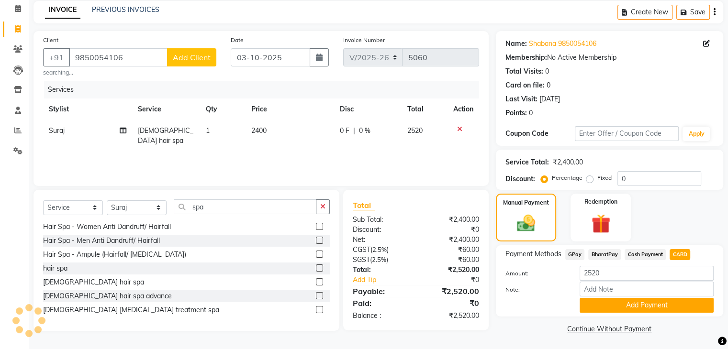
scroll to position [43, 0]
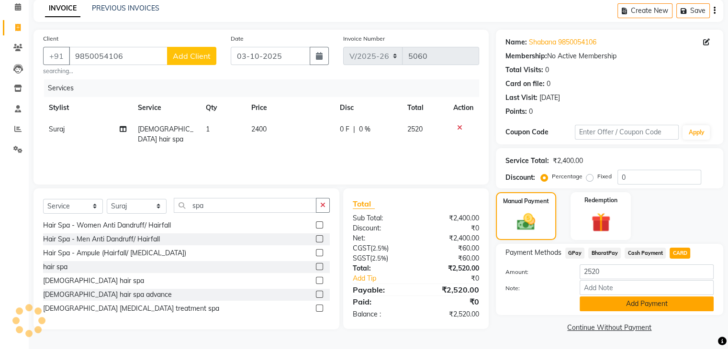
click at [663, 305] on button "Add Payment" at bounding box center [646, 304] width 134 height 15
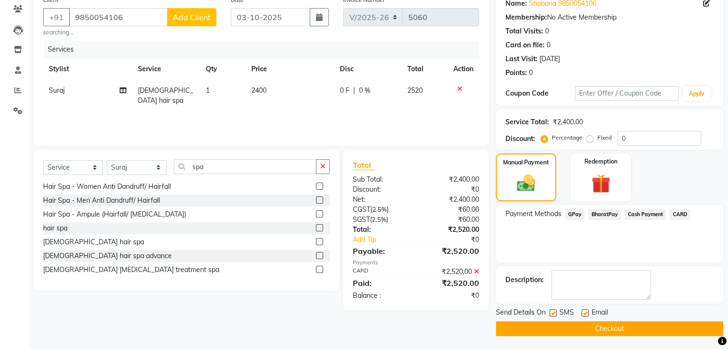
scroll to position [82, 0]
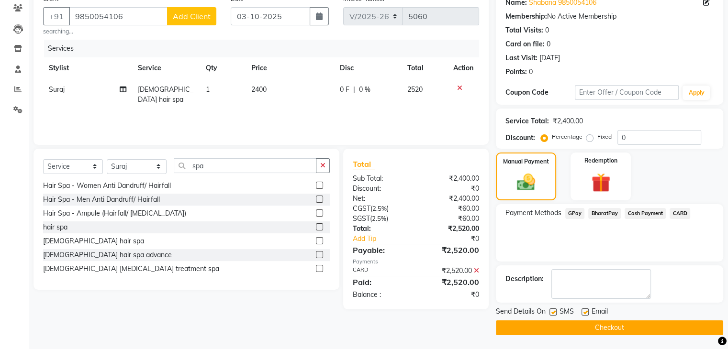
click at [624, 331] on button "Checkout" at bounding box center [609, 328] width 227 height 15
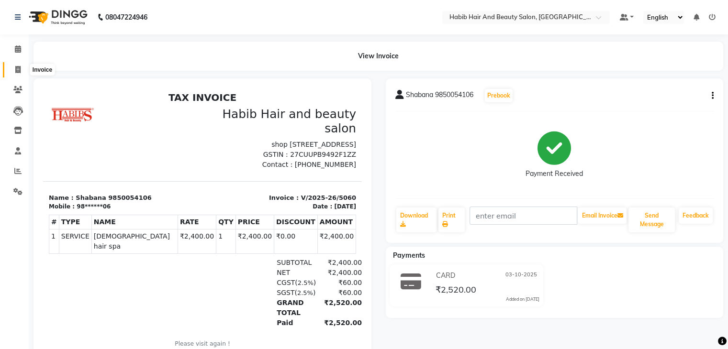
click at [13, 67] on span at bounding box center [18, 70] width 17 height 11
select select "service"
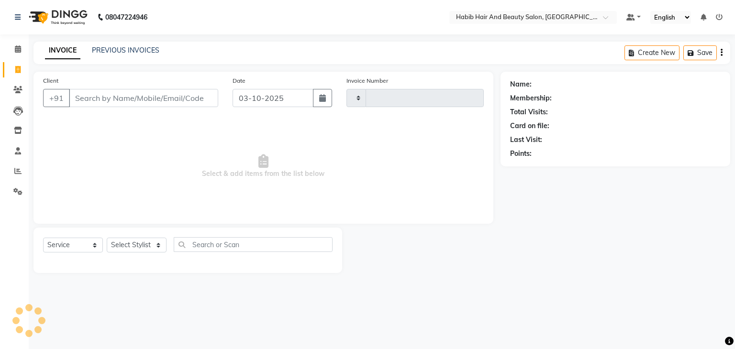
type input "5061"
select select "8362"
click at [13, 67] on span at bounding box center [18, 70] width 17 height 11
select select "service"
click at [97, 97] on input "Client" at bounding box center [143, 98] width 149 height 18
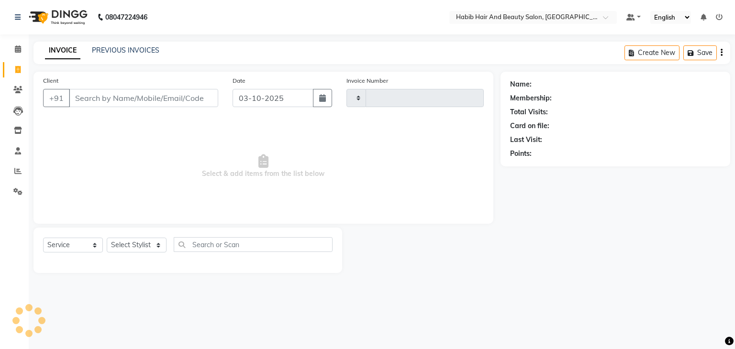
type input "5061"
select select "8362"
click at [113, 94] on input "Client" at bounding box center [143, 98] width 149 height 18
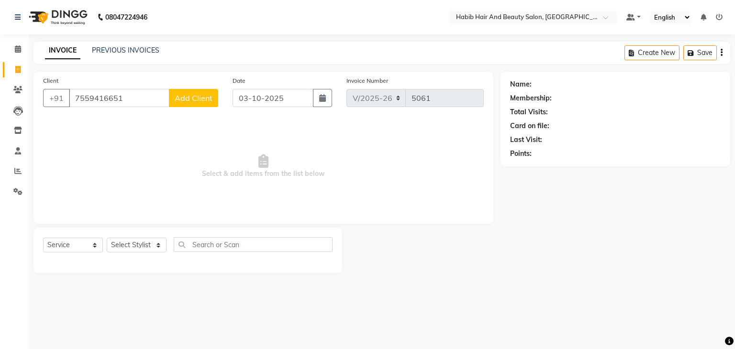
type input "7559416651"
click at [189, 97] on span "Add Client" at bounding box center [194, 98] width 38 height 10
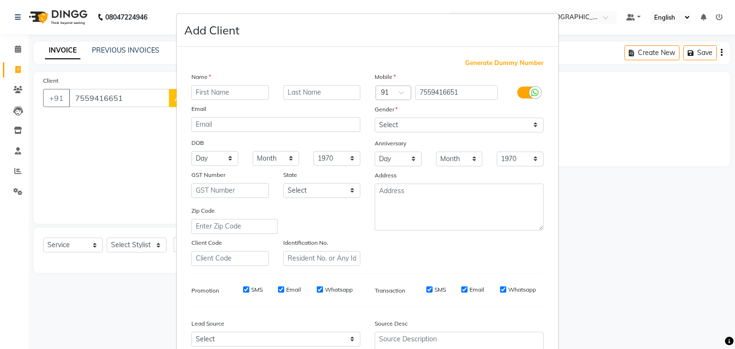
click at [227, 93] on input "text" at bounding box center [230, 92] width 78 height 15
type input "[PERSON_NAME]"
click at [399, 121] on select "Select [DEMOGRAPHIC_DATA] [DEMOGRAPHIC_DATA] Other Prefer Not To Say" at bounding box center [459, 125] width 169 height 15
click at [375, 118] on select "Select [DEMOGRAPHIC_DATA] [DEMOGRAPHIC_DATA] Other Prefer Not To Say" at bounding box center [459, 125] width 169 height 15
click at [362, 230] on div "Zip Code" at bounding box center [275, 220] width 183 height 28
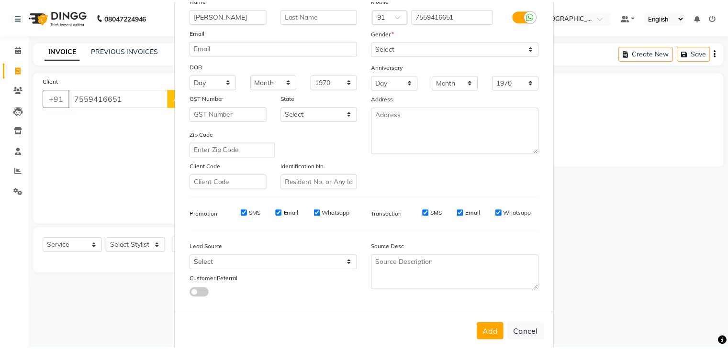
scroll to position [97, 0]
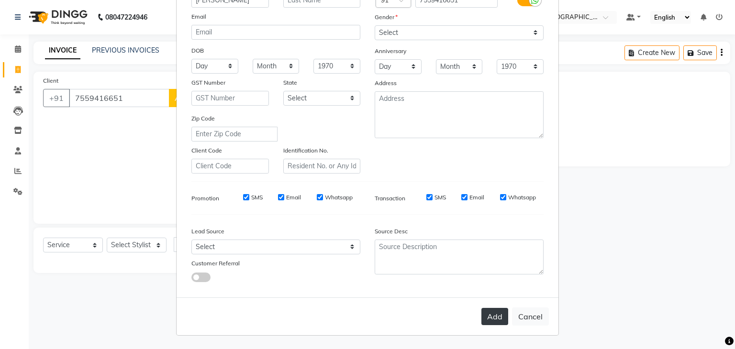
click at [492, 318] on button "Add" at bounding box center [494, 316] width 27 height 17
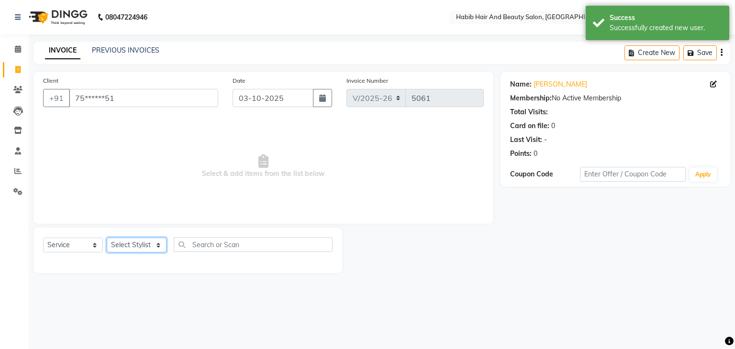
click at [161, 244] on select "Select Stylist [PERSON_NAME] Manager [PERSON_NAME] [PERSON_NAME] Suraj [PERSON_…" at bounding box center [137, 245] width 60 height 15
click at [107, 238] on select "Select Stylist [PERSON_NAME] Manager [PERSON_NAME] [PERSON_NAME] Suraj [PERSON_…" at bounding box center [137, 245] width 60 height 15
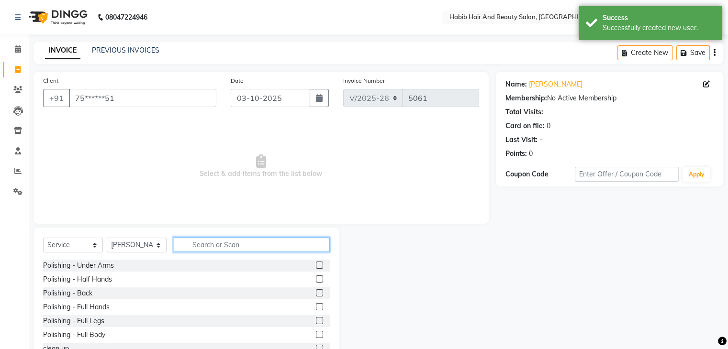
click at [214, 244] on input "text" at bounding box center [252, 244] width 156 height 15
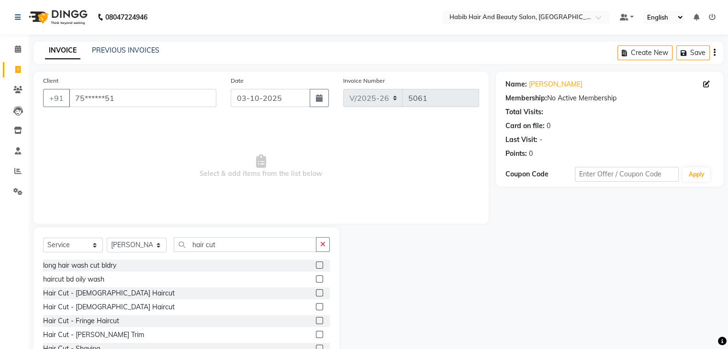
click at [316, 307] on label at bounding box center [319, 306] width 7 height 7
click at [316, 307] on input "checkbox" at bounding box center [319, 307] width 6 height 6
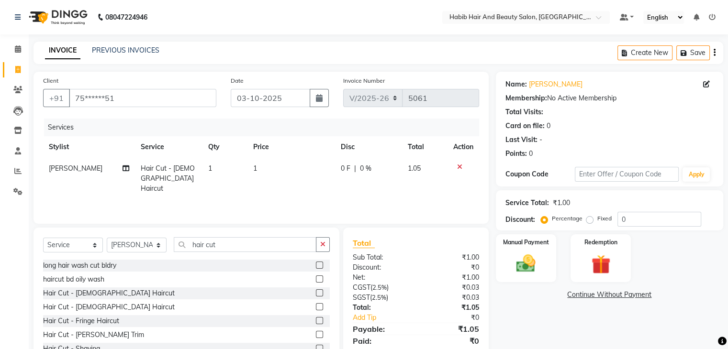
click at [285, 172] on td "1" at bounding box center [291, 179] width 88 height 42
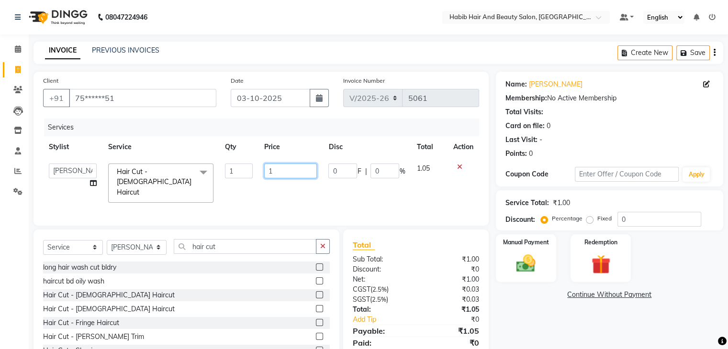
click at [285, 172] on input "1" at bounding box center [290, 171] width 53 height 15
click at [530, 265] on img at bounding box center [526, 264] width 32 height 23
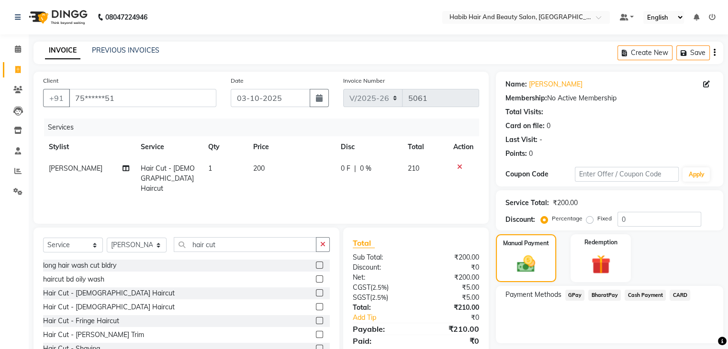
click at [605, 297] on span "BharatPay" at bounding box center [604, 295] width 33 height 11
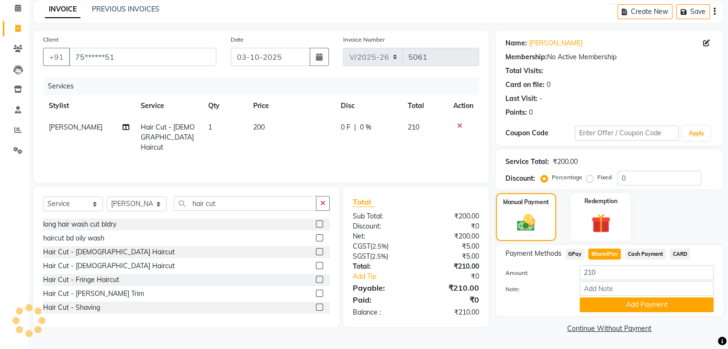
scroll to position [43, 0]
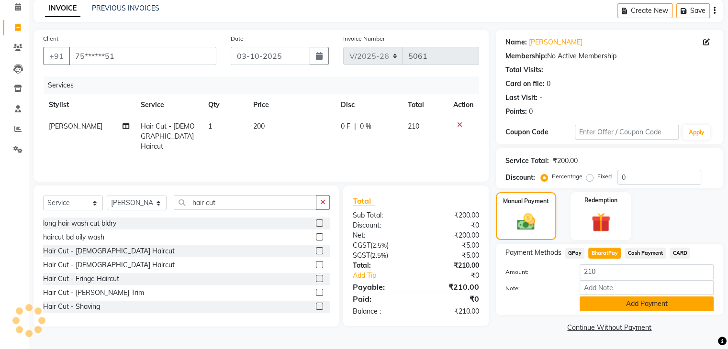
click at [638, 304] on button "Add Payment" at bounding box center [646, 304] width 134 height 15
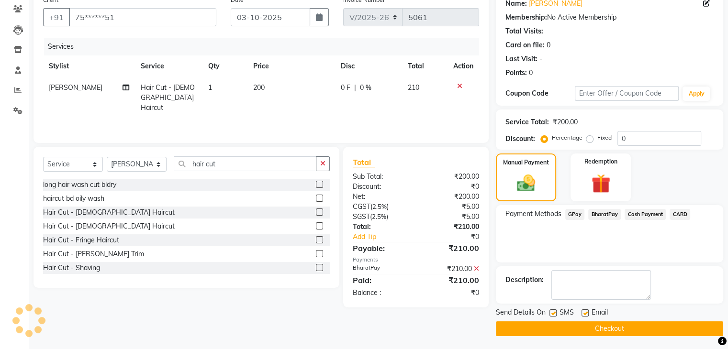
scroll to position [82, 0]
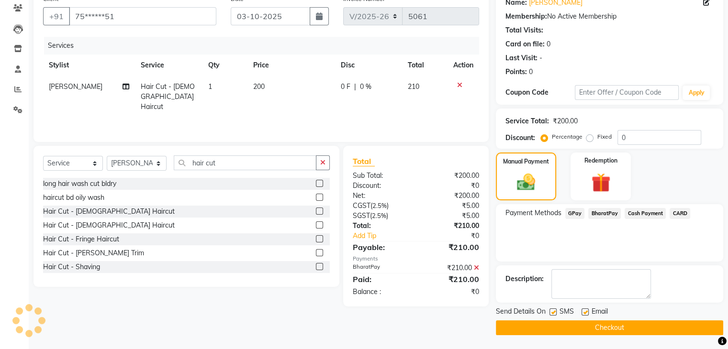
click at [646, 322] on button "Checkout" at bounding box center [609, 328] width 227 height 15
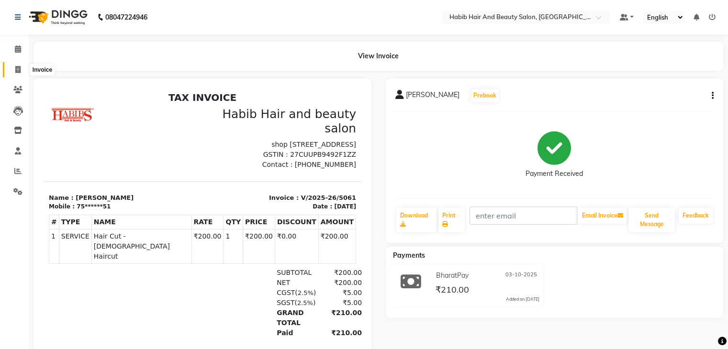
click at [19, 73] on span at bounding box center [18, 70] width 17 height 11
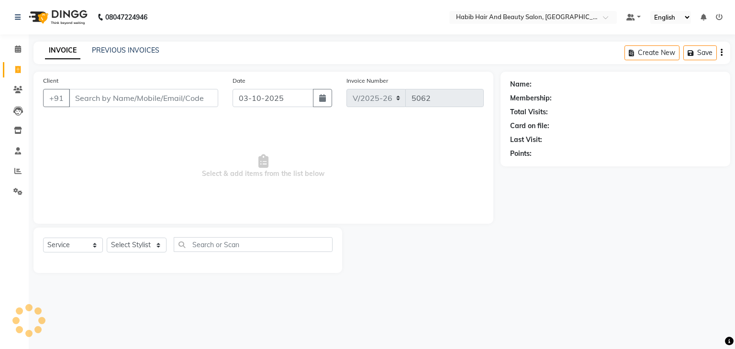
click at [139, 95] on input "Client" at bounding box center [143, 98] width 149 height 18
click at [209, 97] on span "Add Client" at bounding box center [194, 98] width 38 height 10
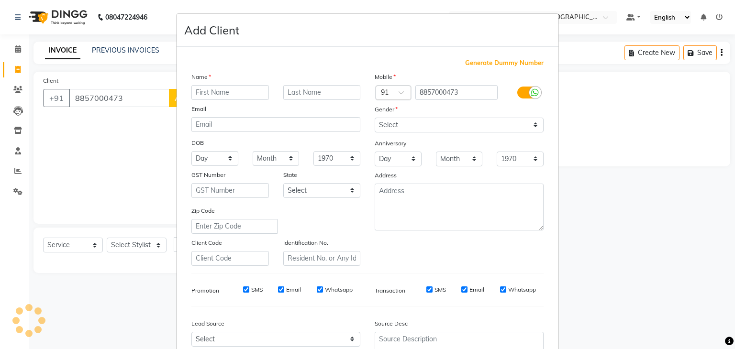
click at [220, 94] on input "text" at bounding box center [230, 92] width 78 height 15
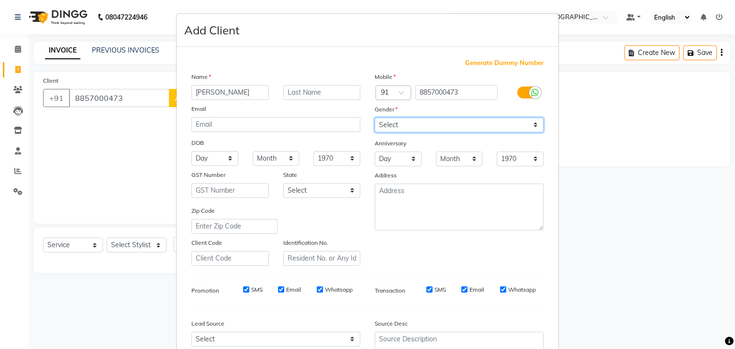
click at [408, 123] on select "Select [DEMOGRAPHIC_DATA] [DEMOGRAPHIC_DATA] Other Prefer Not To Say" at bounding box center [459, 125] width 169 height 15
click at [375, 118] on select "Select [DEMOGRAPHIC_DATA] [DEMOGRAPHIC_DATA] Other Prefer Not To Say" at bounding box center [459, 125] width 169 height 15
click at [361, 270] on div "Generate Dummy Number Name [PERSON_NAME] Email DOB Day 01 02 03 04 05 06 07 08 …" at bounding box center [367, 220] width 366 height 324
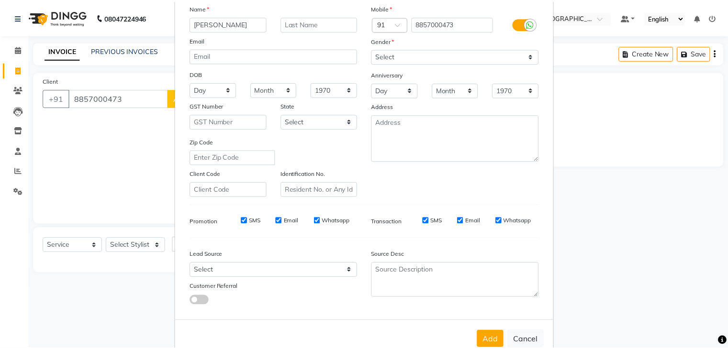
scroll to position [77, 0]
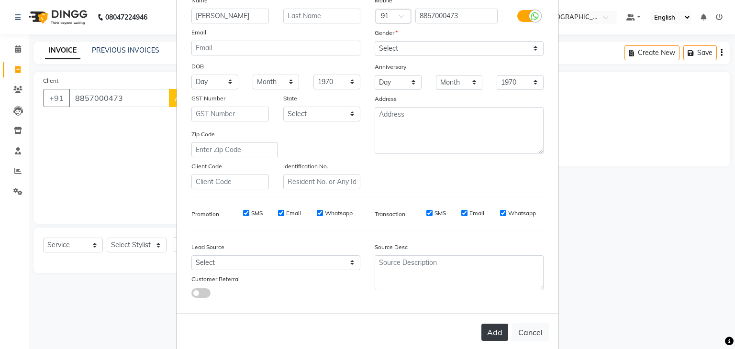
click at [485, 331] on button "Add" at bounding box center [494, 332] width 27 height 17
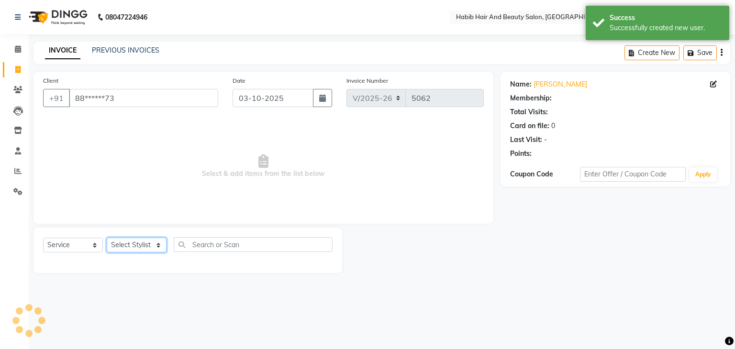
click at [155, 245] on select "Select Stylist [PERSON_NAME] Manager [PERSON_NAME] [PERSON_NAME] Suraj [PERSON_…" at bounding box center [137, 245] width 60 height 15
click at [107, 238] on select "Select Stylist [PERSON_NAME] Manager [PERSON_NAME] [PERSON_NAME] Suraj [PERSON_…" at bounding box center [137, 245] width 60 height 15
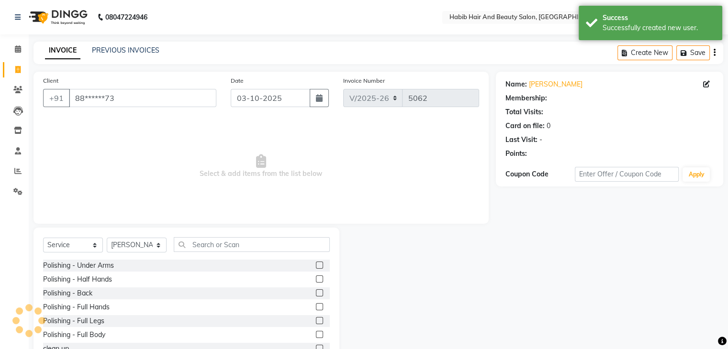
click at [193, 236] on div "Select Service Product Membership Package Voucher Prepaid Gift Card Select Styl…" at bounding box center [186, 298] width 306 height 141
click at [200, 244] on input "text" at bounding box center [252, 244] width 156 height 15
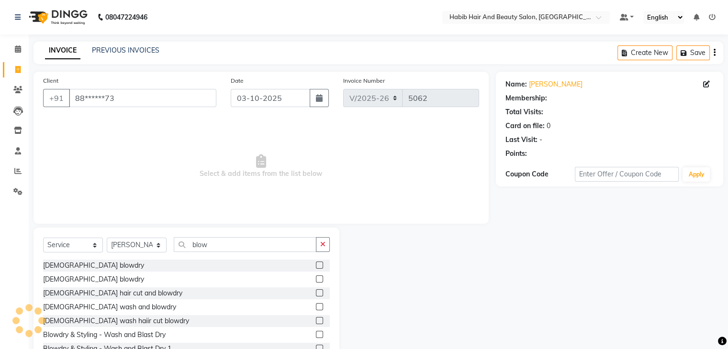
click at [316, 290] on label at bounding box center [319, 292] width 7 height 7
click at [316, 290] on input "checkbox" at bounding box center [319, 293] width 6 height 6
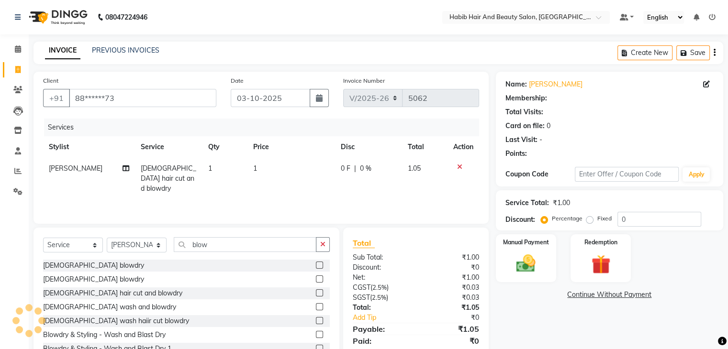
click at [280, 171] on td "1" at bounding box center [291, 179] width 88 height 42
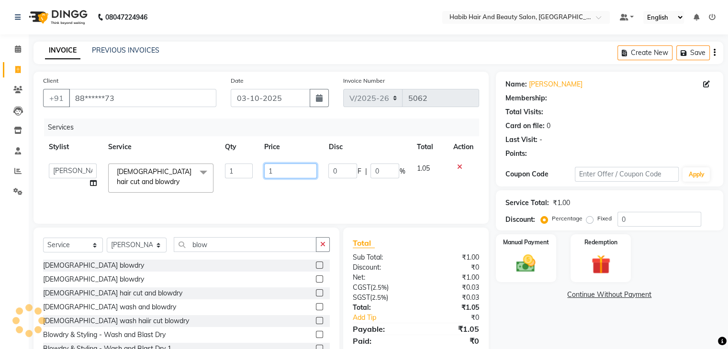
click at [280, 171] on input "1" at bounding box center [290, 171] width 53 height 15
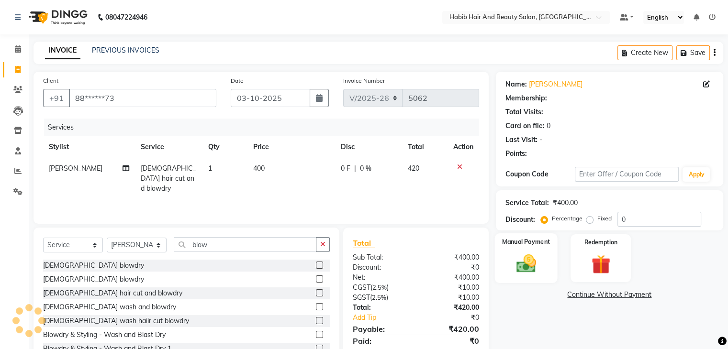
click at [540, 251] on div "Manual Payment" at bounding box center [525, 257] width 63 height 49
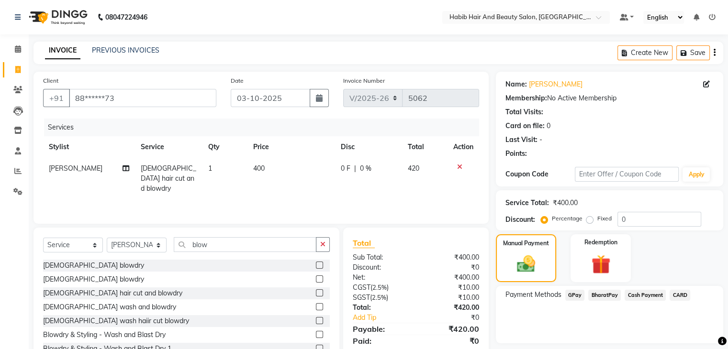
click at [608, 295] on span "BharatPay" at bounding box center [604, 295] width 33 height 11
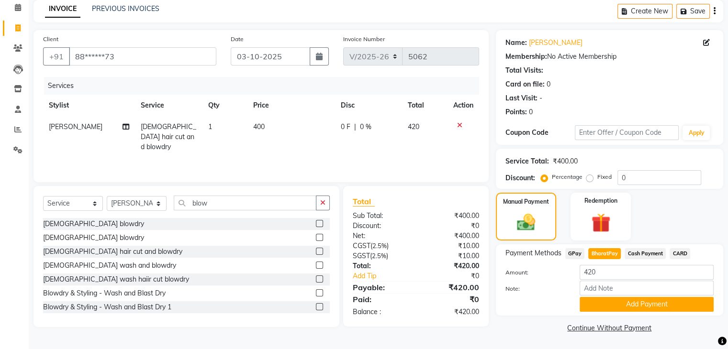
scroll to position [43, 0]
click at [658, 305] on button "Add Payment" at bounding box center [646, 304] width 134 height 15
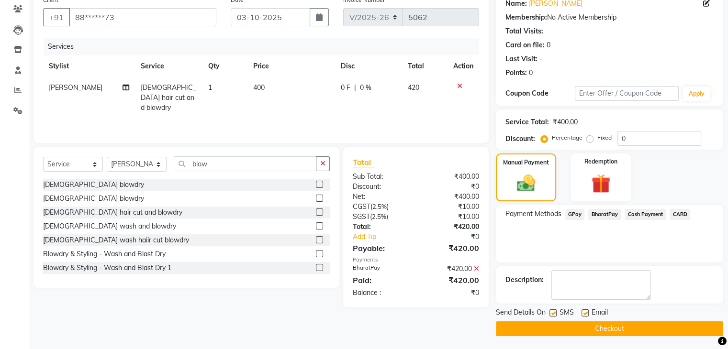
scroll to position [82, 0]
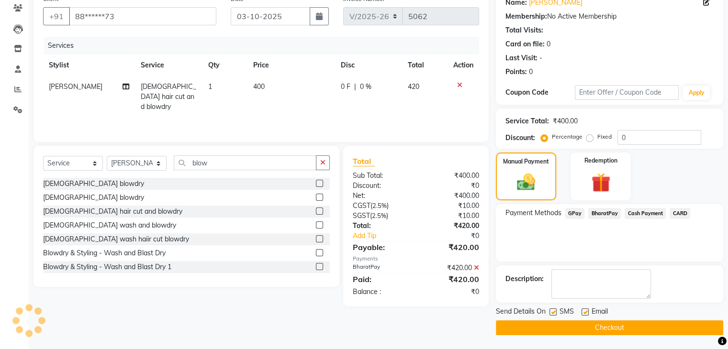
click at [657, 321] on button "Checkout" at bounding box center [609, 328] width 227 height 15
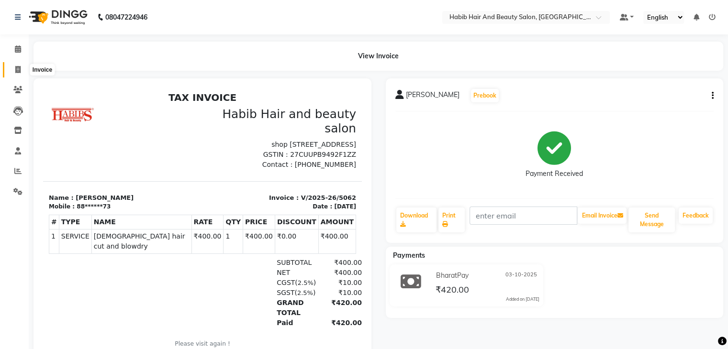
click at [17, 71] on icon at bounding box center [17, 69] width 5 height 7
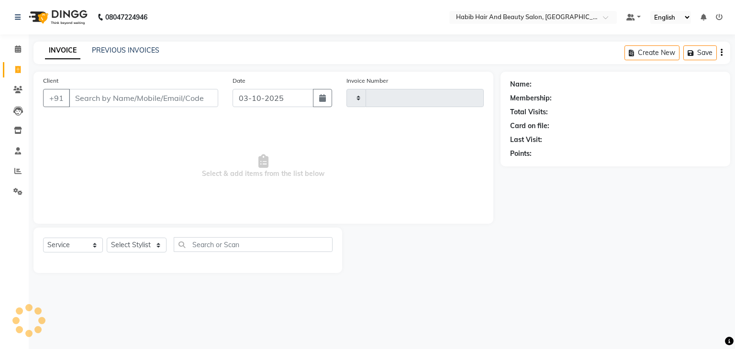
click at [119, 97] on input "Client" at bounding box center [143, 98] width 149 height 18
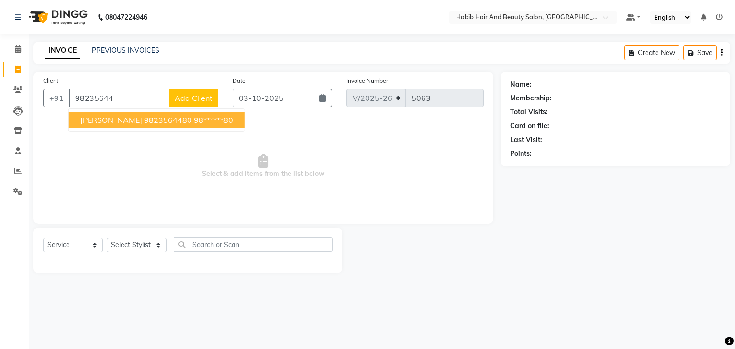
click at [146, 121] on span "[PERSON_NAME] 9823564480" at bounding box center [135, 120] width 111 height 10
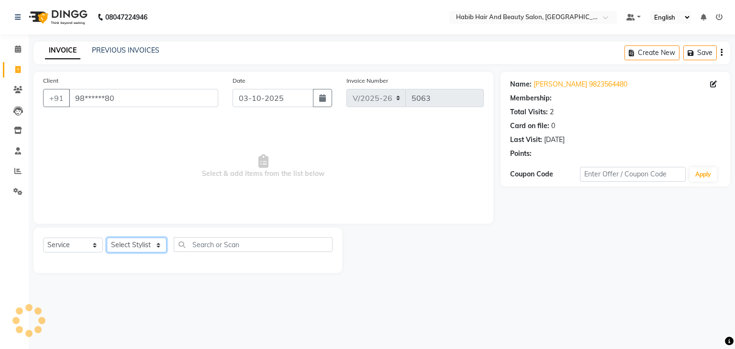
click at [157, 247] on select "Select Stylist [PERSON_NAME] Manager [PERSON_NAME] [PERSON_NAME] Suraj [PERSON_…" at bounding box center [137, 245] width 60 height 15
click at [107, 238] on select "Select Stylist [PERSON_NAME] Manager [PERSON_NAME] [PERSON_NAME] Suraj [PERSON_…" at bounding box center [137, 245] width 60 height 15
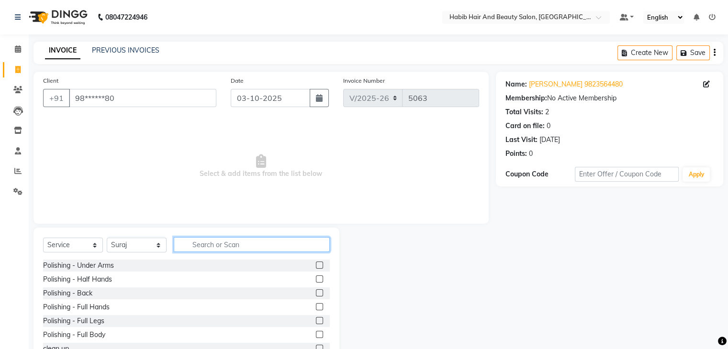
click at [194, 240] on input "text" at bounding box center [252, 244] width 156 height 15
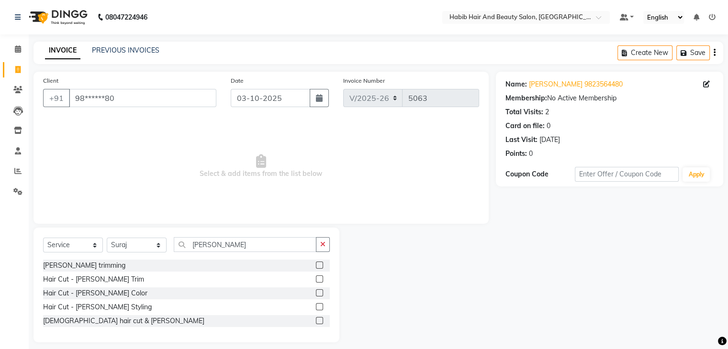
click at [320, 280] on label at bounding box center [319, 279] width 7 height 7
click at [320, 280] on input "checkbox" at bounding box center [319, 280] width 6 height 6
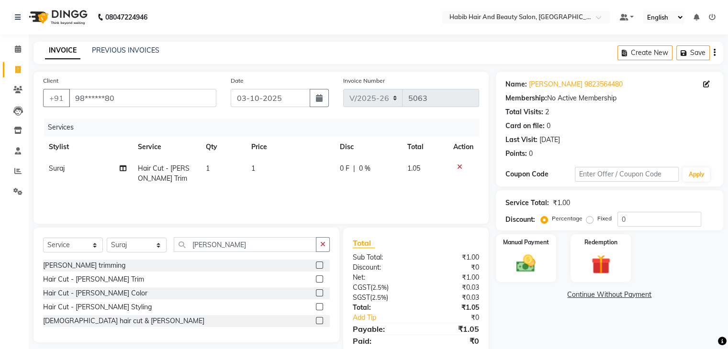
click at [282, 170] on td "1" at bounding box center [289, 174] width 89 height 32
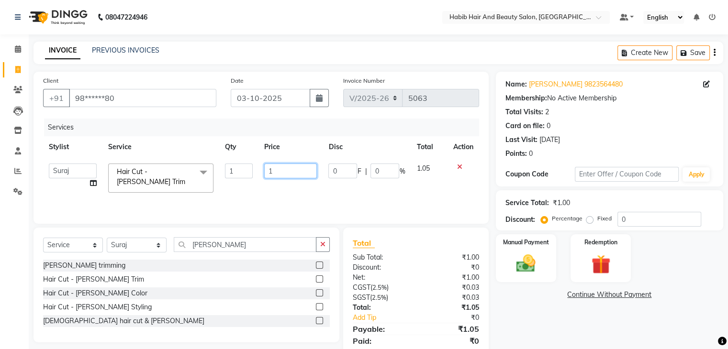
click at [282, 170] on input "1" at bounding box center [290, 171] width 53 height 15
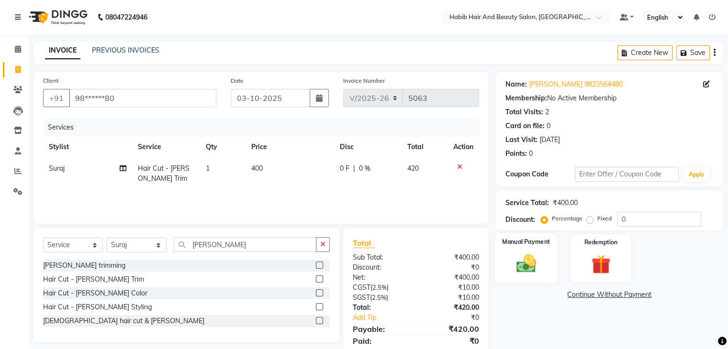
click at [523, 260] on img at bounding box center [526, 264] width 32 height 23
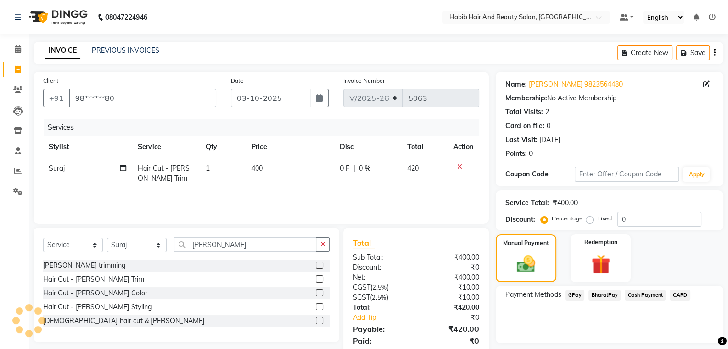
click at [684, 295] on span "CARD" at bounding box center [679, 295] width 21 height 11
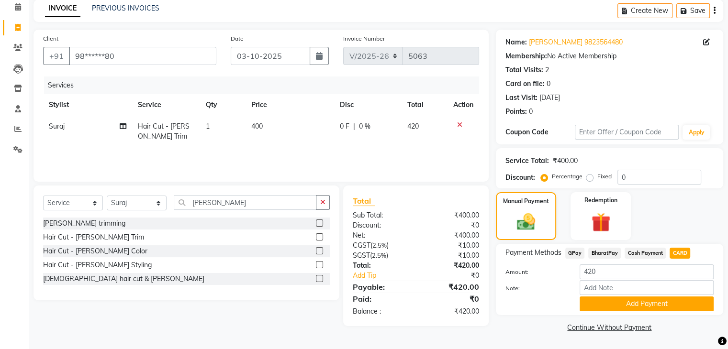
scroll to position [43, 0]
click at [648, 303] on button "Add Payment" at bounding box center [646, 304] width 134 height 15
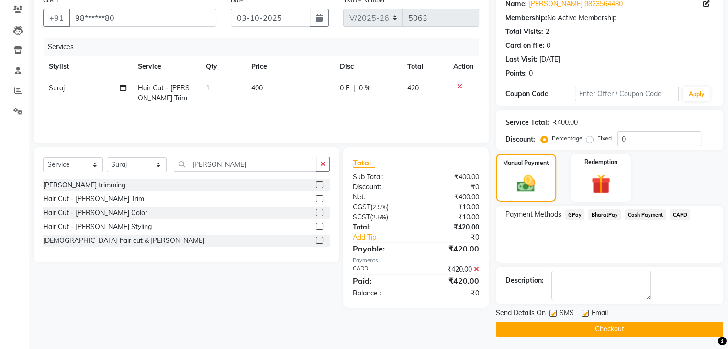
scroll to position [82, 0]
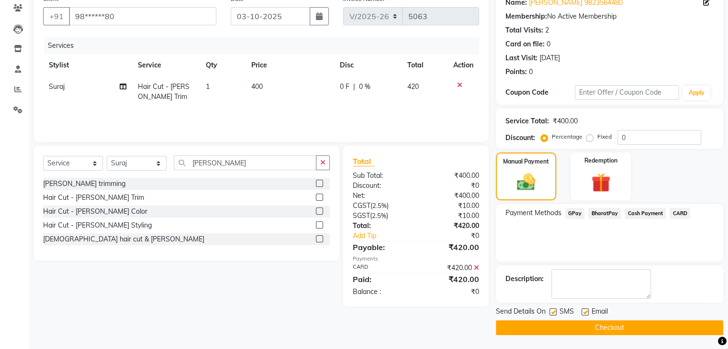
click at [648, 328] on button "Checkout" at bounding box center [609, 328] width 227 height 15
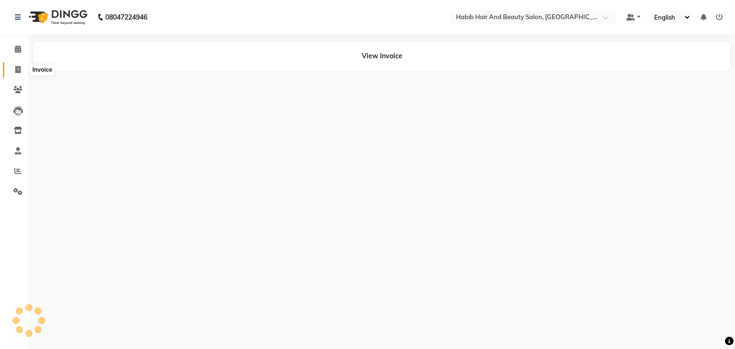
click at [20, 67] on icon at bounding box center [17, 69] width 5 height 7
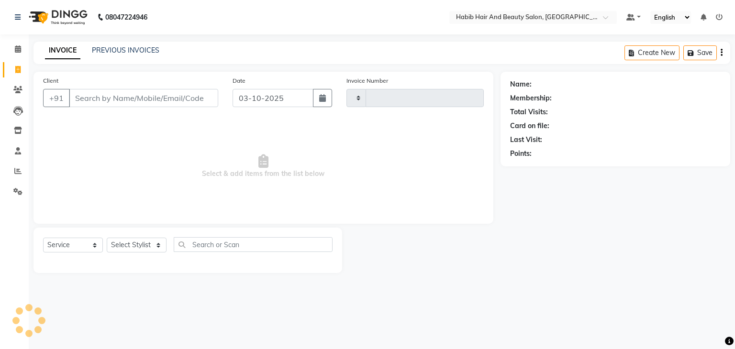
click at [113, 92] on input "Client" at bounding box center [143, 98] width 149 height 18
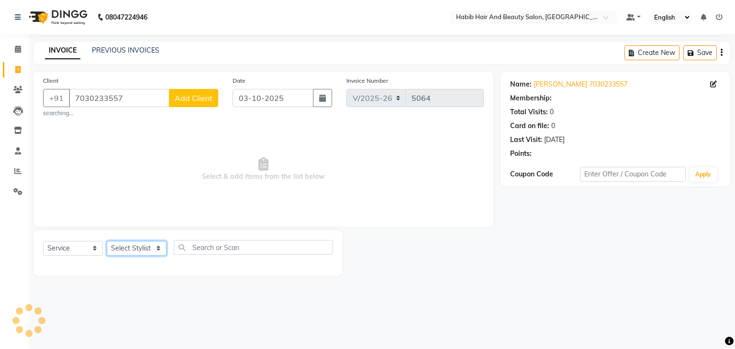
click at [156, 246] on select "Select Stylist" at bounding box center [137, 248] width 60 height 15
click at [165, 169] on span "Select & add items from the list below" at bounding box center [263, 170] width 441 height 96
click at [148, 190] on span "Select & add items from the list below" at bounding box center [263, 170] width 441 height 96
click at [161, 250] on select "Select Stylist [PERSON_NAME] Manager [PERSON_NAME] [PERSON_NAME] Suraj [PERSON_…" at bounding box center [137, 248] width 60 height 15
click at [107, 242] on select "Select Stylist [PERSON_NAME] Manager [PERSON_NAME] [PERSON_NAME] Suraj [PERSON_…" at bounding box center [137, 248] width 60 height 15
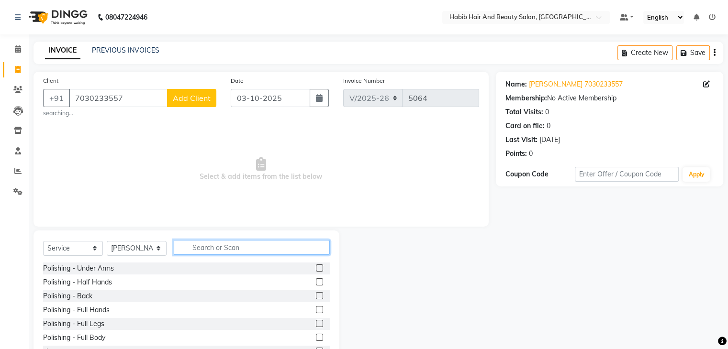
click at [215, 250] on input "text" at bounding box center [252, 247] width 156 height 15
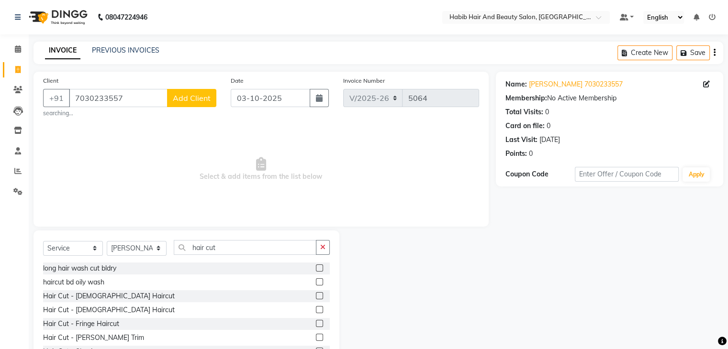
click at [316, 295] on label at bounding box center [319, 295] width 7 height 7
click at [316, 295] on input "checkbox" at bounding box center [319, 296] width 6 height 6
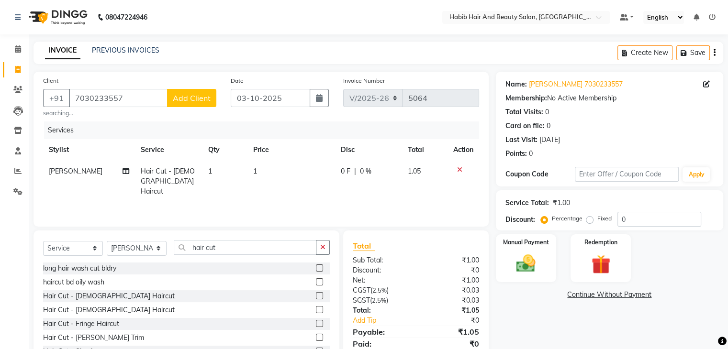
click at [278, 167] on td "1" at bounding box center [291, 182] width 88 height 42
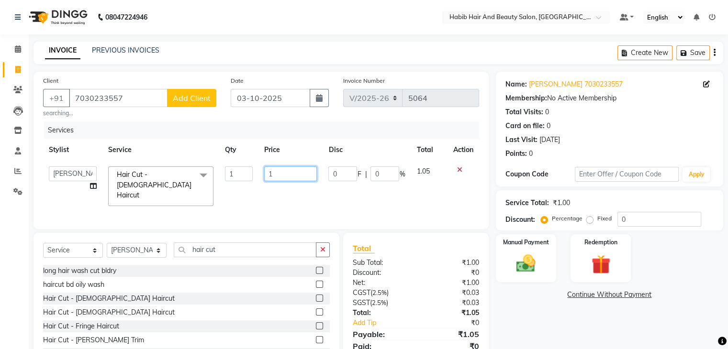
click at [278, 171] on input "1" at bounding box center [290, 174] width 53 height 15
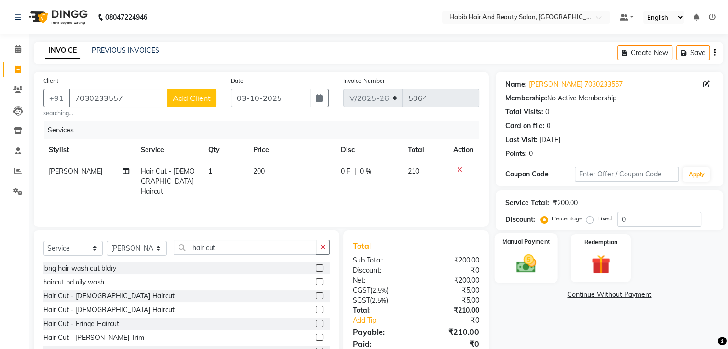
click at [540, 268] on img at bounding box center [526, 264] width 32 height 23
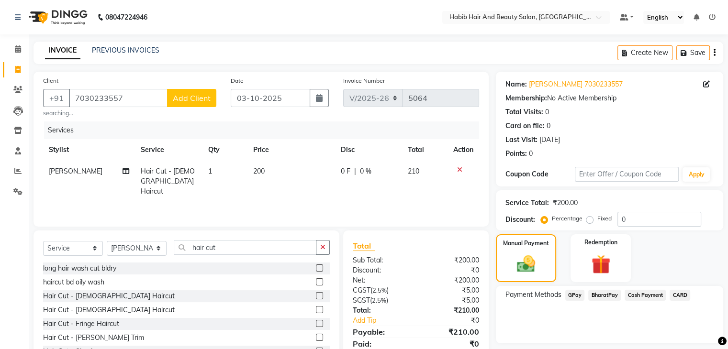
click at [595, 295] on span "BharatPay" at bounding box center [604, 295] width 33 height 11
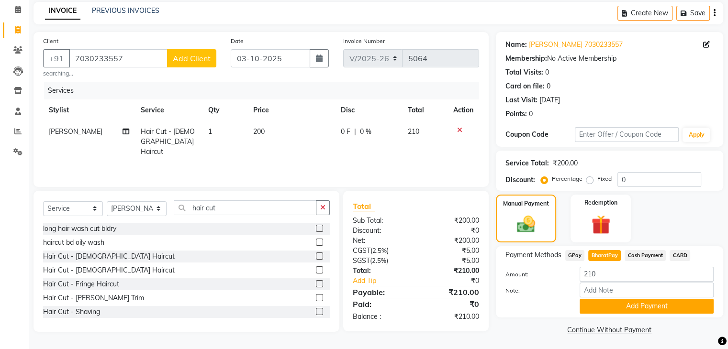
scroll to position [43, 0]
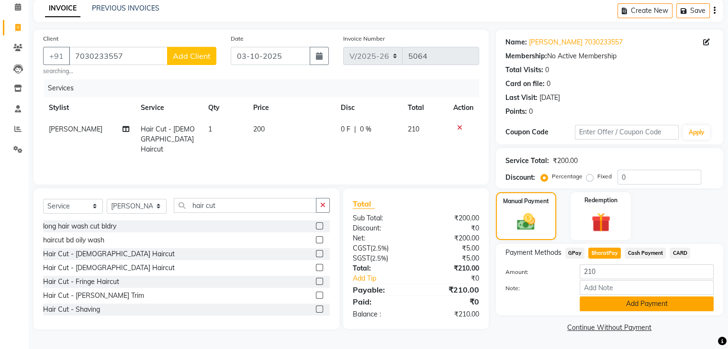
click at [655, 305] on button "Add Payment" at bounding box center [646, 304] width 134 height 15
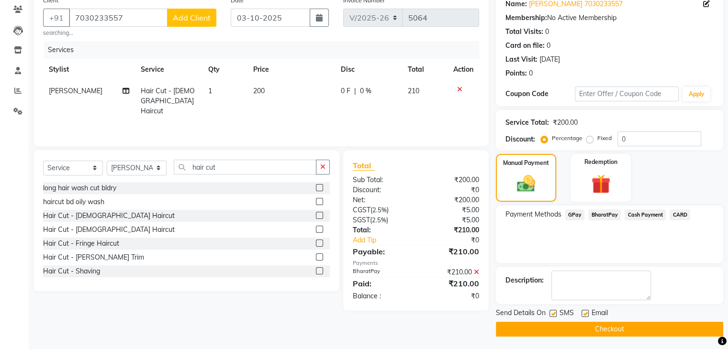
scroll to position [82, 0]
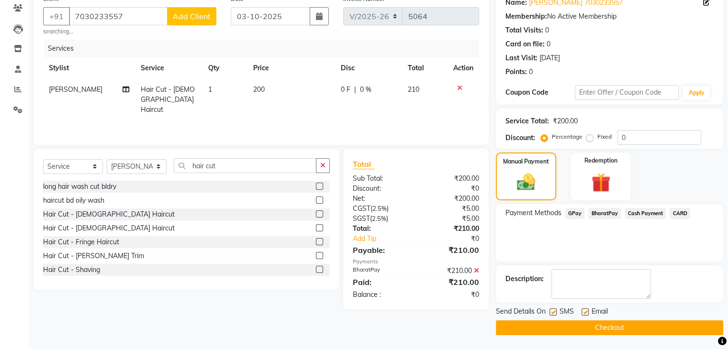
click at [635, 328] on button "Checkout" at bounding box center [609, 328] width 227 height 15
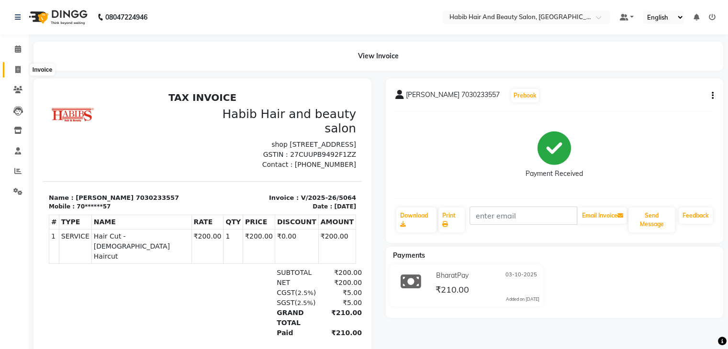
click at [17, 68] on icon at bounding box center [17, 69] width 5 height 7
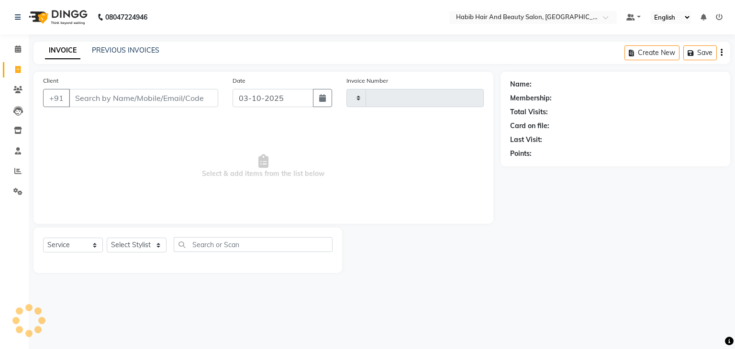
click at [114, 95] on input "Client" at bounding box center [143, 98] width 149 height 18
click at [137, 101] on input "Client" at bounding box center [143, 98] width 149 height 18
click at [89, 103] on input "Client" at bounding box center [143, 98] width 149 height 18
click at [153, 247] on select "Select Stylist [PERSON_NAME] Manager [PERSON_NAME] [PERSON_NAME] Suraj [PERSON_…" at bounding box center [137, 248] width 60 height 15
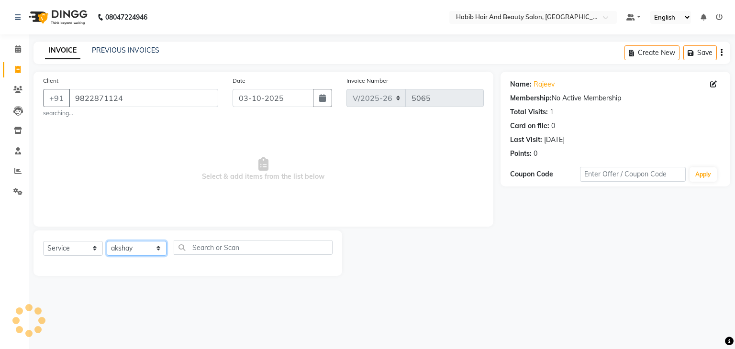
click at [107, 242] on select "Select Stylist [PERSON_NAME] Manager [PERSON_NAME] [PERSON_NAME] Suraj [PERSON_…" at bounding box center [137, 248] width 60 height 15
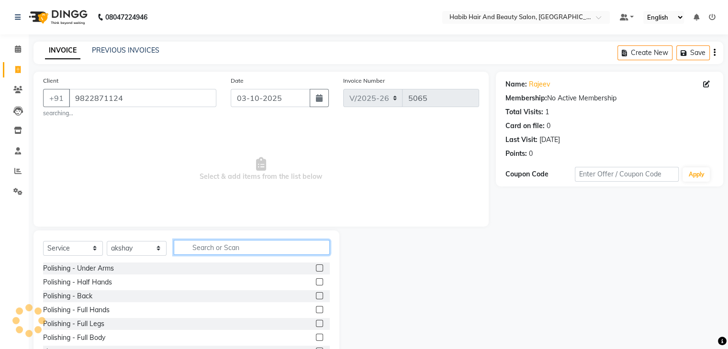
click at [224, 251] on input "text" at bounding box center [252, 247] width 156 height 15
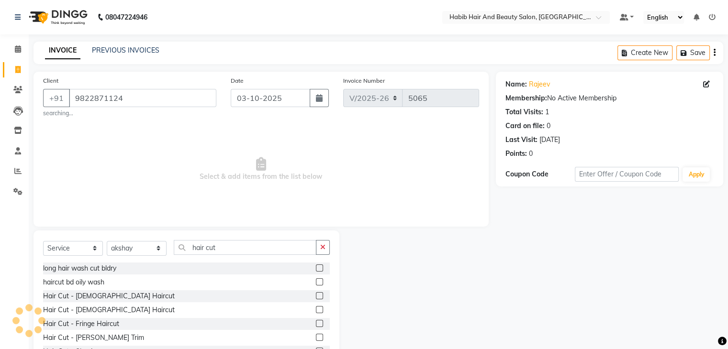
click at [316, 293] on label at bounding box center [319, 295] width 7 height 7
click at [316, 293] on input "checkbox" at bounding box center [319, 296] width 6 height 6
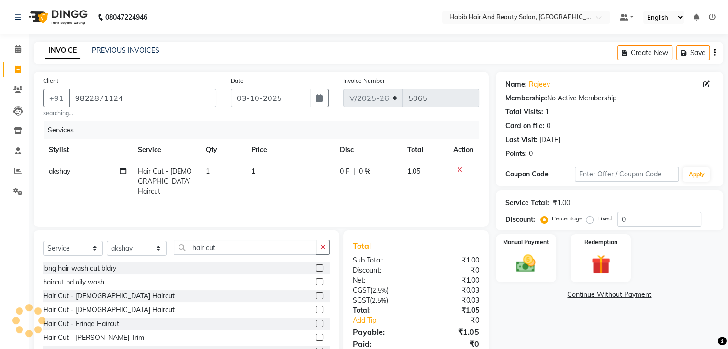
click at [290, 178] on td "1" at bounding box center [289, 182] width 89 height 42
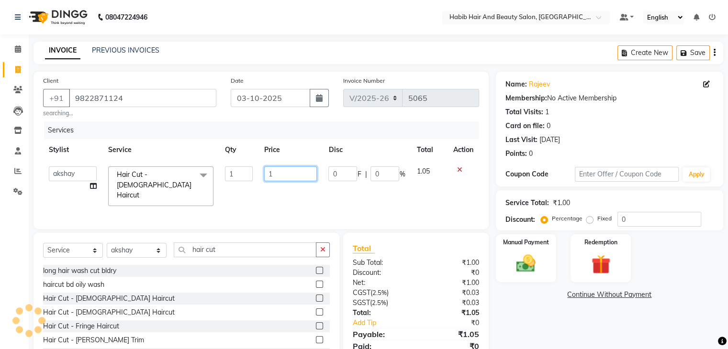
click at [290, 178] on input "1" at bounding box center [290, 174] width 53 height 15
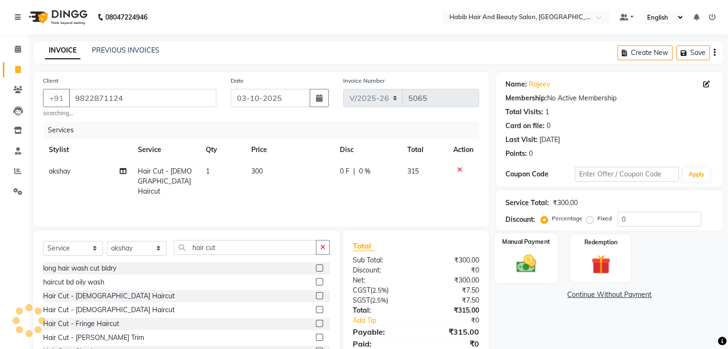
click at [523, 247] on div "Manual Payment" at bounding box center [525, 257] width 63 height 49
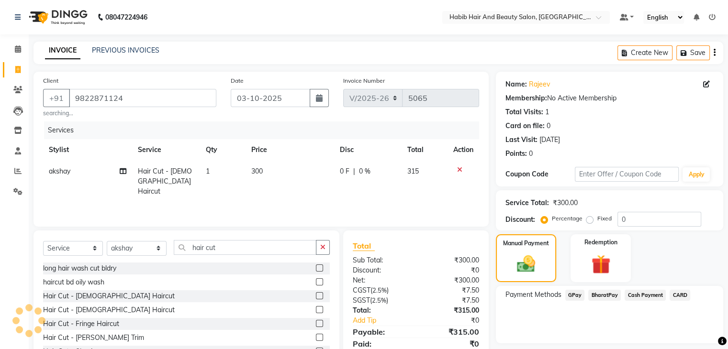
click at [601, 295] on span "BharatPay" at bounding box center [604, 295] width 33 height 11
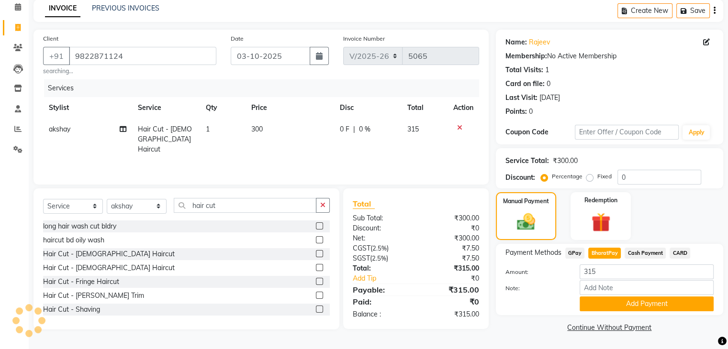
scroll to position [43, 0]
click at [659, 303] on button "Add Payment" at bounding box center [646, 304] width 134 height 15
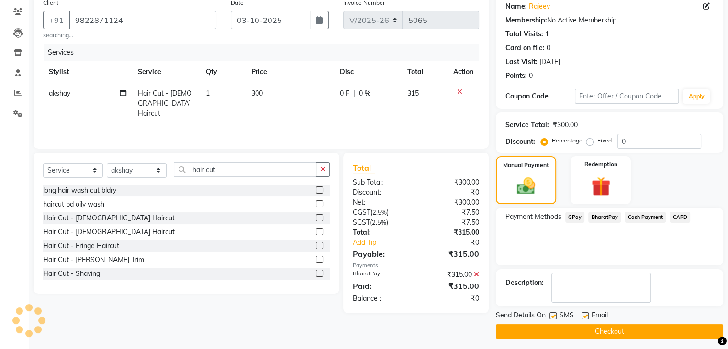
scroll to position [82, 0]
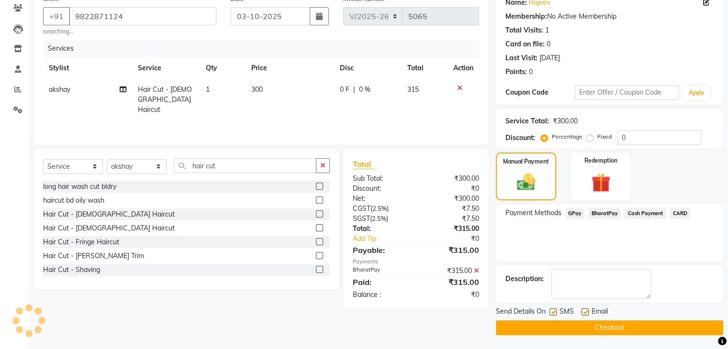
click at [636, 327] on button "Checkout" at bounding box center [609, 328] width 227 height 15
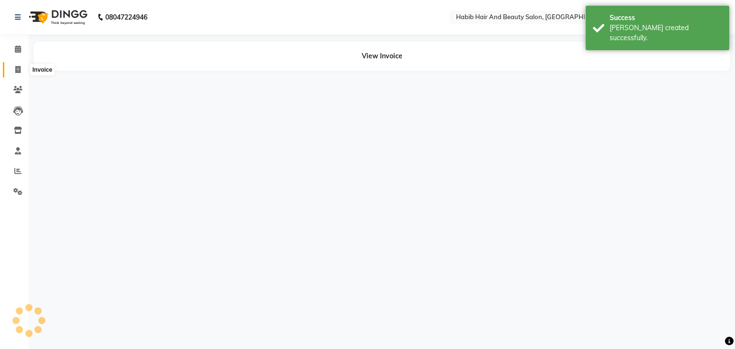
click at [15, 67] on icon at bounding box center [17, 69] width 5 height 7
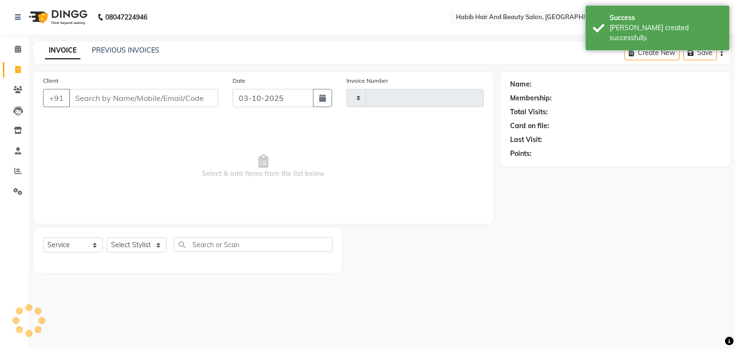
click at [116, 95] on input "Client" at bounding box center [143, 98] width 149 height 18
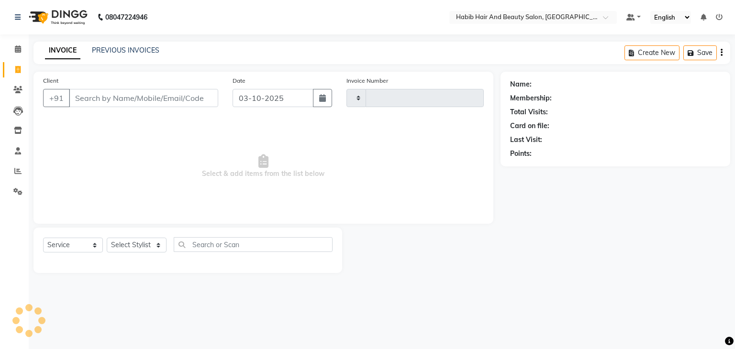
click at [92, 95] on input "Client" at bounding box center [143, 98] width 149 height 18
click at [121, 102] on input "salon num" at bounding box center [119, 98] width 100 height 18
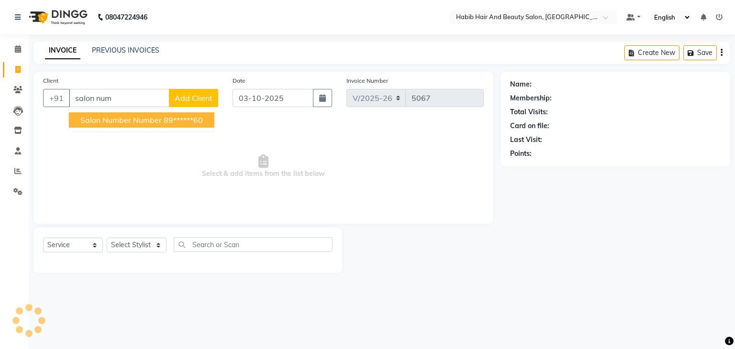
click at [125, 116] on span "salon number number" at bounding box center [120, 120] width 81 height 10
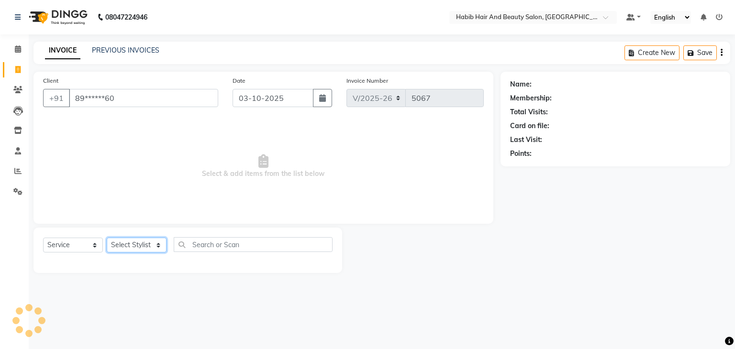
click at [163, 245] on select "Select Stylist" at bounding box center [137, 245] width 60 height 15
click at [159, 211] on span "Select & add items from the list below" at bounding box center [263, 167] width 441 height 96
click at [155, 238] on select "Select Stylist" at bounding box center [137, 245] width 60 height 15
click at [144, 176] on span "Select & add items from the list below" at bounding box center [263, 167] width 441 height 96
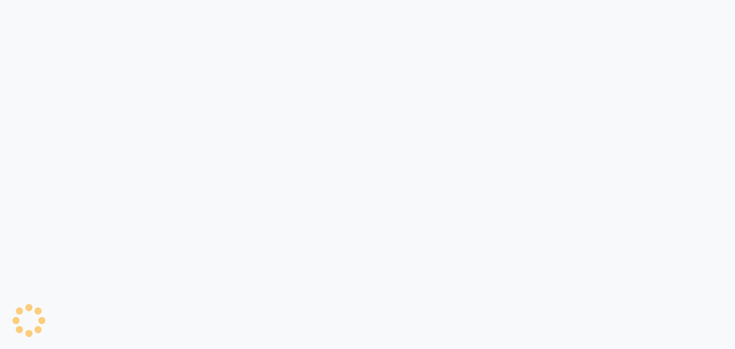
select select "service"
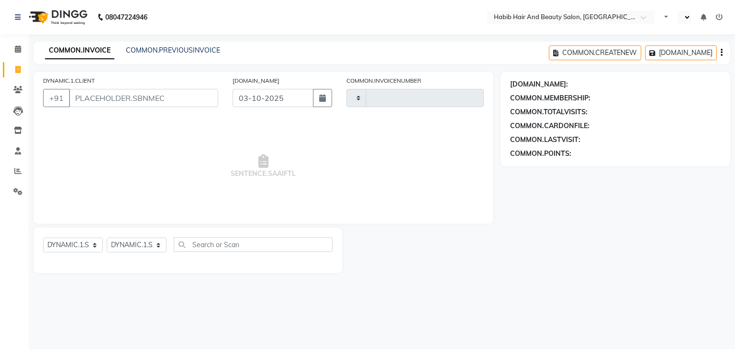
select select "en"
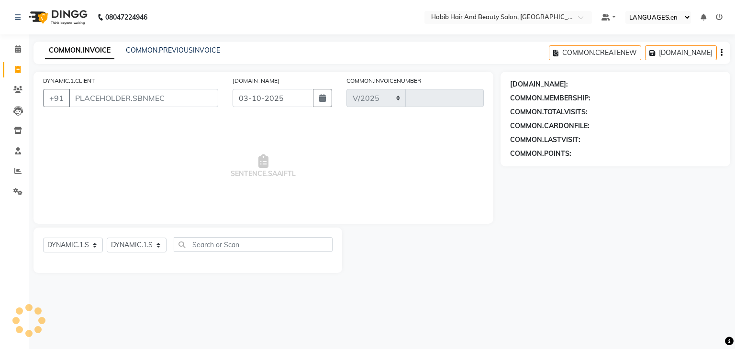
select select "8362"
type input "5067"
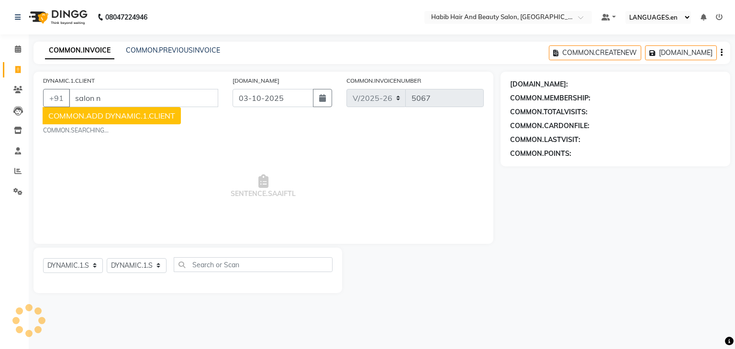
scroll to position [0, 24]
type input "salon nun"
